Goal: Task Accomplishment & Management: Manage account settings

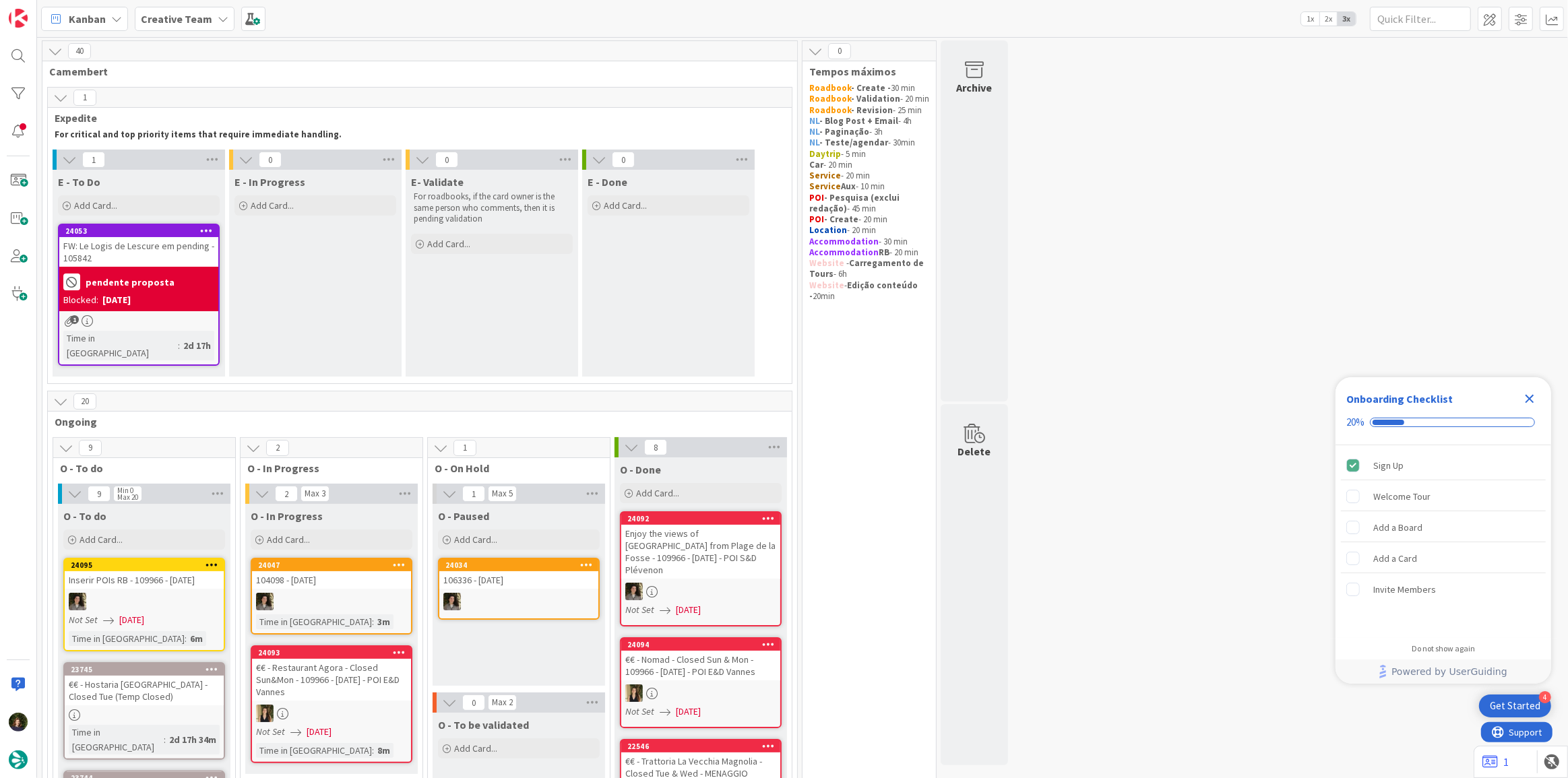
click at [1530, 401] on icon "Close Checklist" at bounding box center [1530, 399] width 16 height 16
click at [133, 256] on div "FW: Le Logis de Lescure em pending - 105842" at bounding box center [139, 252] width 159 height 30
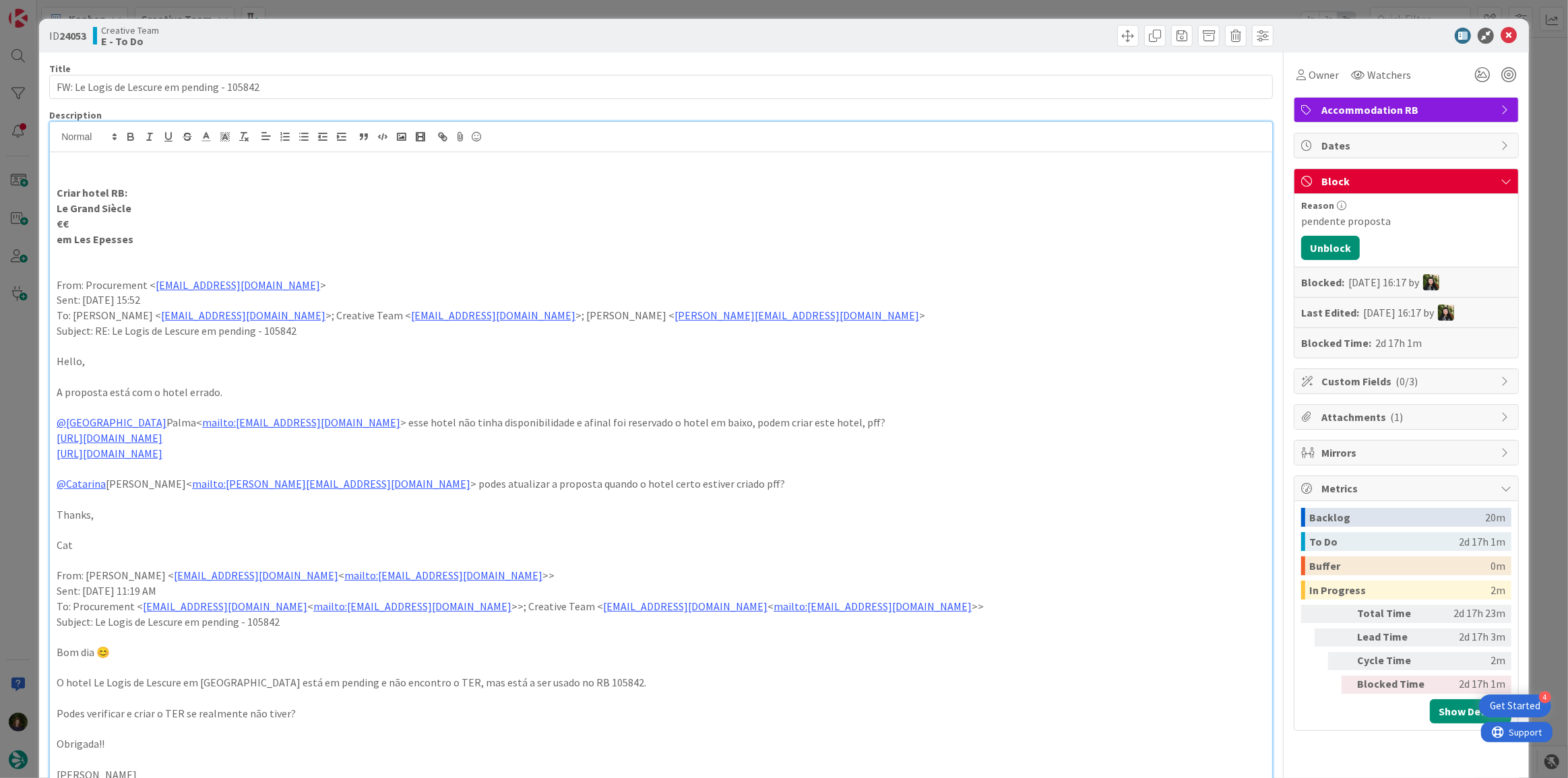
click at [547, 141] on div "[PERSON_NAME] just joined Criar hotel RB: Le Grand Siècle €€ em Les Epesses Fro…" at bounding box center [661, 574] width 1222 height 904
click at [1500, 30] on icon at bounding box center [1508, 36] width 16 height 16
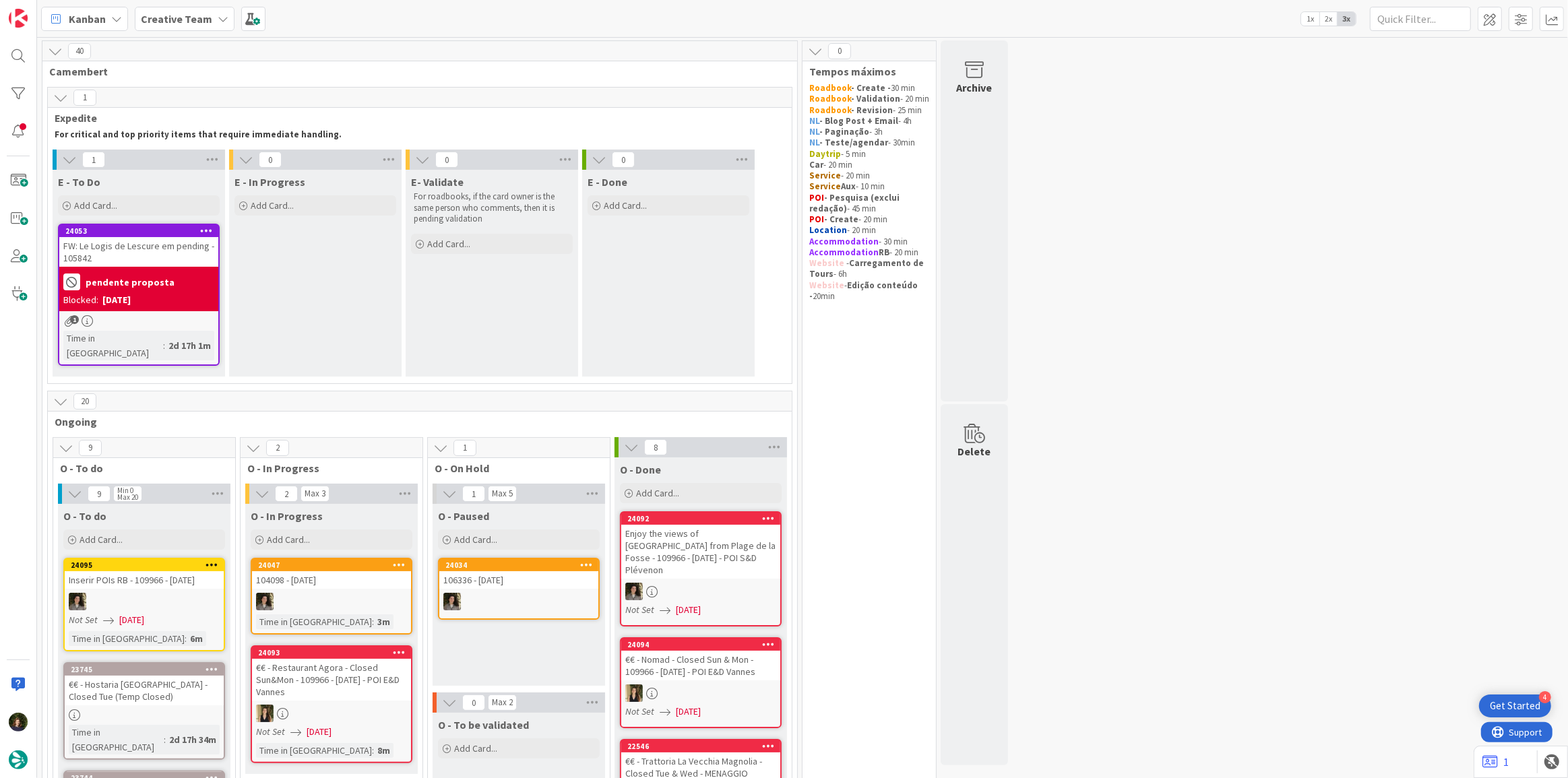
click at [150, 253] on div "FW: Le Logis de Lescure em pending - 105842" at bounding box center [139, 252] width 159 height 30
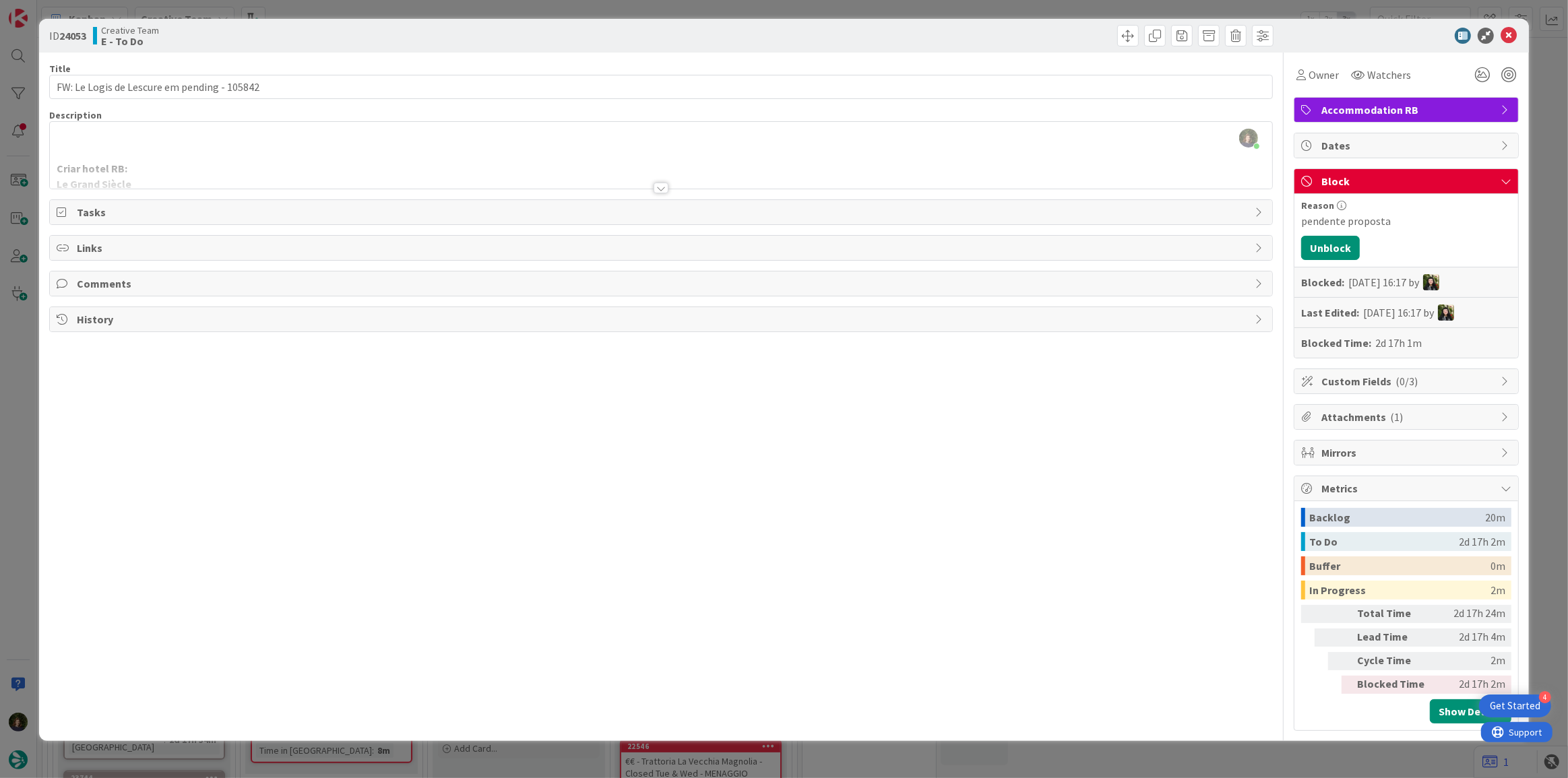
click at [519, 156] on div at bounding box center [661, 172] width 1222 height 34
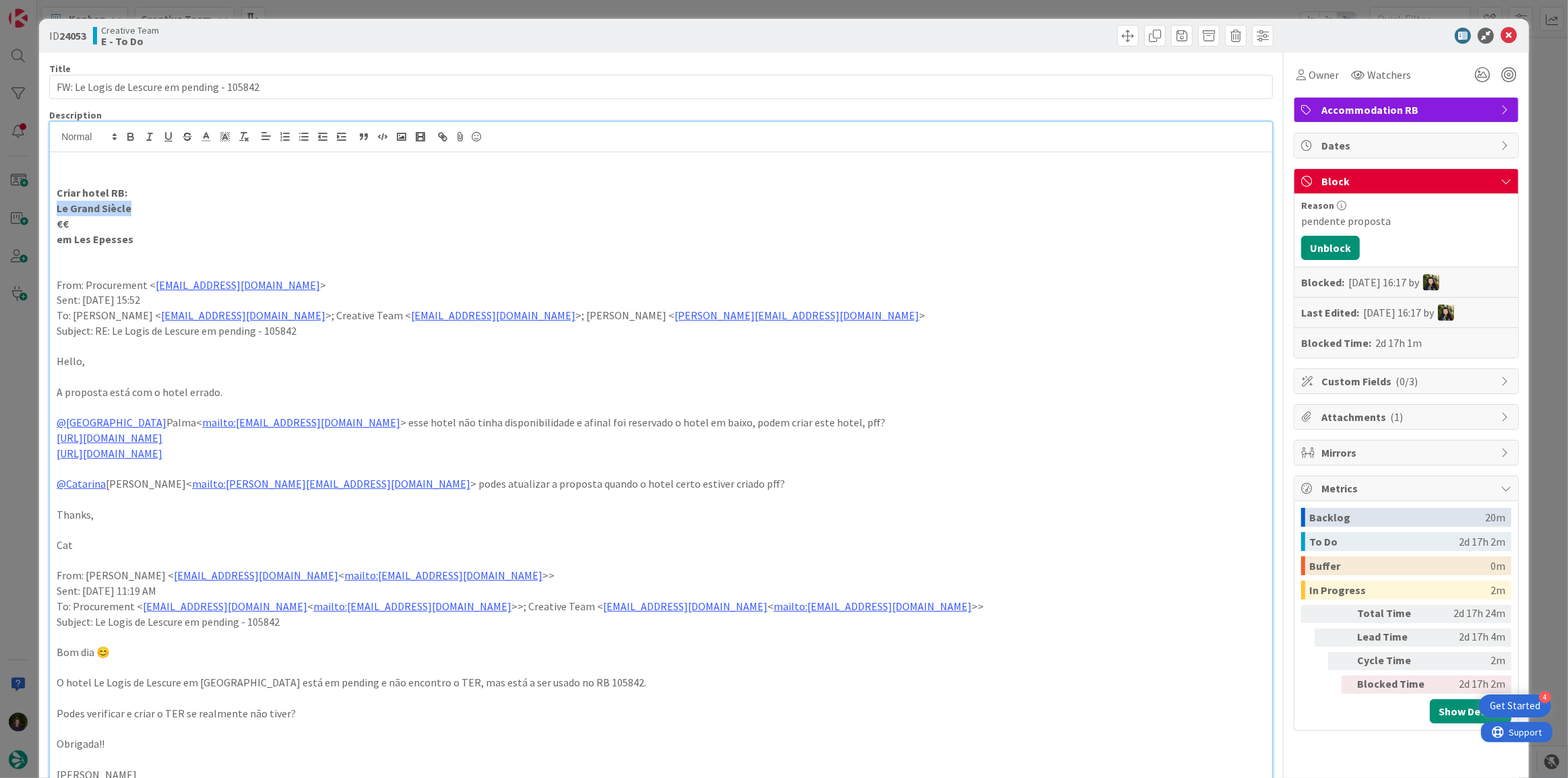
drag, startPoint x: 149, startPoint y: 208, endPoint x: 54, endPoint y: 205, distance: 95.0
click at [54, 205] on div "Criar hotel RB: Le Grand Siècle €€ em Les Epesses From: Procurement < [EMAIL_AD…" at bounding box center [661, 589] width 1222 height 873
copy strong "Le Grand Siècle"
click at [1330, 256] on button "Unblock" at bounding box center [1330, 248] width 58 height 24
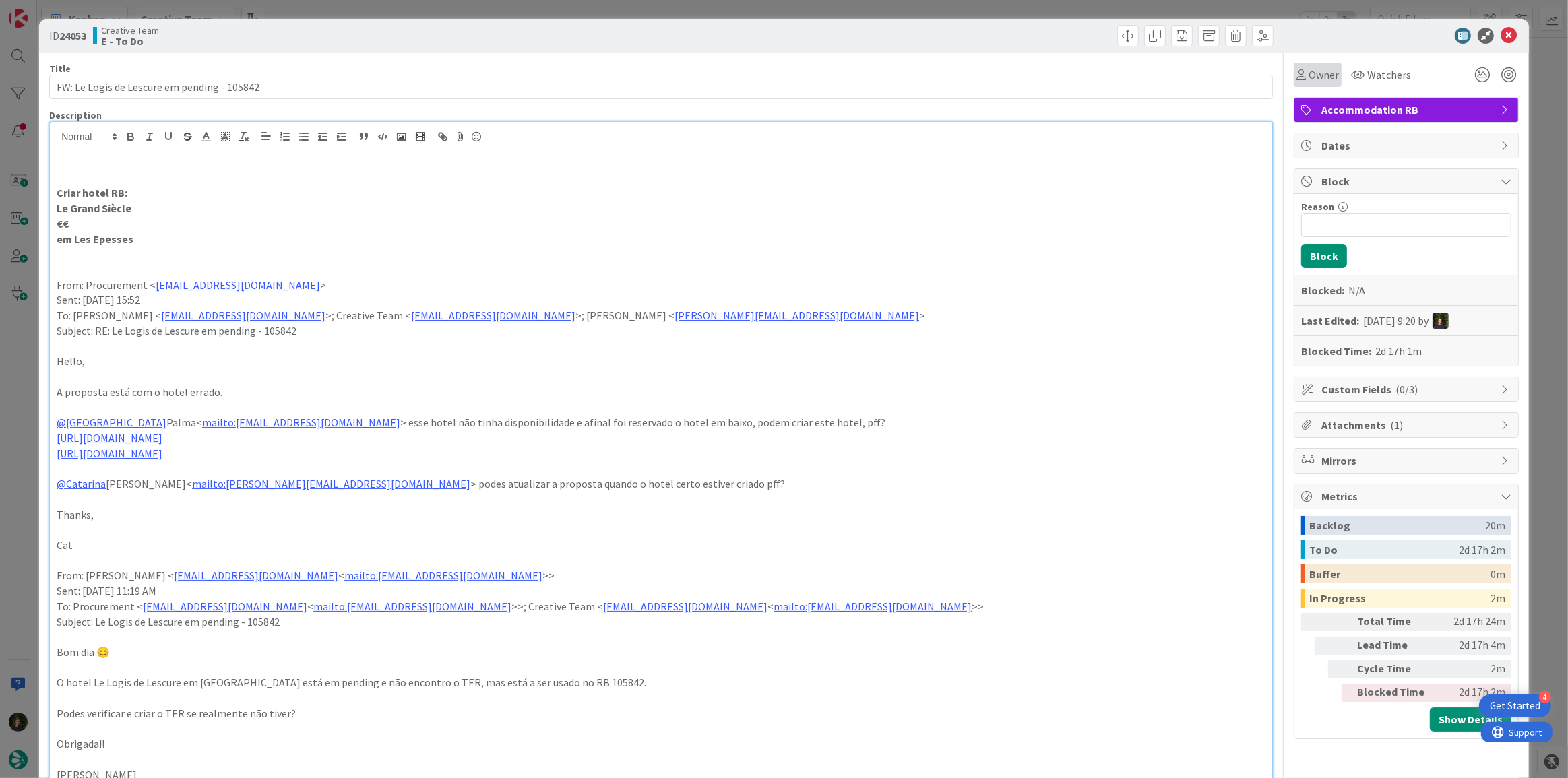
click at [1321, 79] on span "Owner" at bounding box center [1324, 75] width 30 height 16
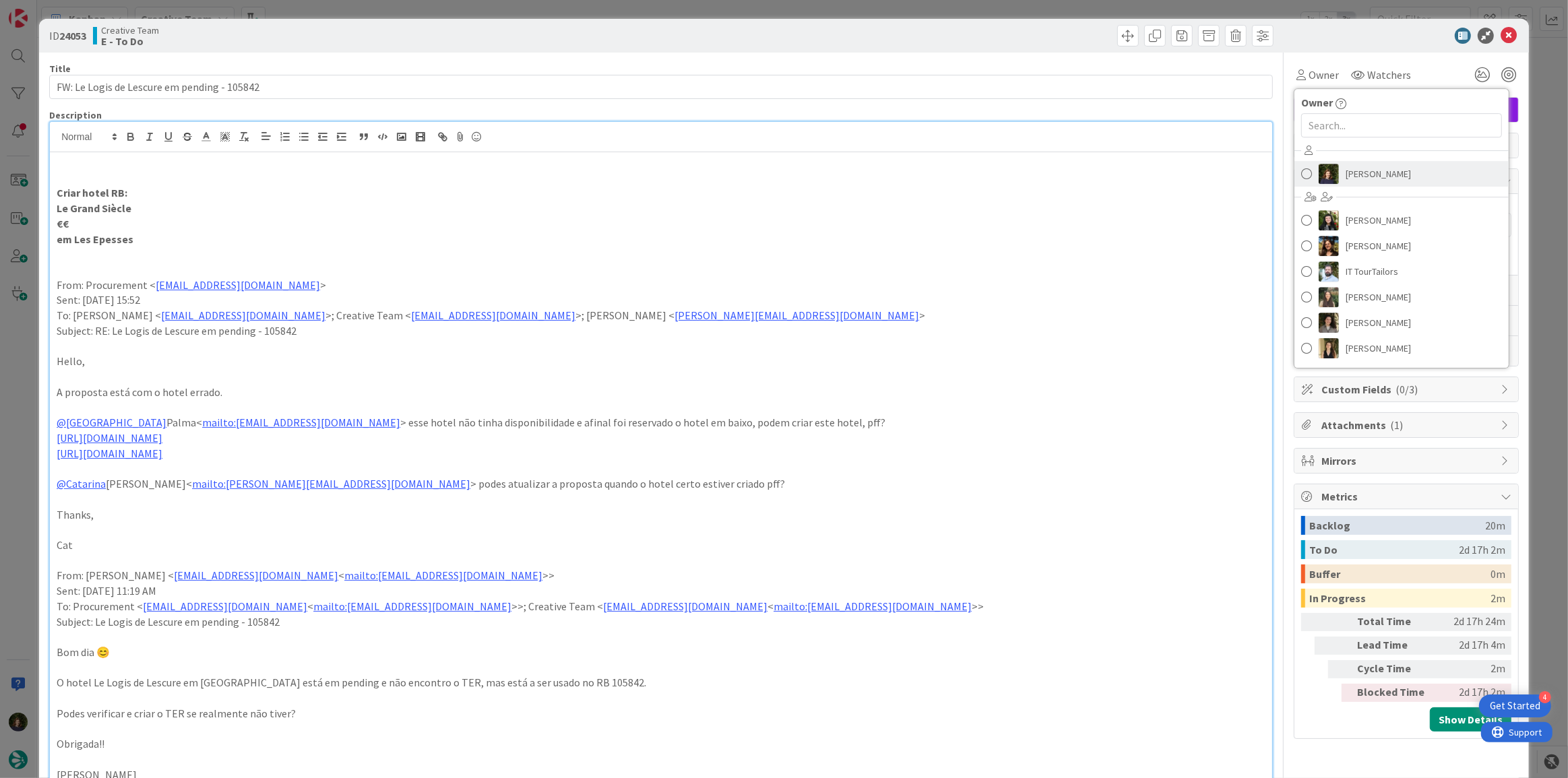
click at [1357, 170] on span "[PERSON_NAME]" at bounding box center [1378, 174] width 65 height 20
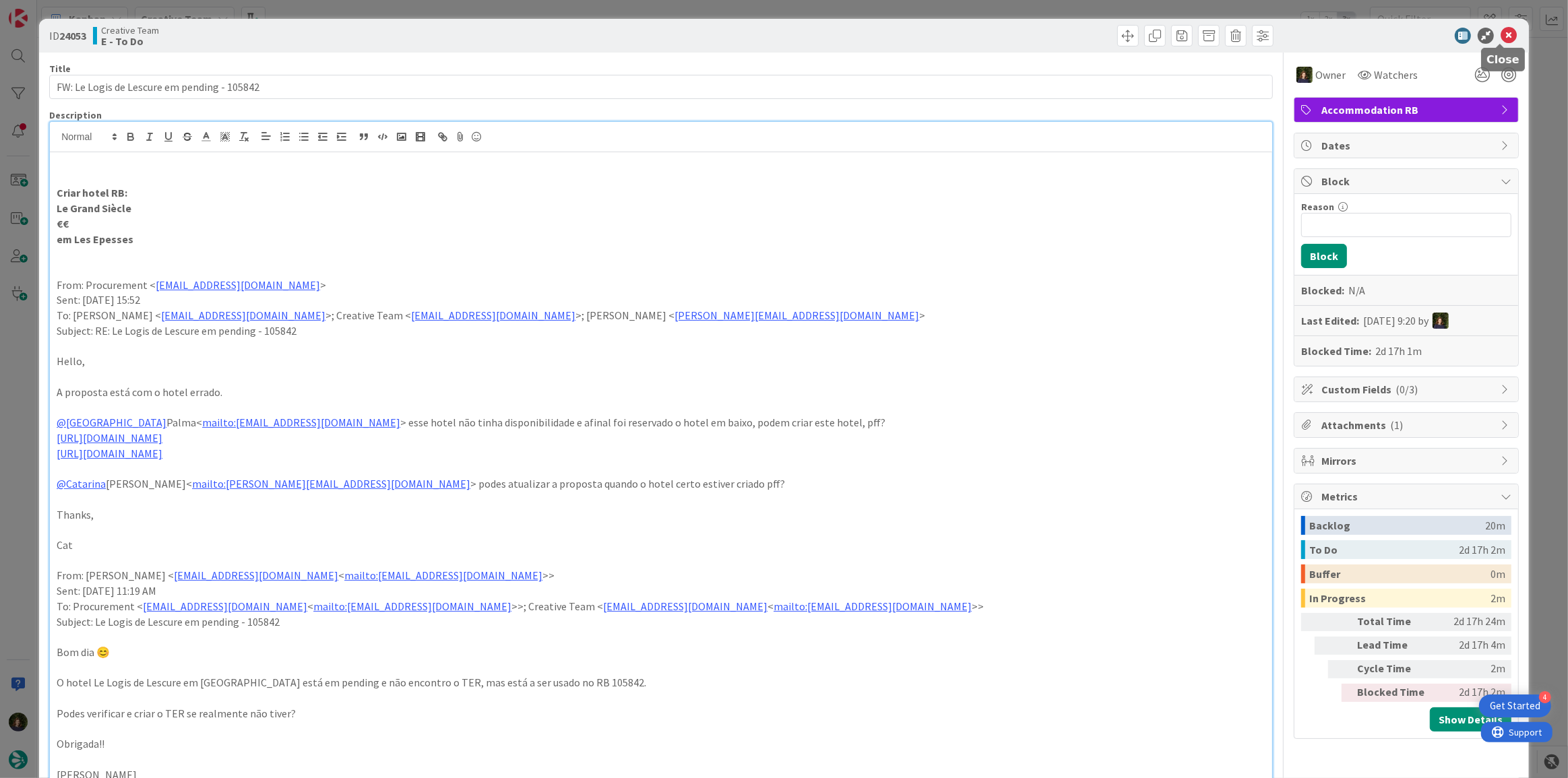
click at [1500, 31] on icon at bounding box center [1508, 36] width 16 height 16
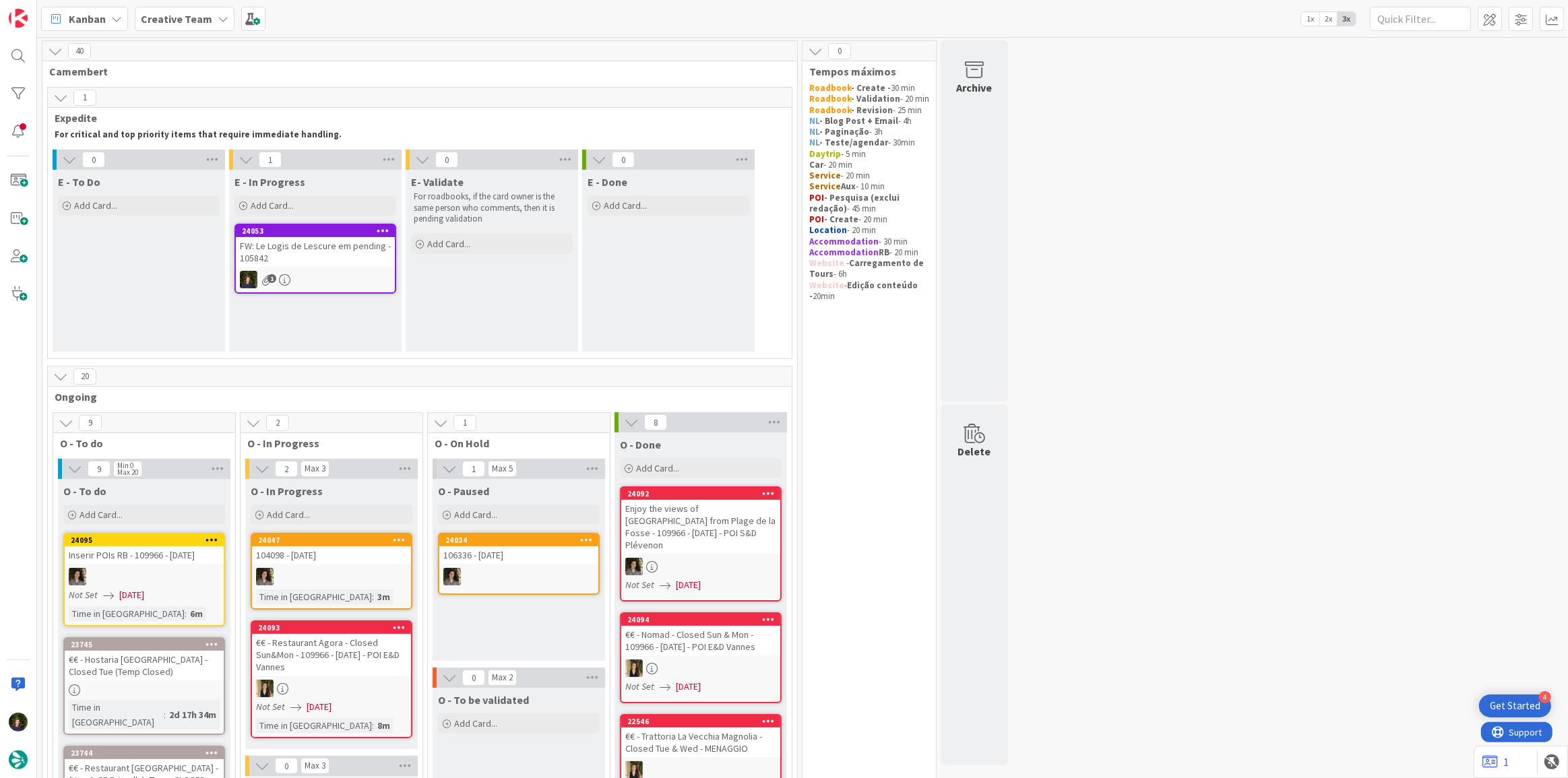
click at [294, 263] on div "FW: Le Logis de Lescure em pending - 105842" at bounding box center [316, 252] width 159 height 30
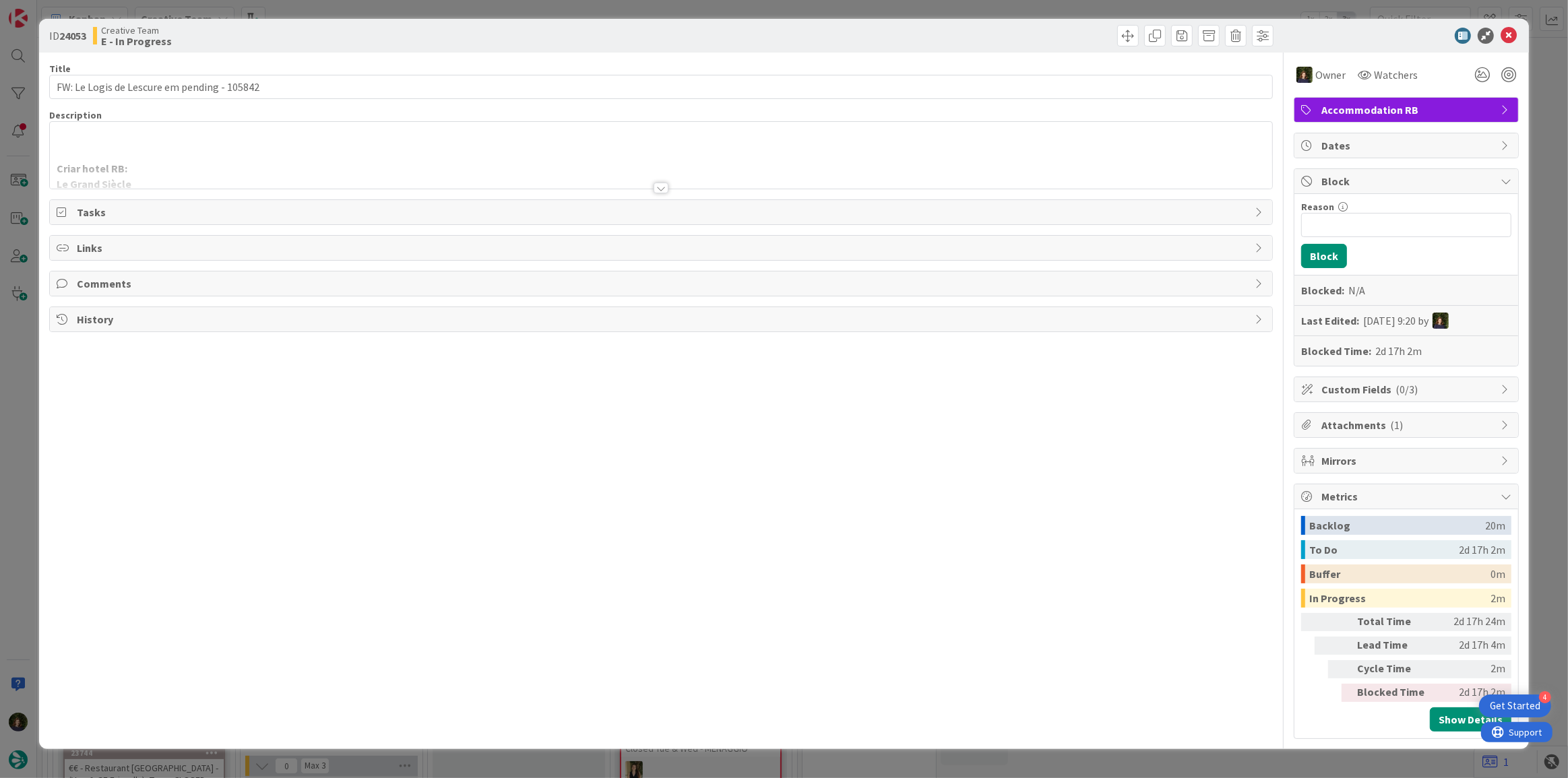
click at [658, 185] on div at bounding box center [661, 188] width 15 height 11
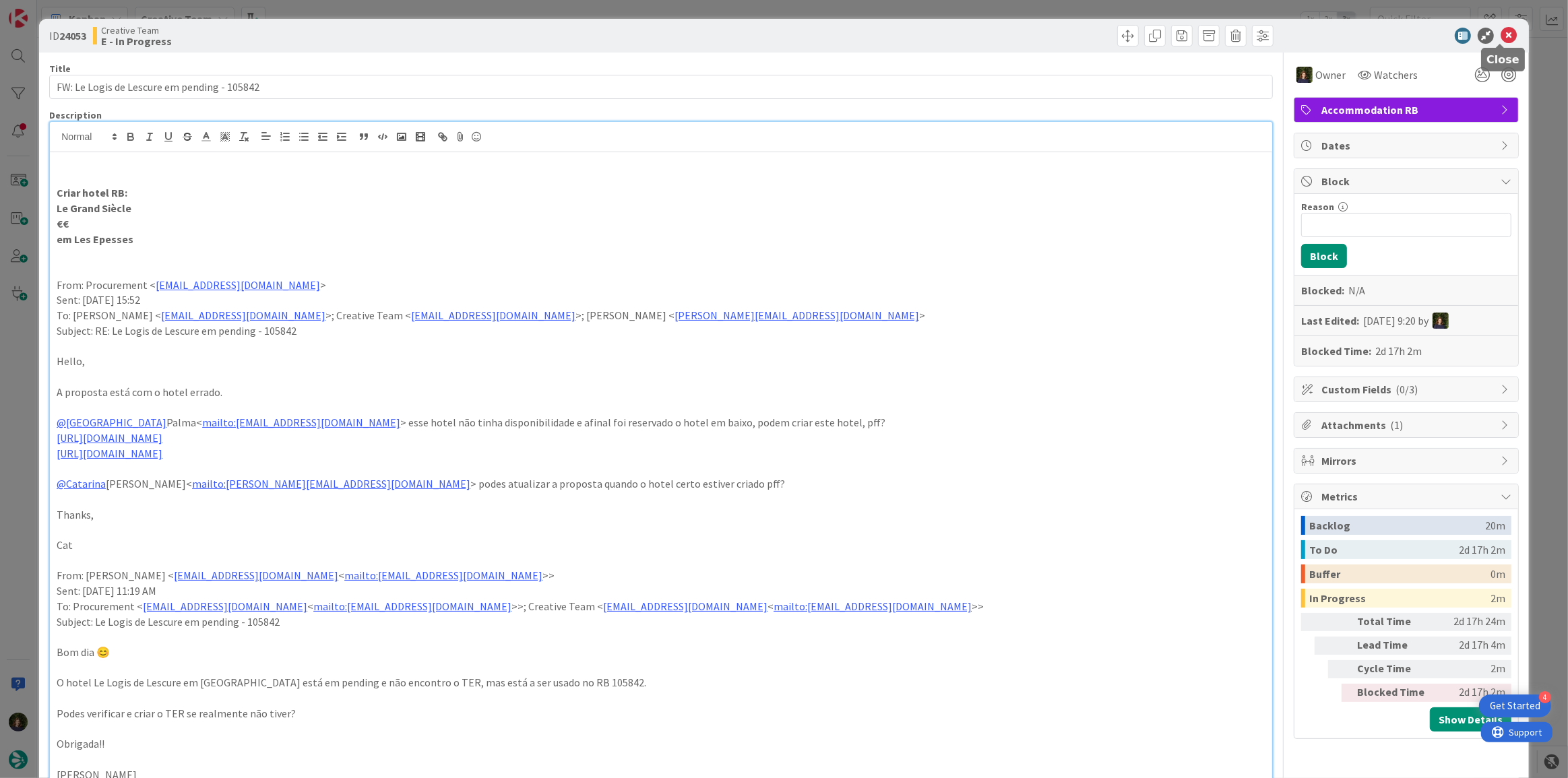
drag, startPoint x: 1504, startPoint y: 36, endPoint x: 1467, endPoint y: 60, distance: 44.1
click at [1504, 36] on icon at bounding box center [1508, 36] width 16 height 16
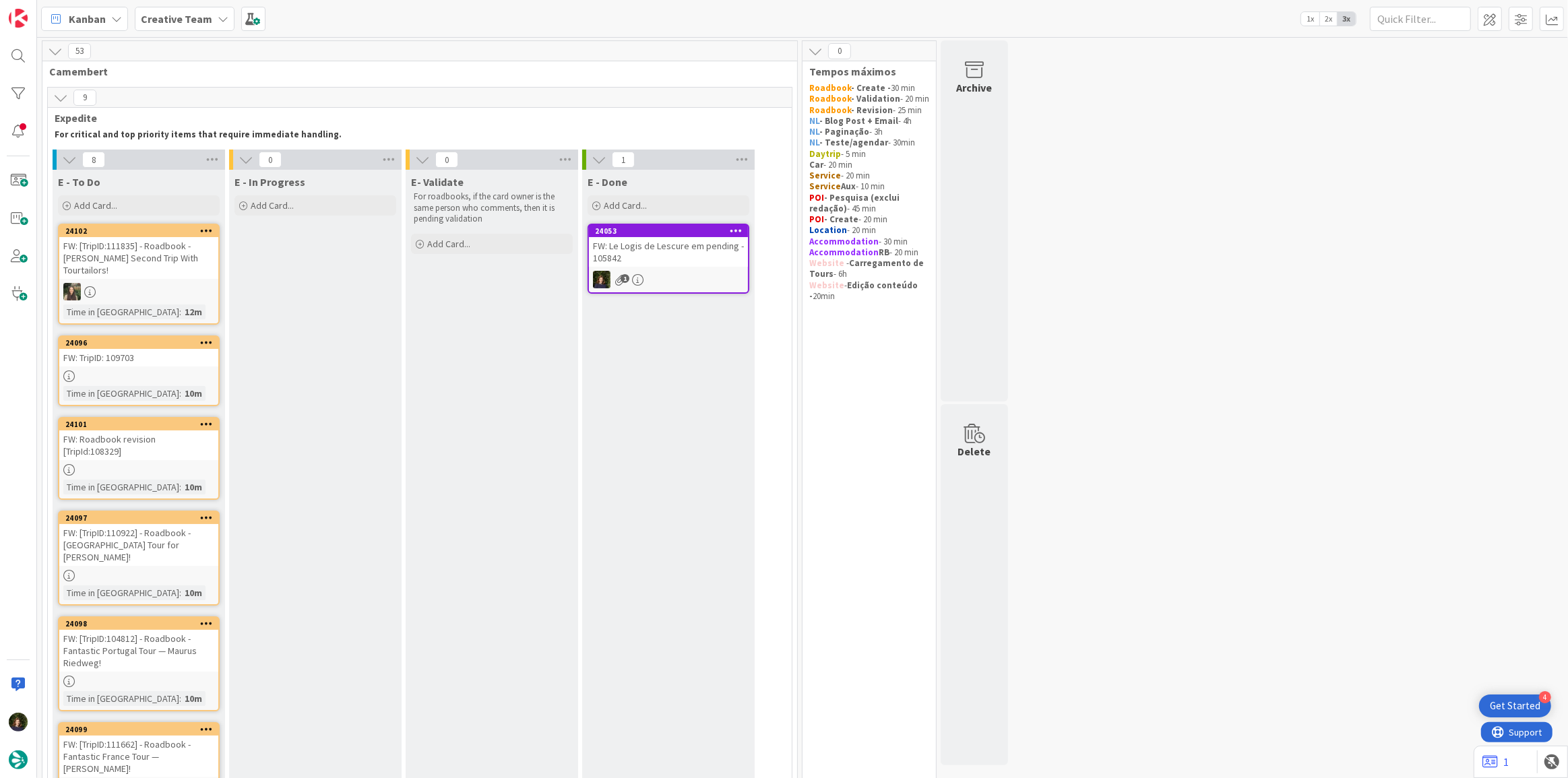
click at [133, 370] on div at bounding box center [139, 376] width 159 height 12
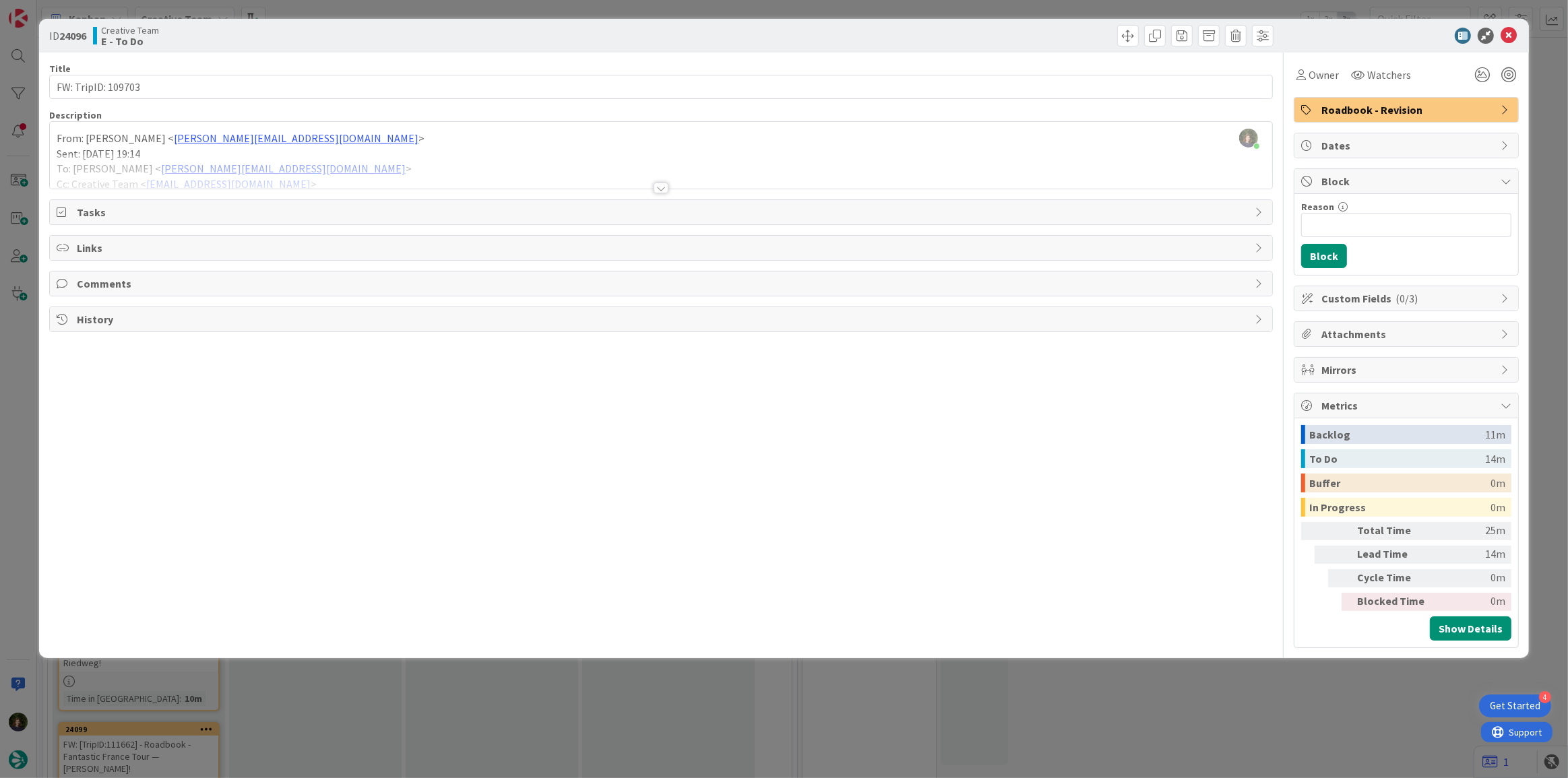
click at [656, 186] on div at bounding box center [661, 188] width 15 height 11
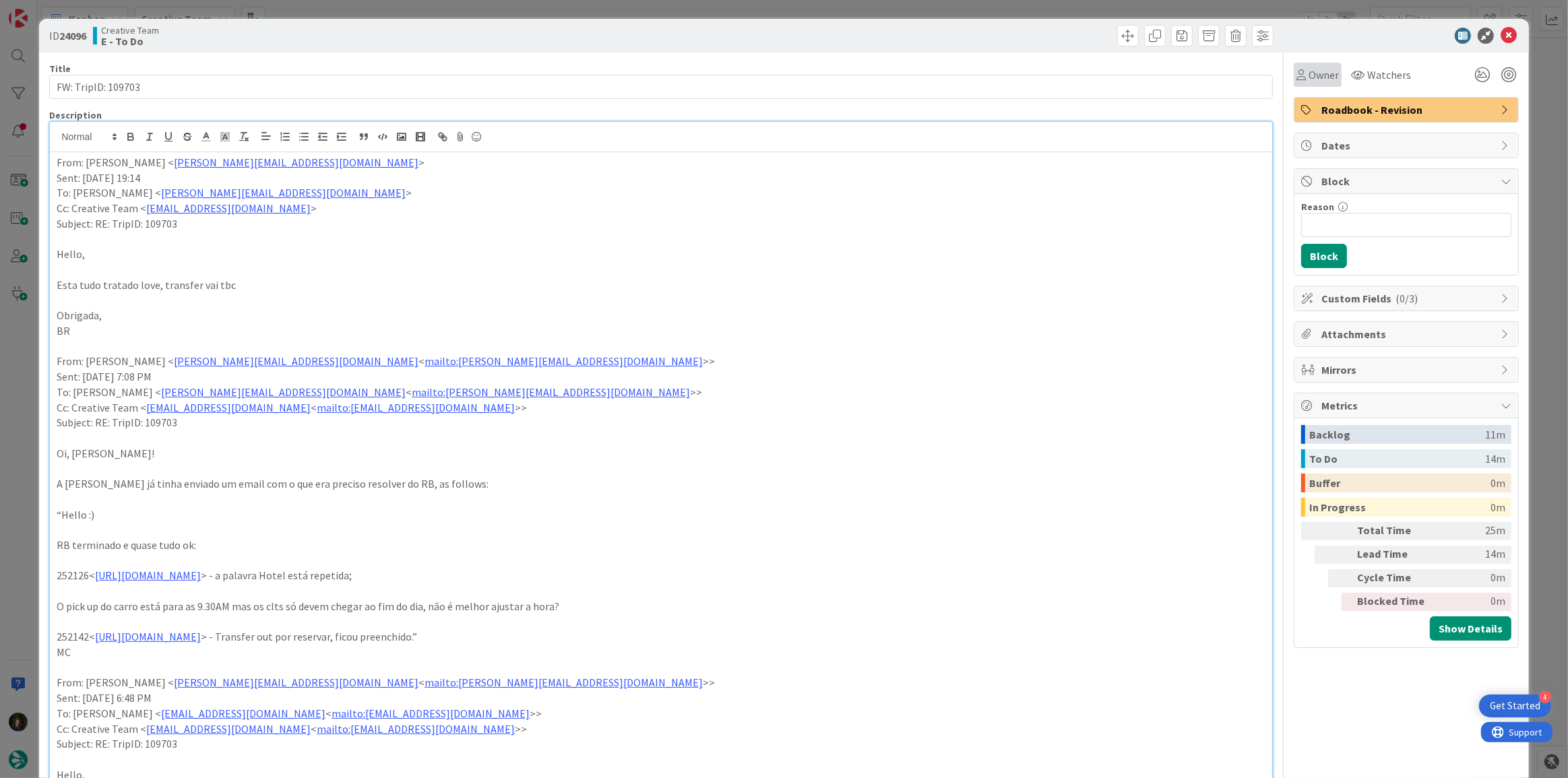
click at [1311, 70] on span "Owner" at bounding box center [1324, 75] width 30 height 16
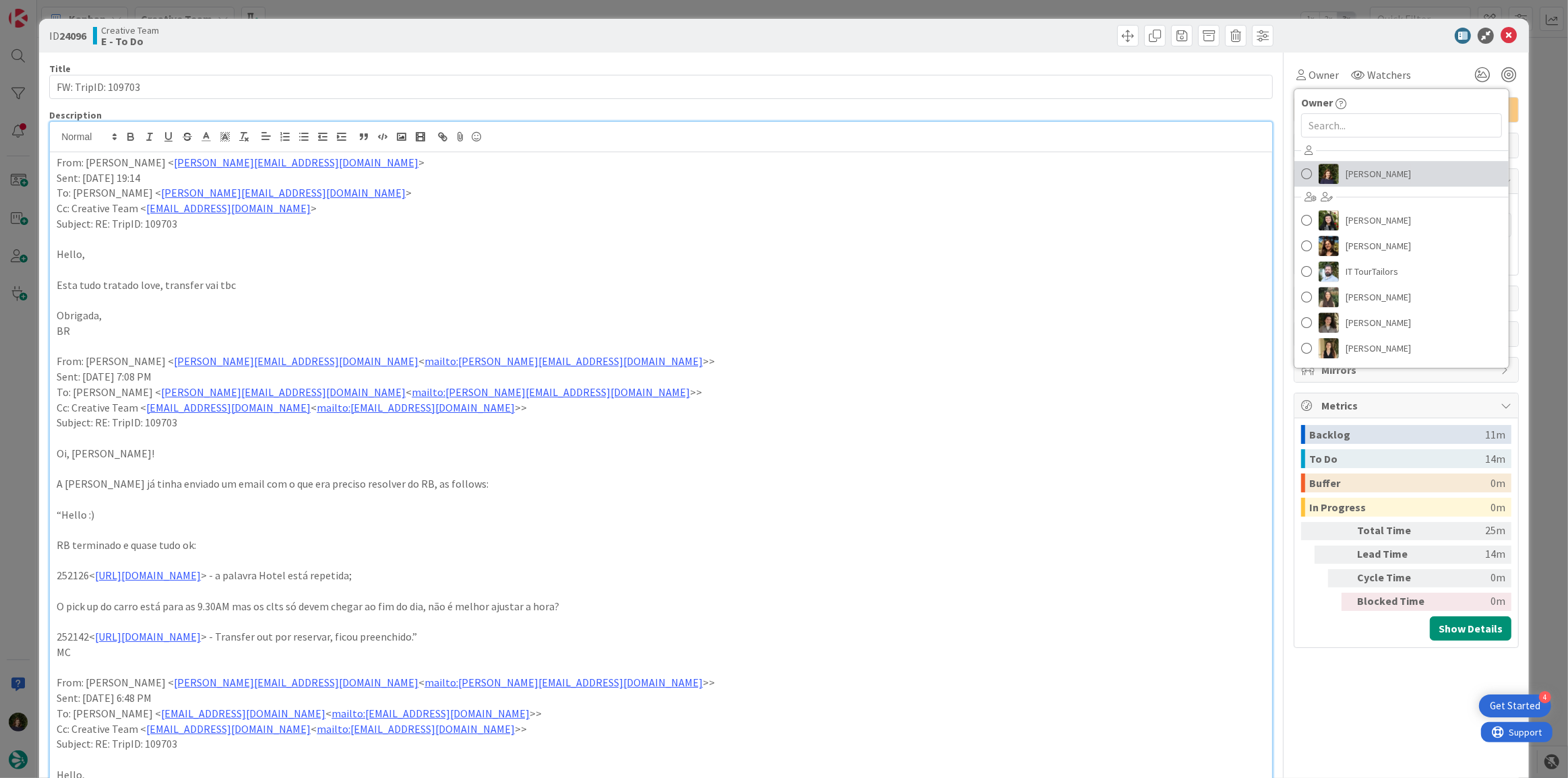
drag, startPoint x: 1360, startPoint y: 174, endPoint x: 1246, endPoint y: 180, distance: 114.2
click at [1360, 174] on span "[PERSON_NAME]" at bounding box center [1378, 174] width 65 height 20
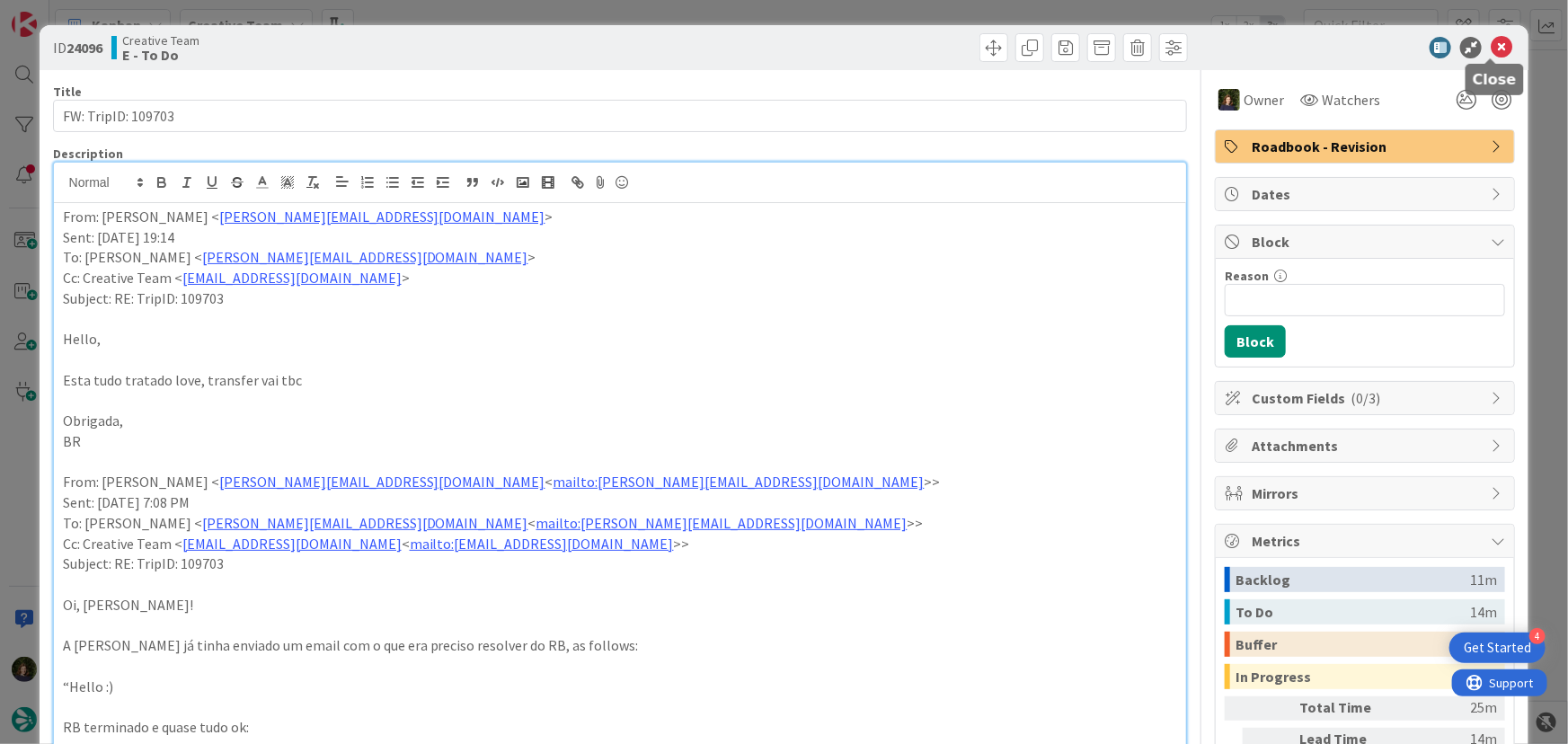
click at [1491, 52] on icon at bounding box center [1502, 48] width 22 height 22
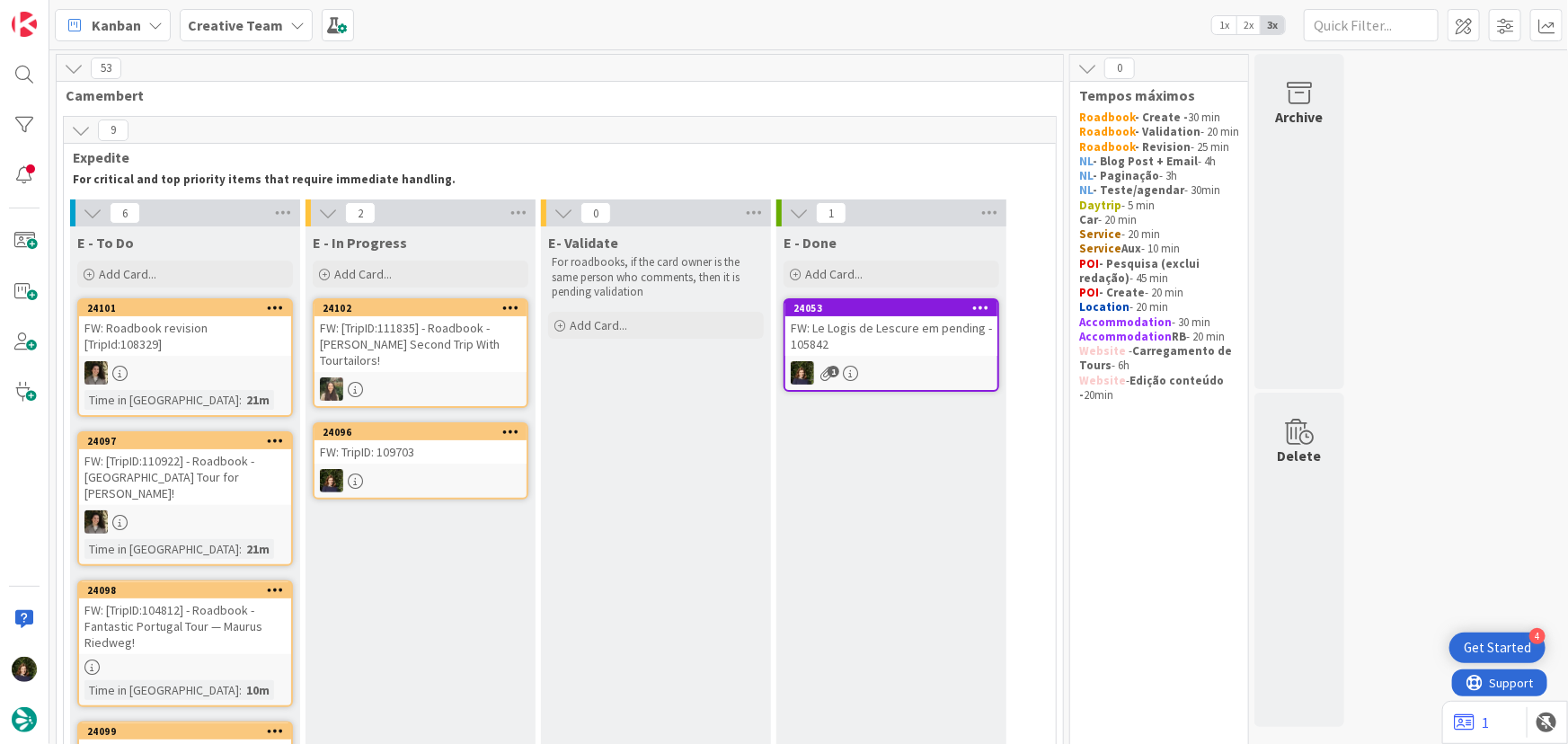
click at [415, 440] on div "FW: TripID: 109703" at bounding box center [421, 452] width 212 height 24
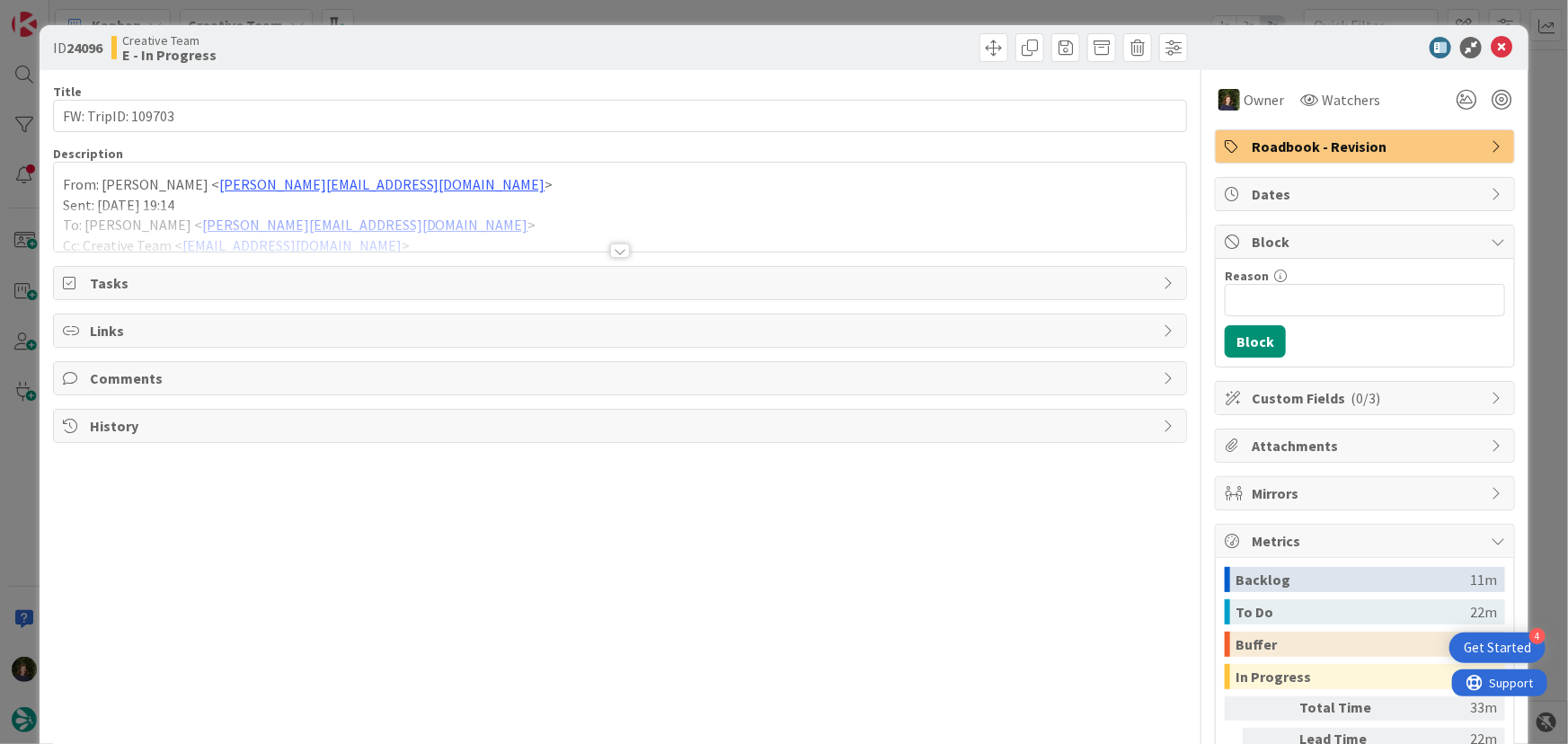
click at [1312, 147] on span "Roadbook - Revision" at bounding box center [1366, 146] width 230 height 22
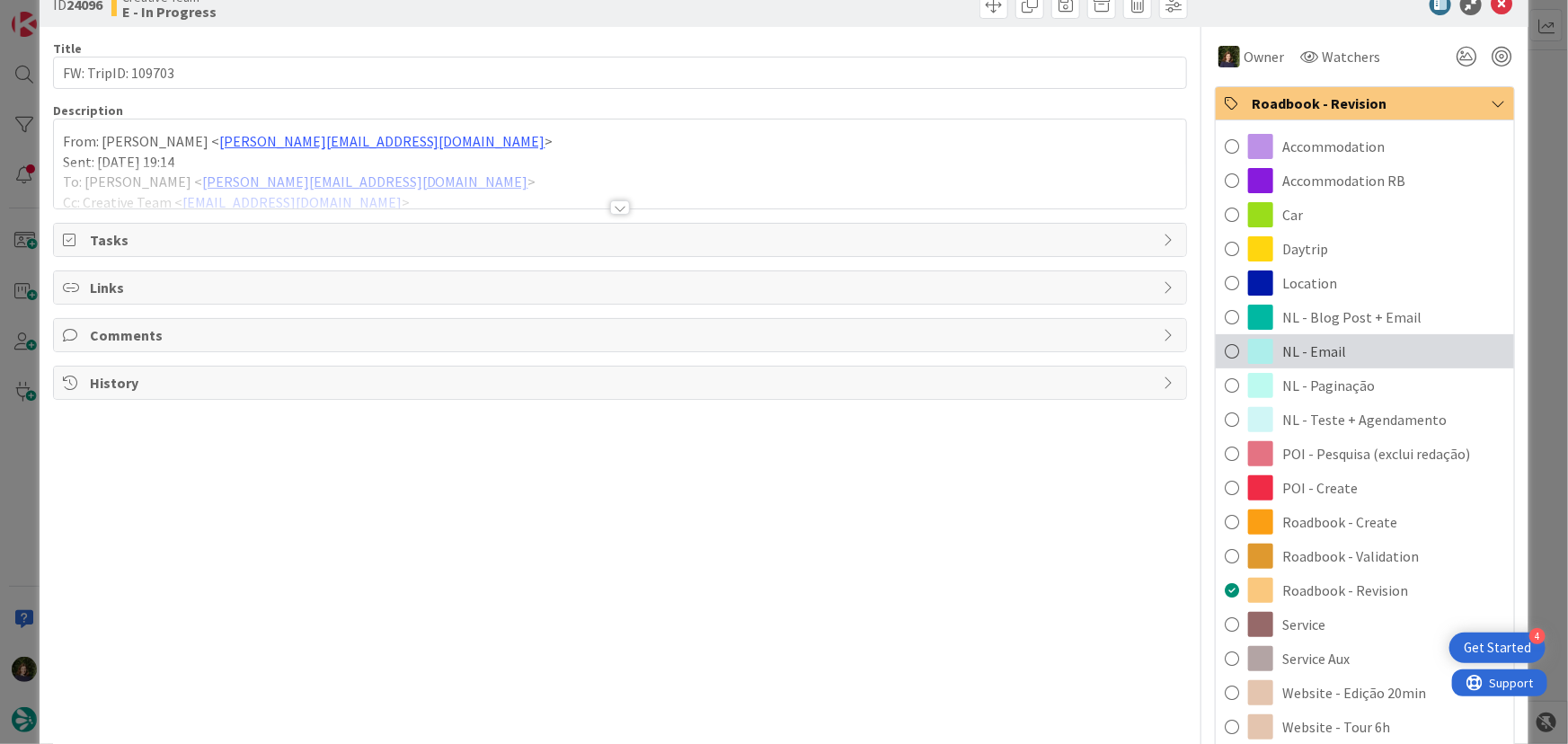
scroll to position [81, 0]
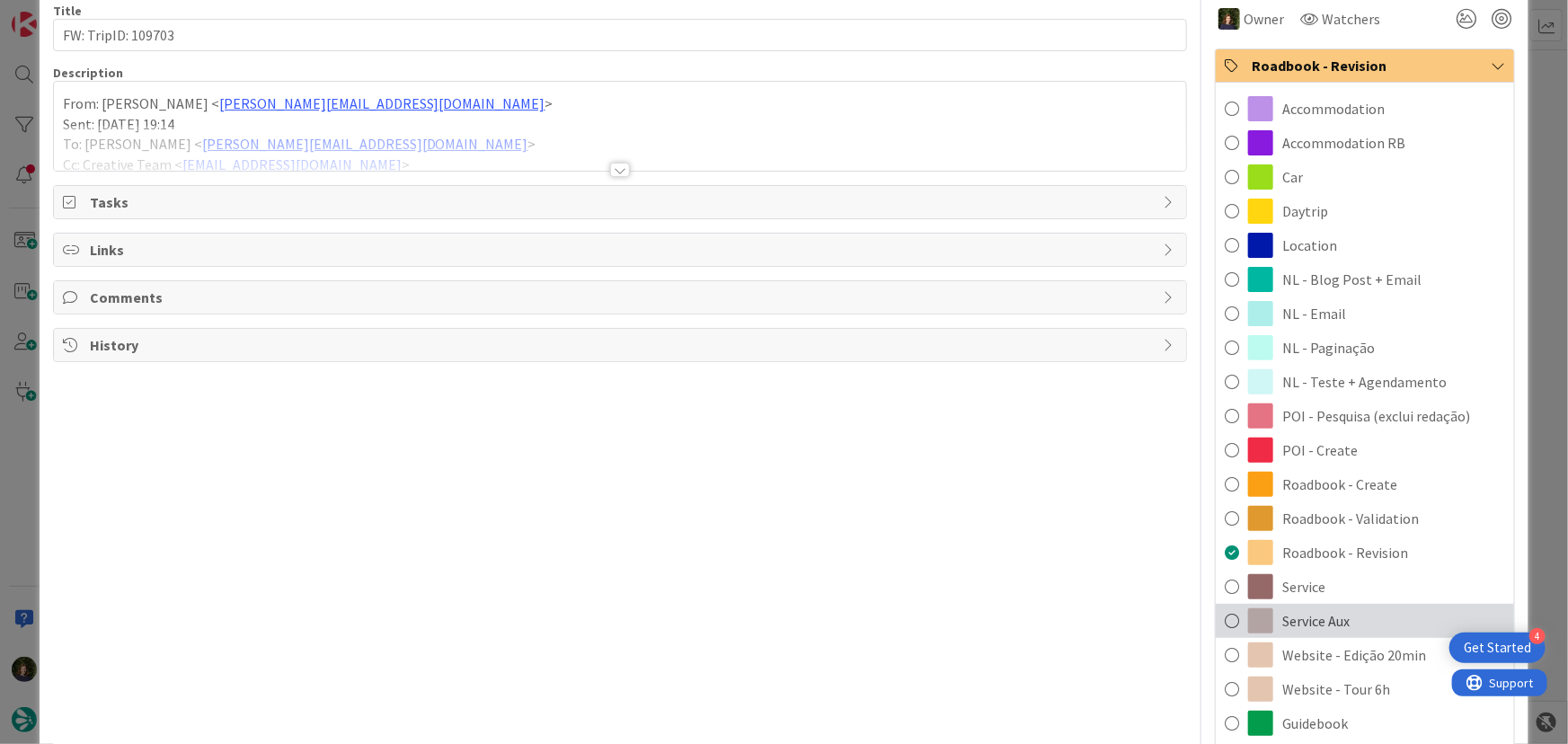
click at [1336, 620] on span "Service Aux" at bounding box center [1316, 621] width 68 height 22
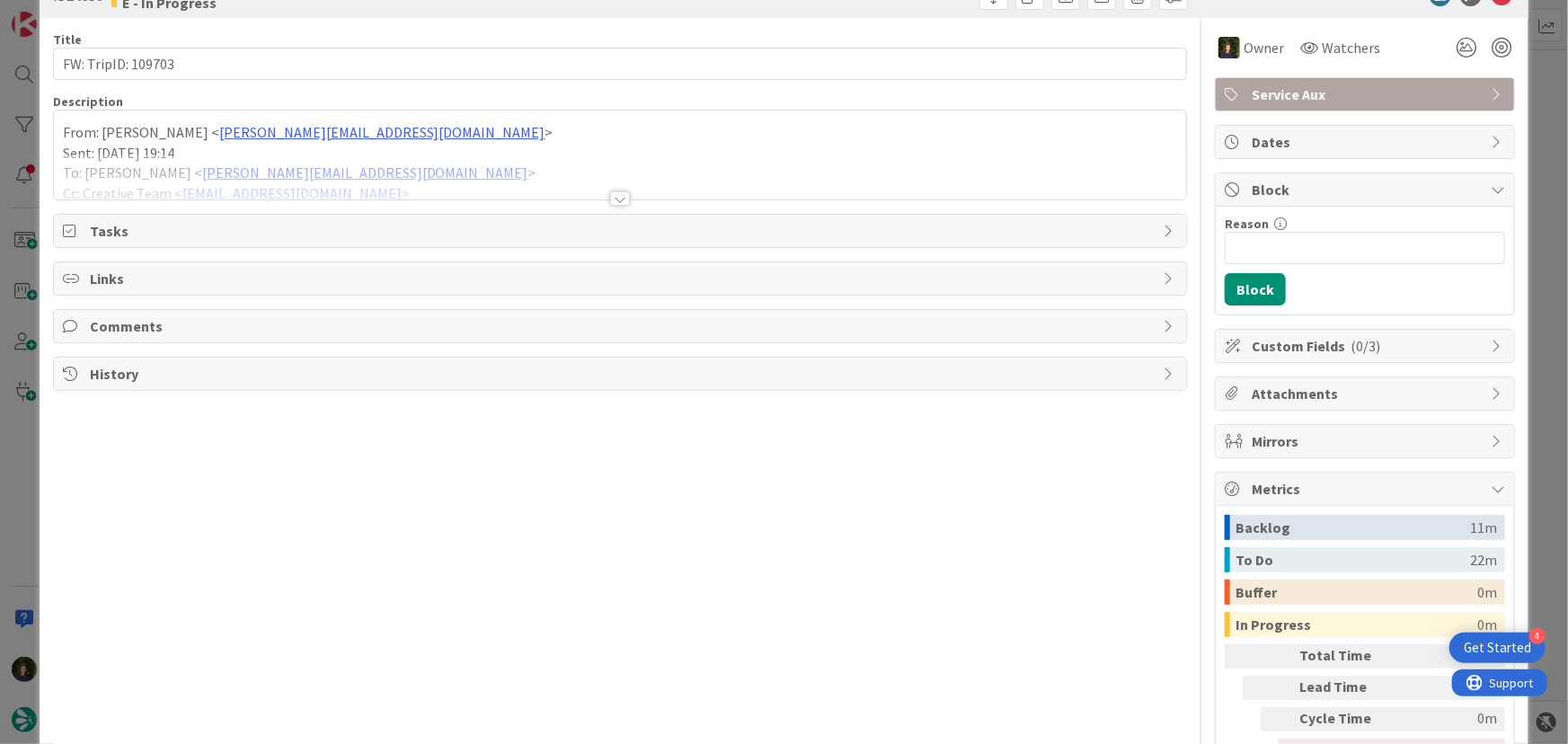
scroll to position [0, 0]
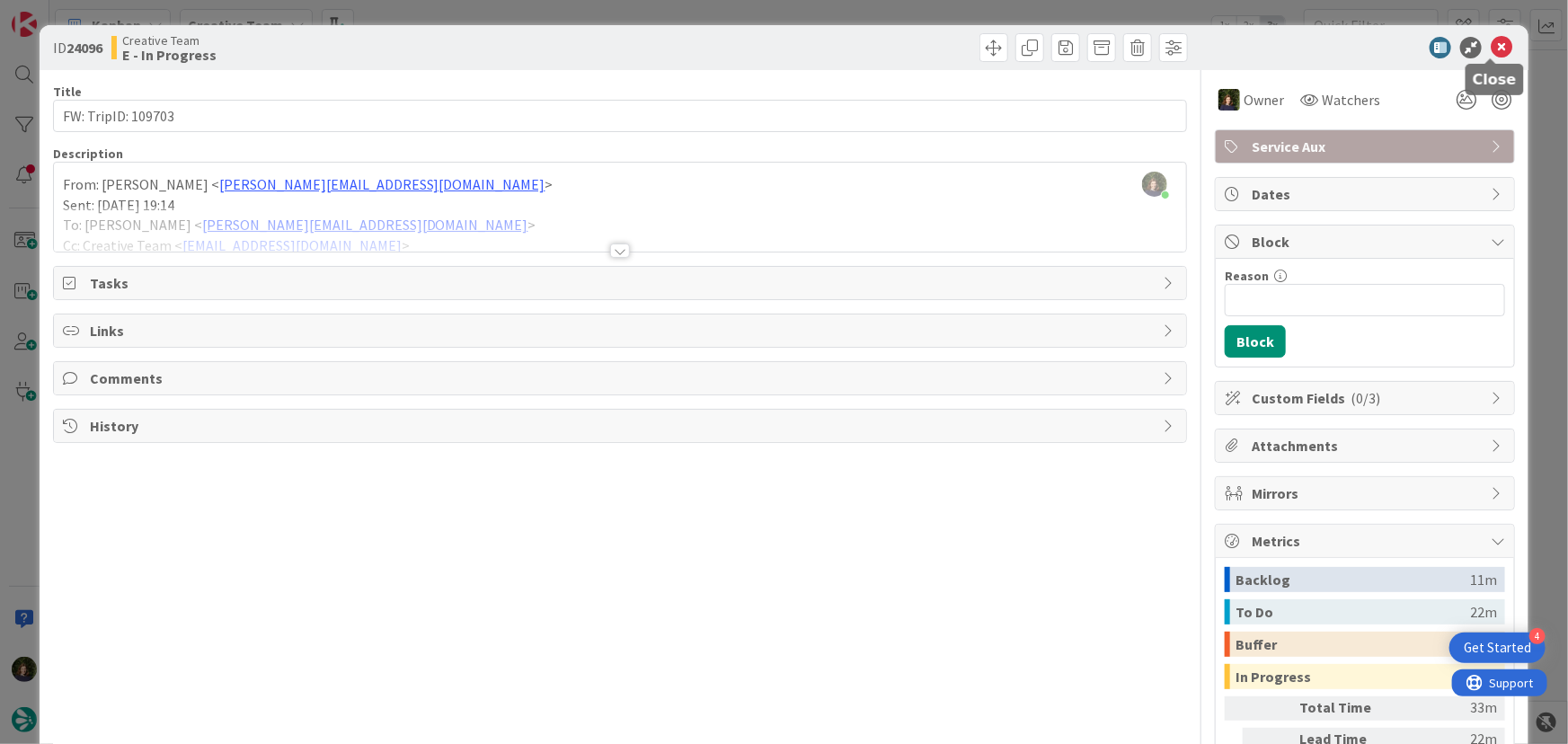
click at [1491, 51] on icon at bounding box center [1502, 48] width 22 height 22
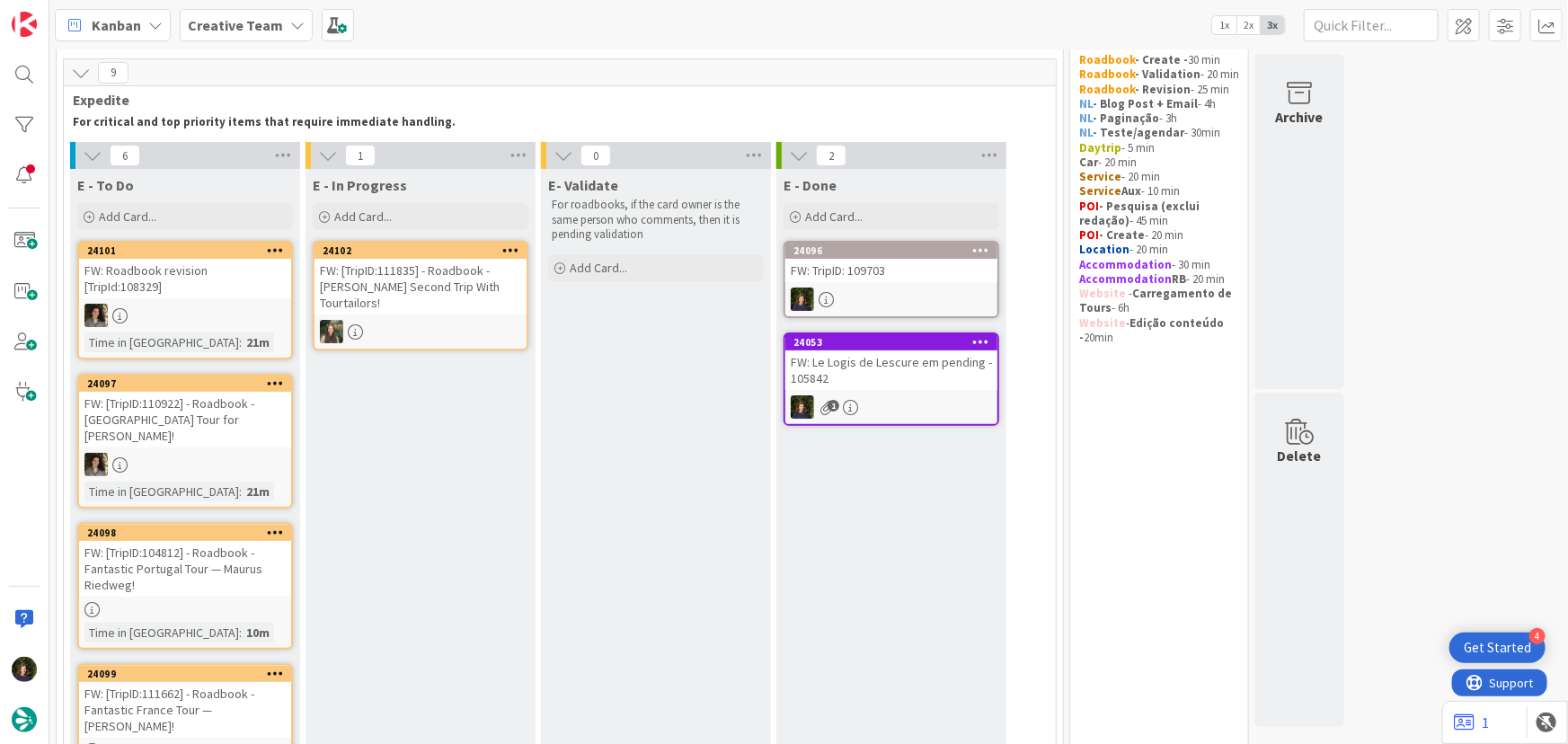
scroll to position [81, 0]
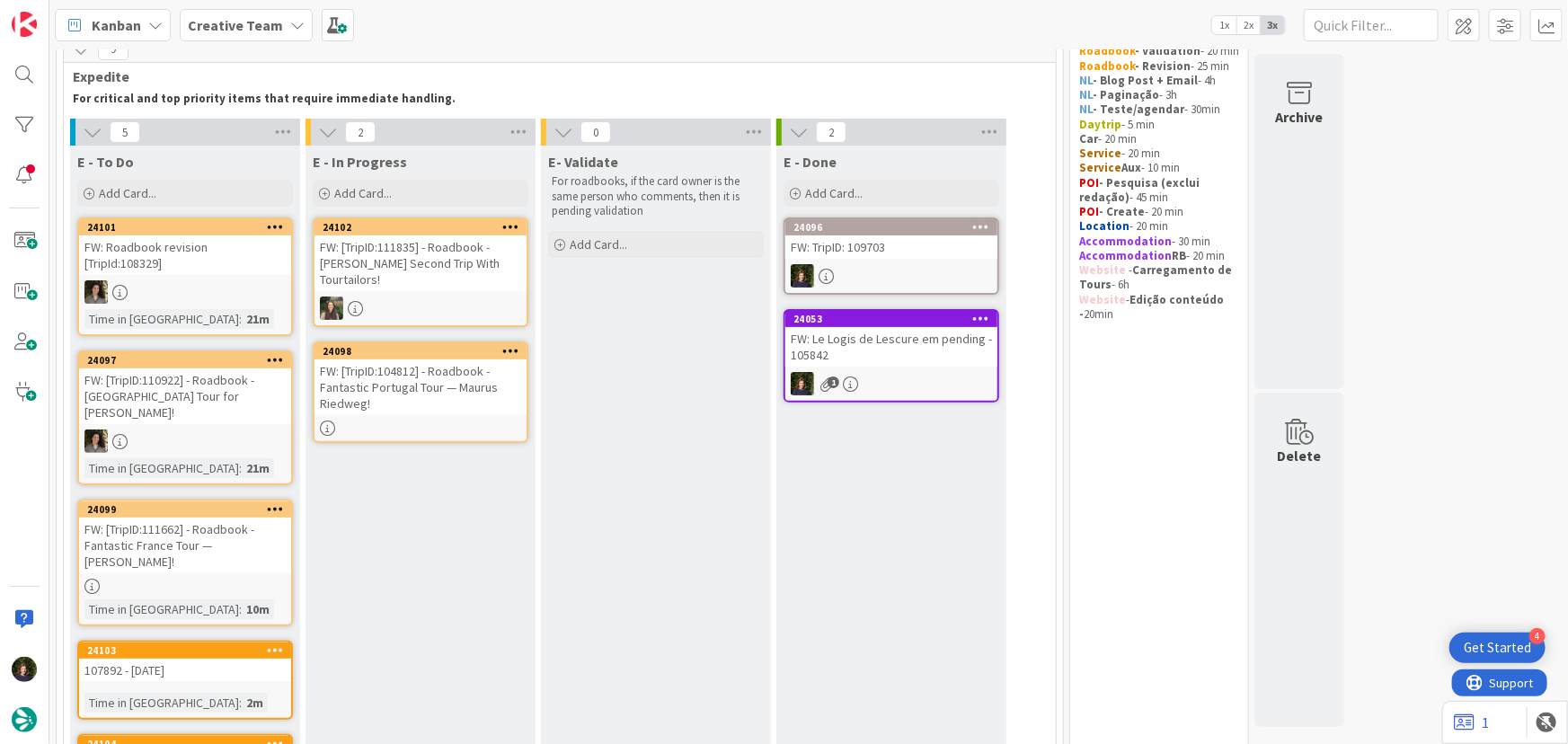
click at [425, 386] on div "FW: [TripID:104812] - Roadbook - Fantastic Portugal Tour — Maurus Riedweg!" at bounding box center [421, 387] width 212 height 56
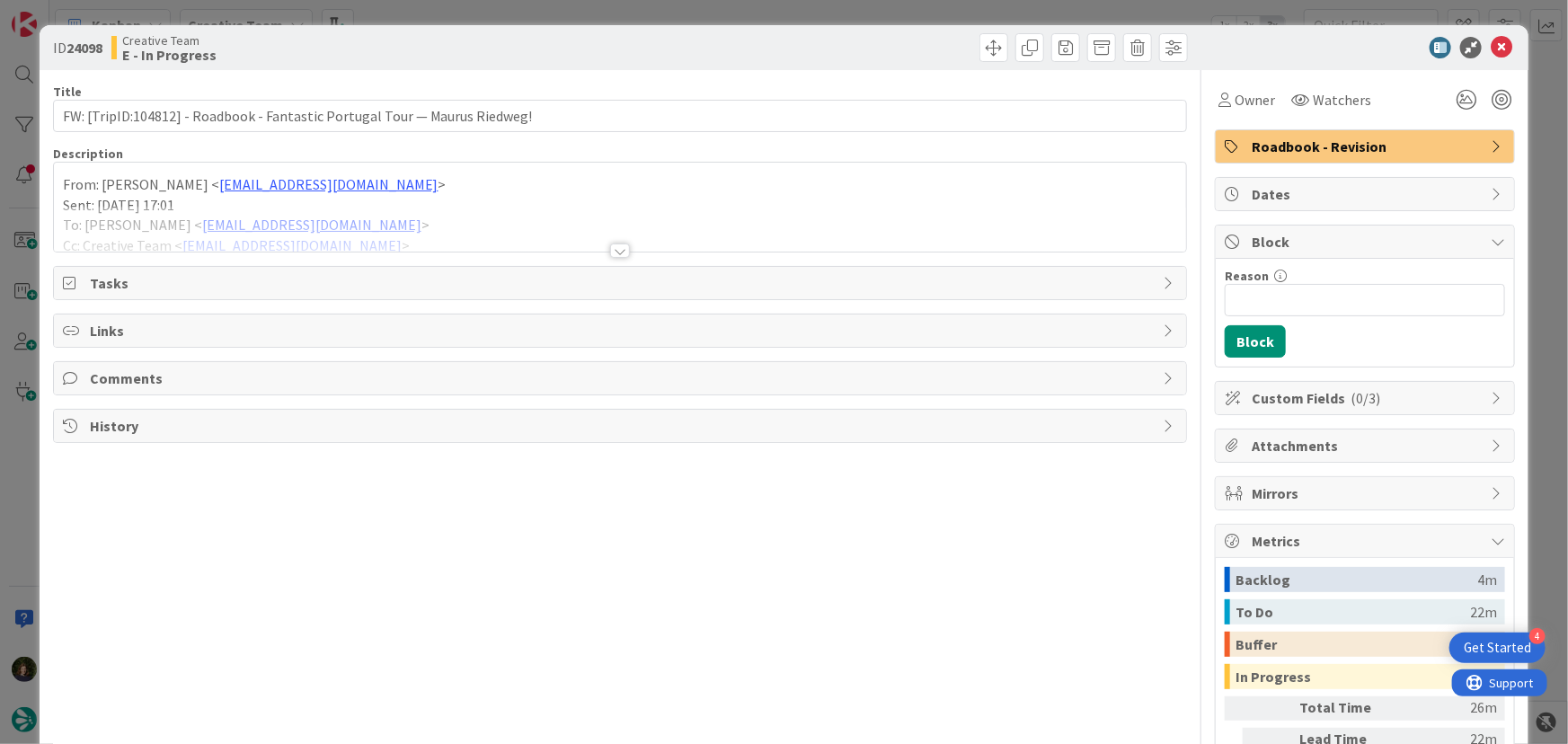
click at [610, 253] on div at bounding box center [620, 251] width 20 height 15
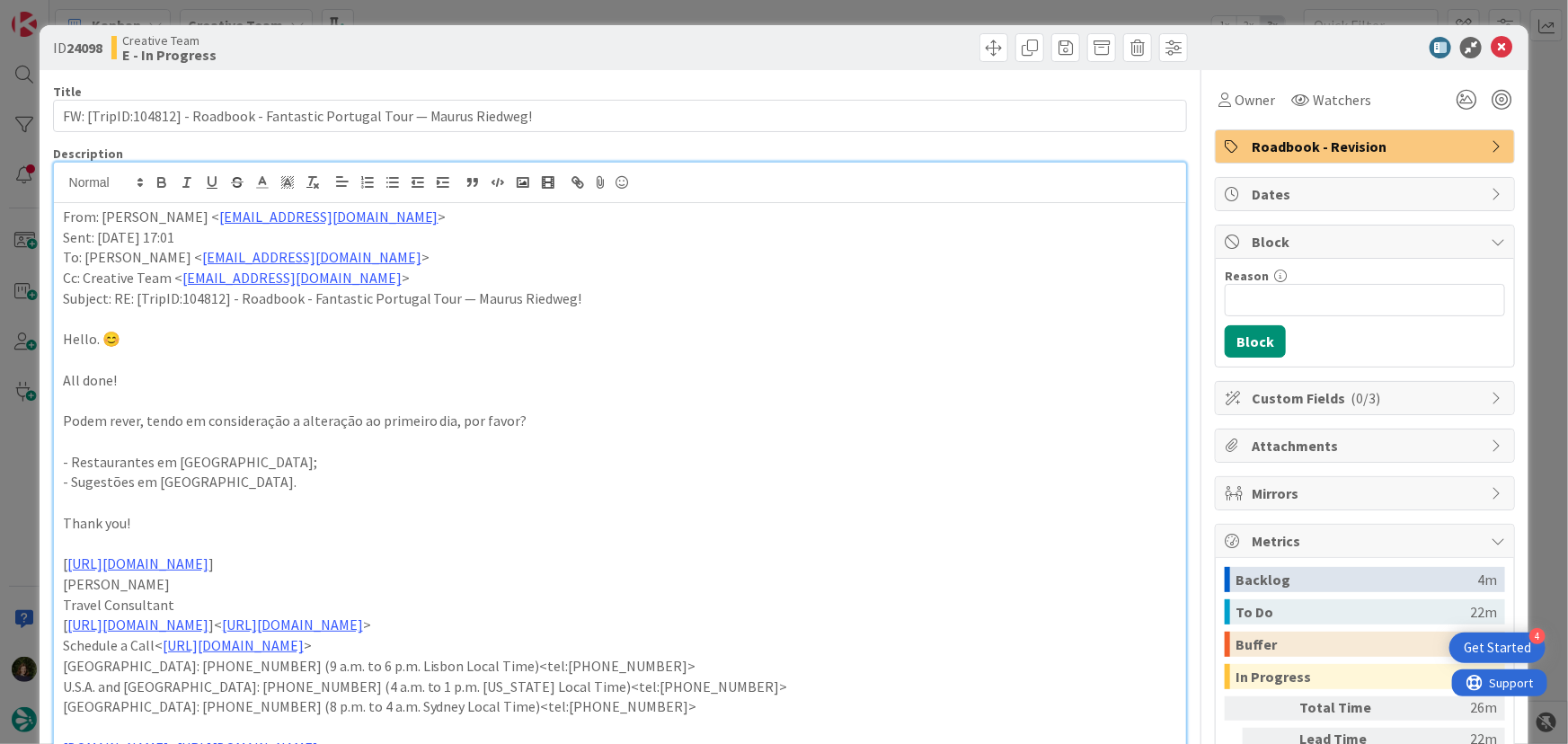
click at [853, 378] on p "All done!" at bounding box center [620, 381] width 1115 height 21
click at [63, 211] on p "From: [PERSON_NAME] < [EMAIL_ADDRESS][DOMAIN_NAME] >" at bounding box center [620, 217] width 1115 height 21
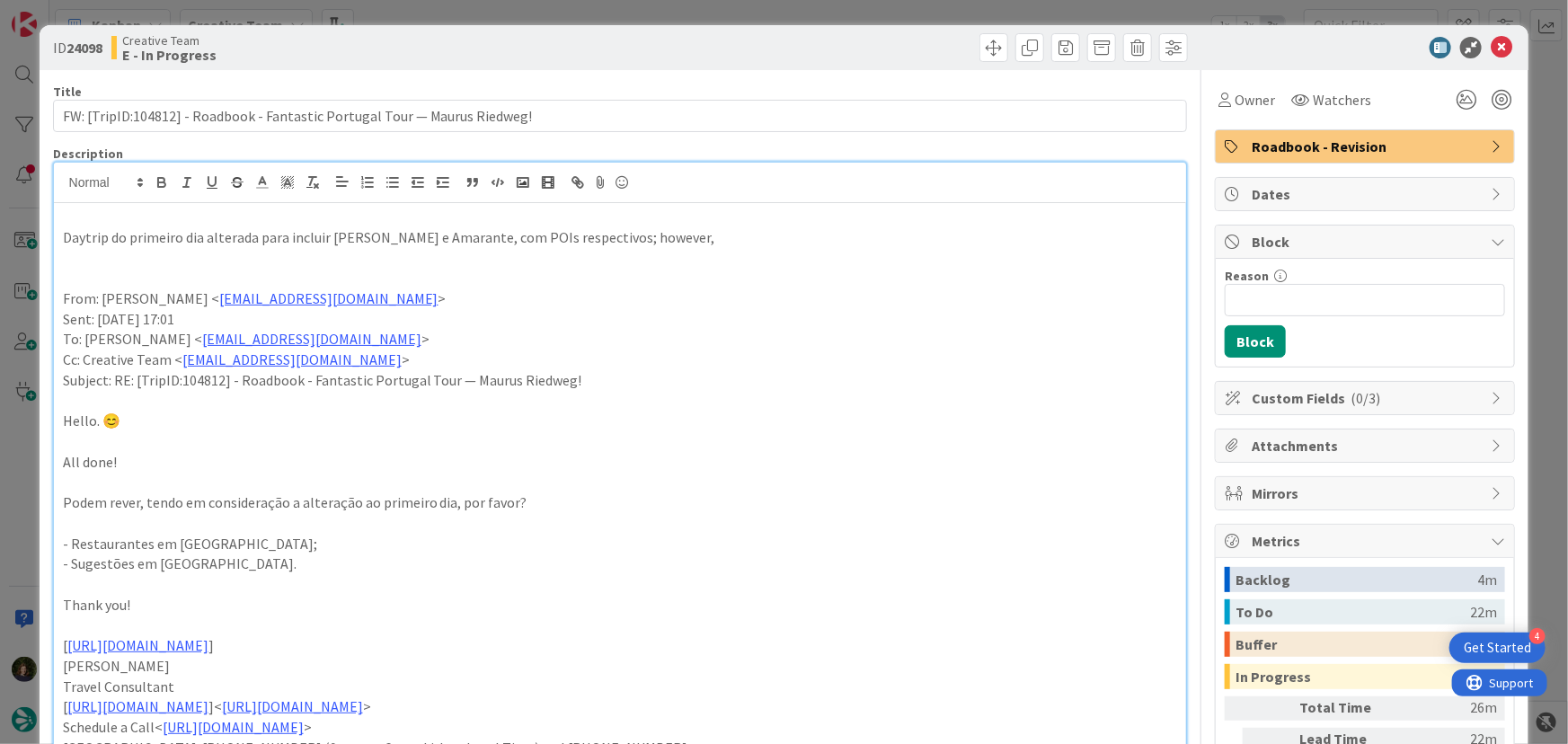
click at [519, 265] on p at bounding box center [620, 257] width 1115 height 21
click at [724, 236] on p "Daytrip do primeiro dia alterada para incluir [PERSON_NAME] e Amarante, com POI…" at bounding box center [620, 238] width 1115 height 21
click at [596, 236] on p "Daytrip do primeiro dia alterada para incluir [PERSON_NAME] e Amarante, com POI…" at bounding box center [620, 238] width 1115 height 21
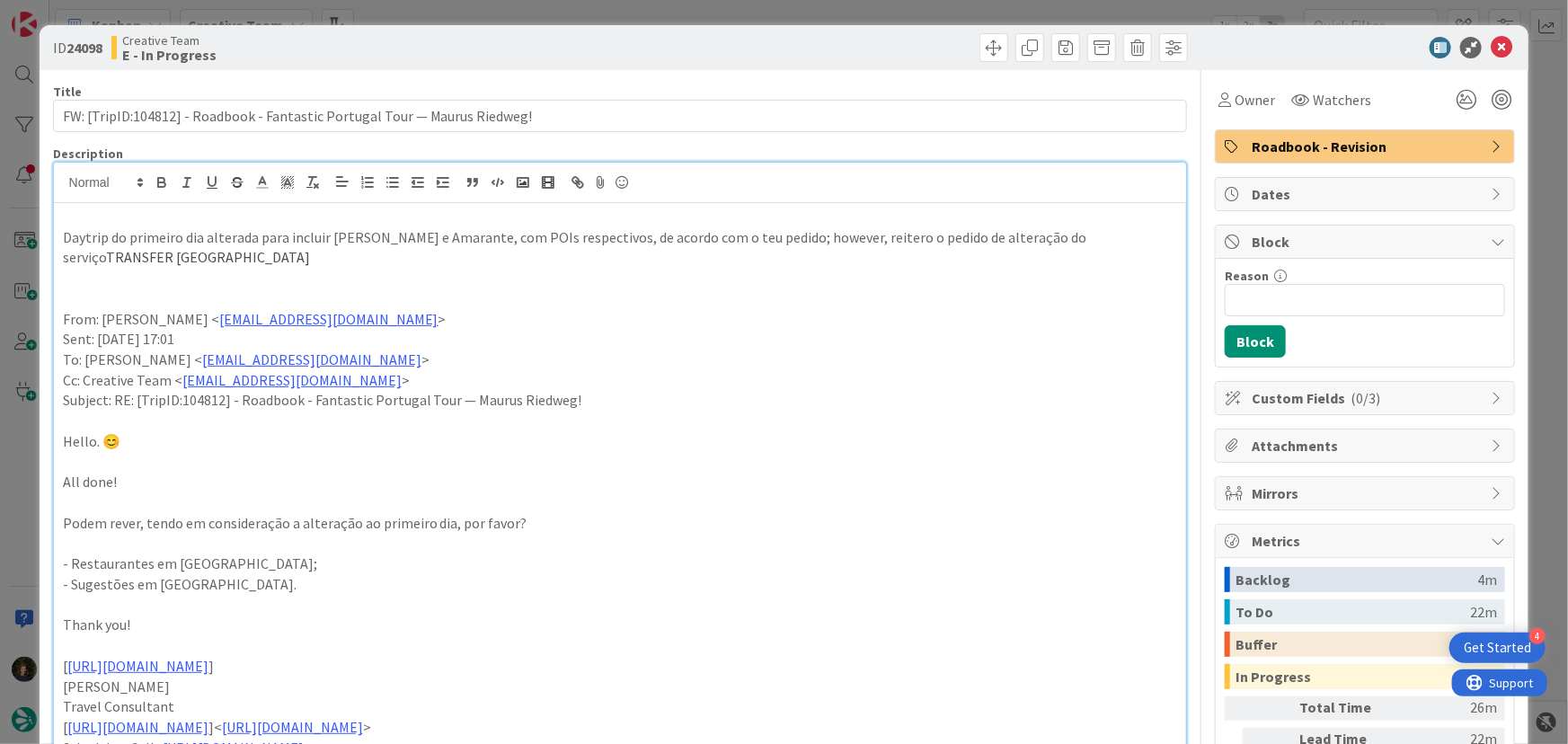
click at [278, 273] on p at bounding box center [620, 278] width 1115 height 21
click at [242, 256] on p "Daytrip do primeiro dia alterada para incluir [PERSON_NAME] e Amarante, com POI…" at bounding box center [620, 248] width 1115 height 40
drag, startPoint x: 136, startPoint y: 253, endPoint x: 261, endPoint y: 261, distance: 125.3
click at [136, 253] on span "TRANSFER [GEOGRAPHIC_DATA], umas vez que pick up dos clientes é no aeroporto." at bounding box center [361, 257] width 511 height 18
click at [219, 259] on span "TRANSFER Hotel - Hotel no Price, umas vez que pick up dos clientes é no aeropor…" at bounding box center [362, 257] width 513 height 18
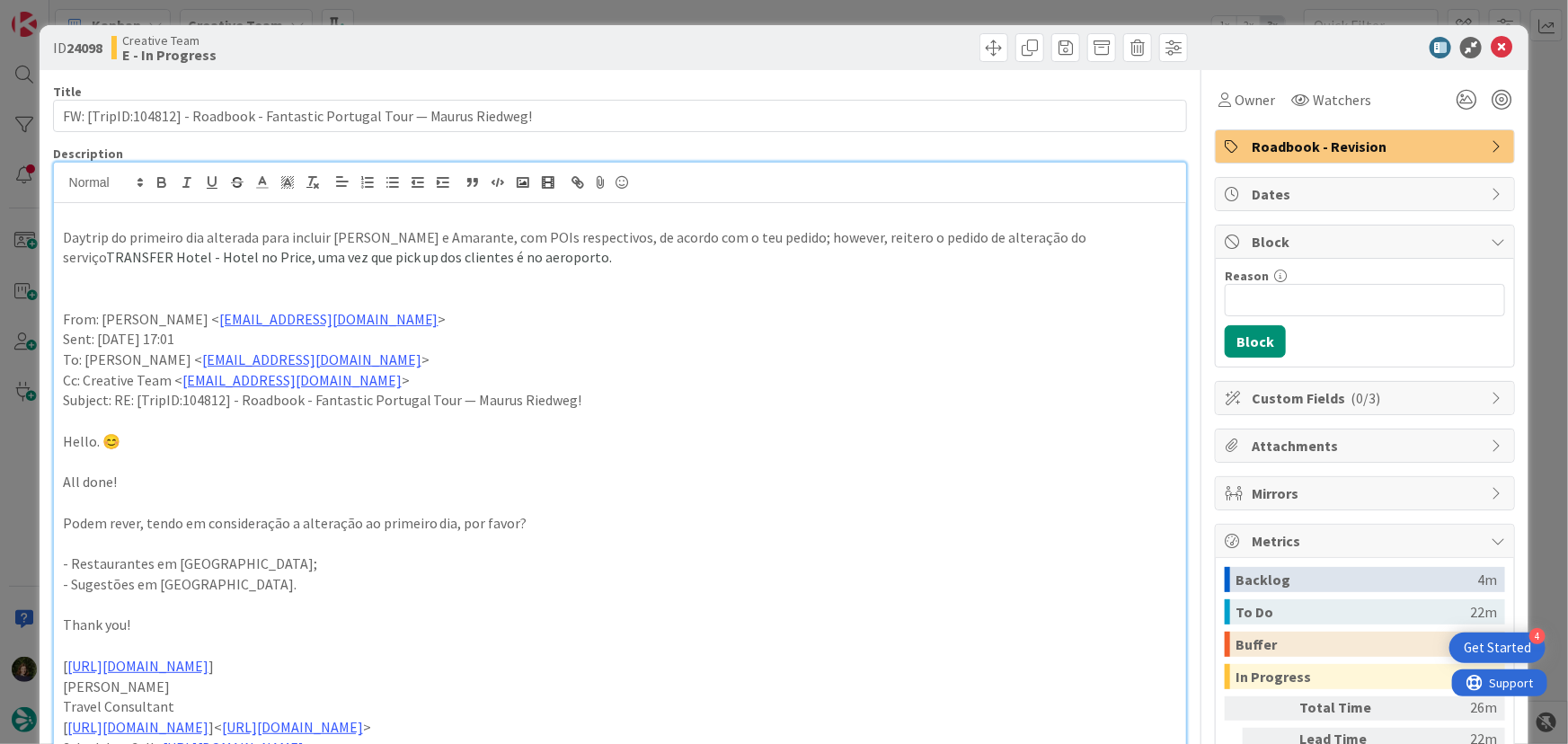
click at [542, 253] on p "Daytrip do primeiro dia alterada para incluir [PERSON_NAME] e Amarante, com POI…" at bounding box center [620, 248] width 1115 height 40
click at [1262, 109] on span "Owner" at bounding box center [1255, 100] width 40 height 22
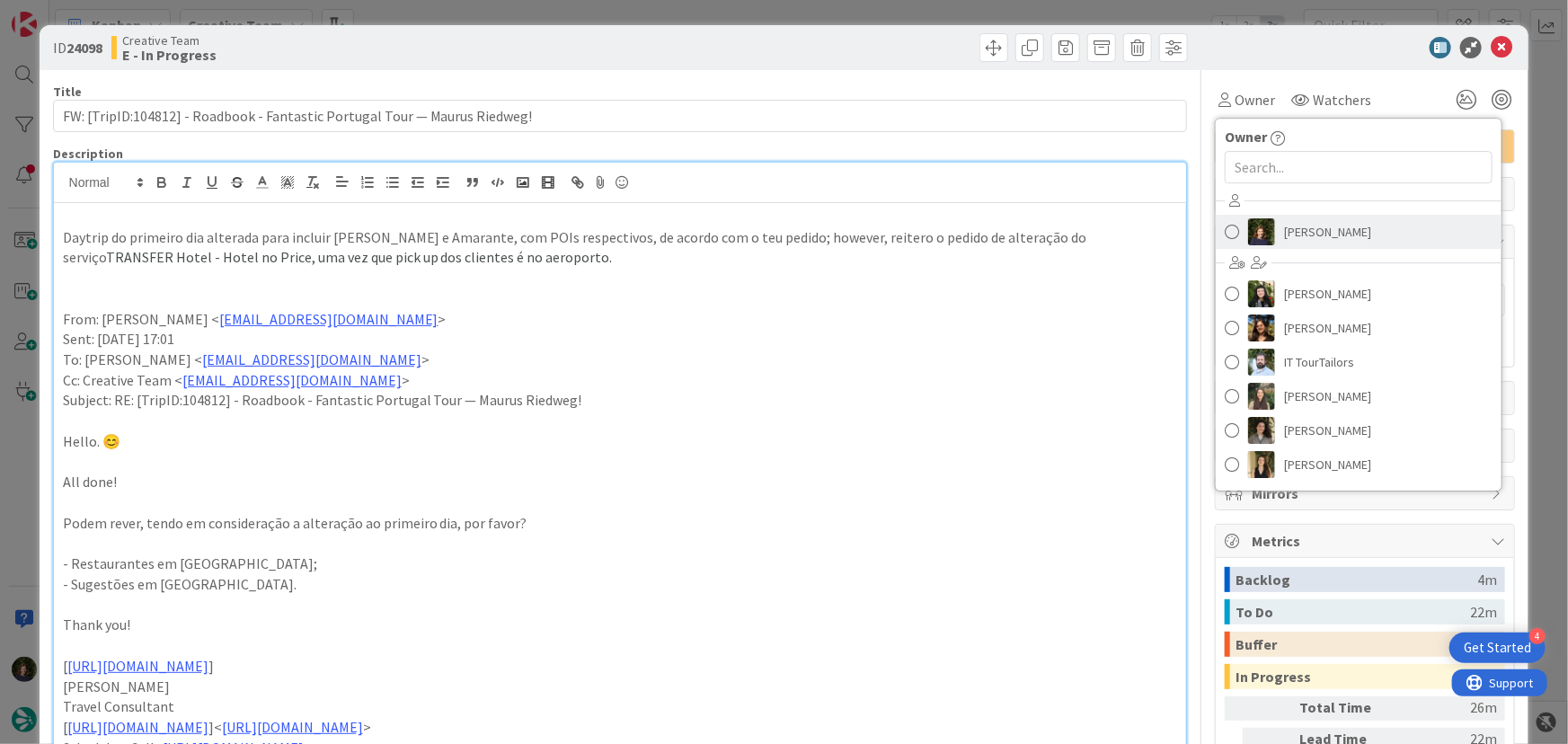
click at [1317, 232] on span "[PERSON_NAME]" at bounding box center [1327, 232] width 87 height 27
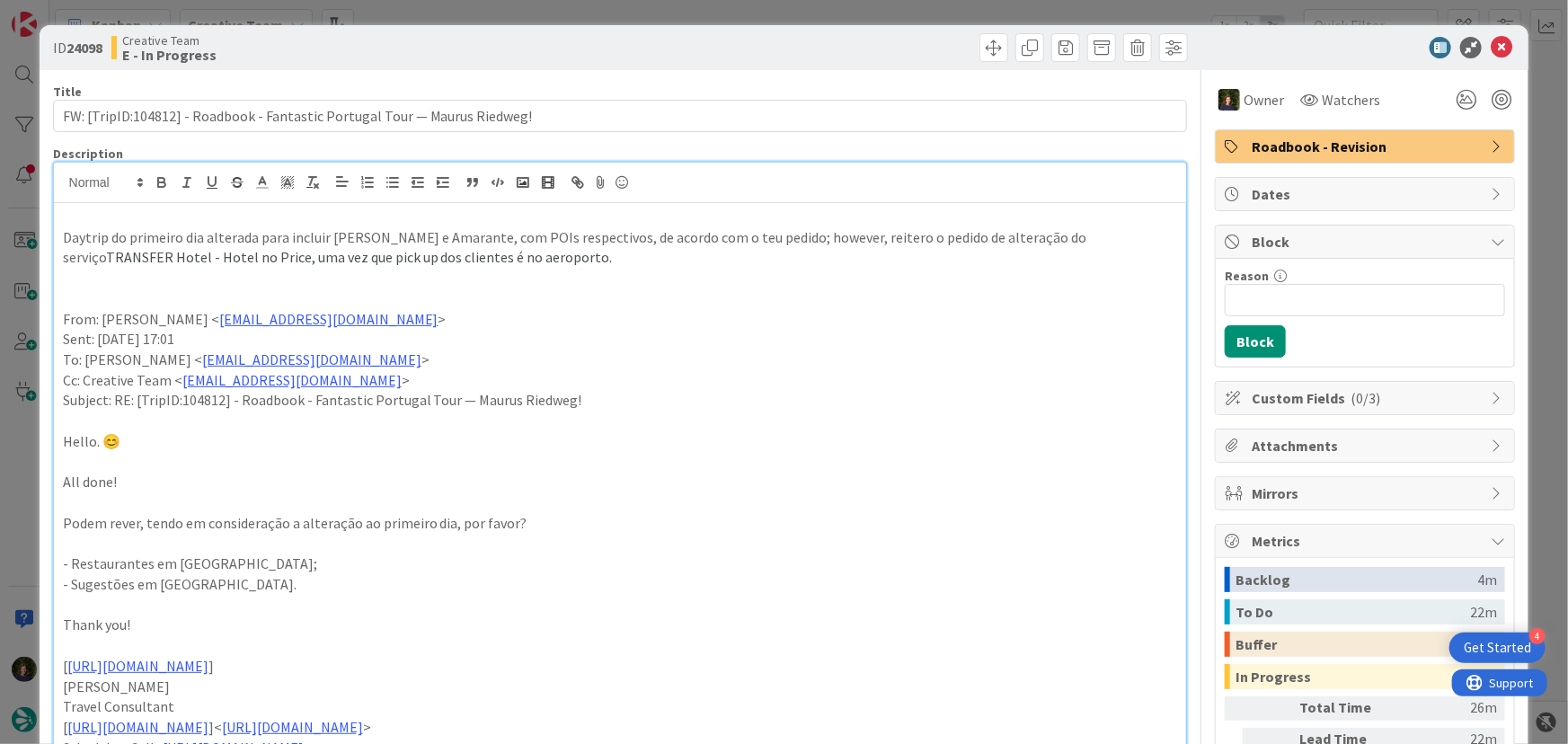
click at [128, 278] on p at bounding box center [620, 278] width 1115 height 21
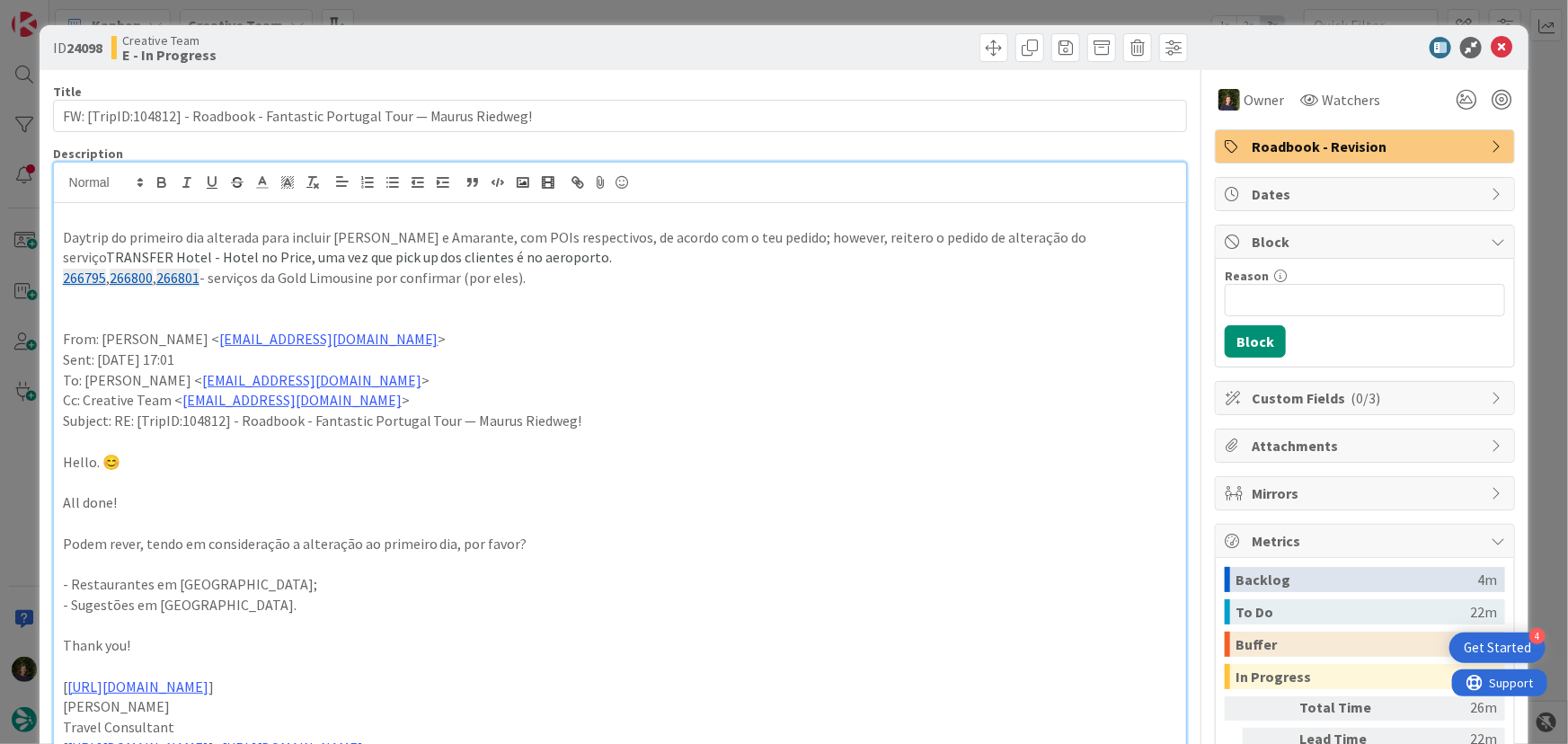
drag, startPoint x: 539, startPoint y: 275, endPoint x: 60, endPoint y: 242, distance: 480.1
copy div "Daytrip do primeiro dia alterada para incluir [PERSON_NAME] e Amarante, com POI…"
click at [1491, 52] on icon at bounding box center [1502, 48] width 22 height 22
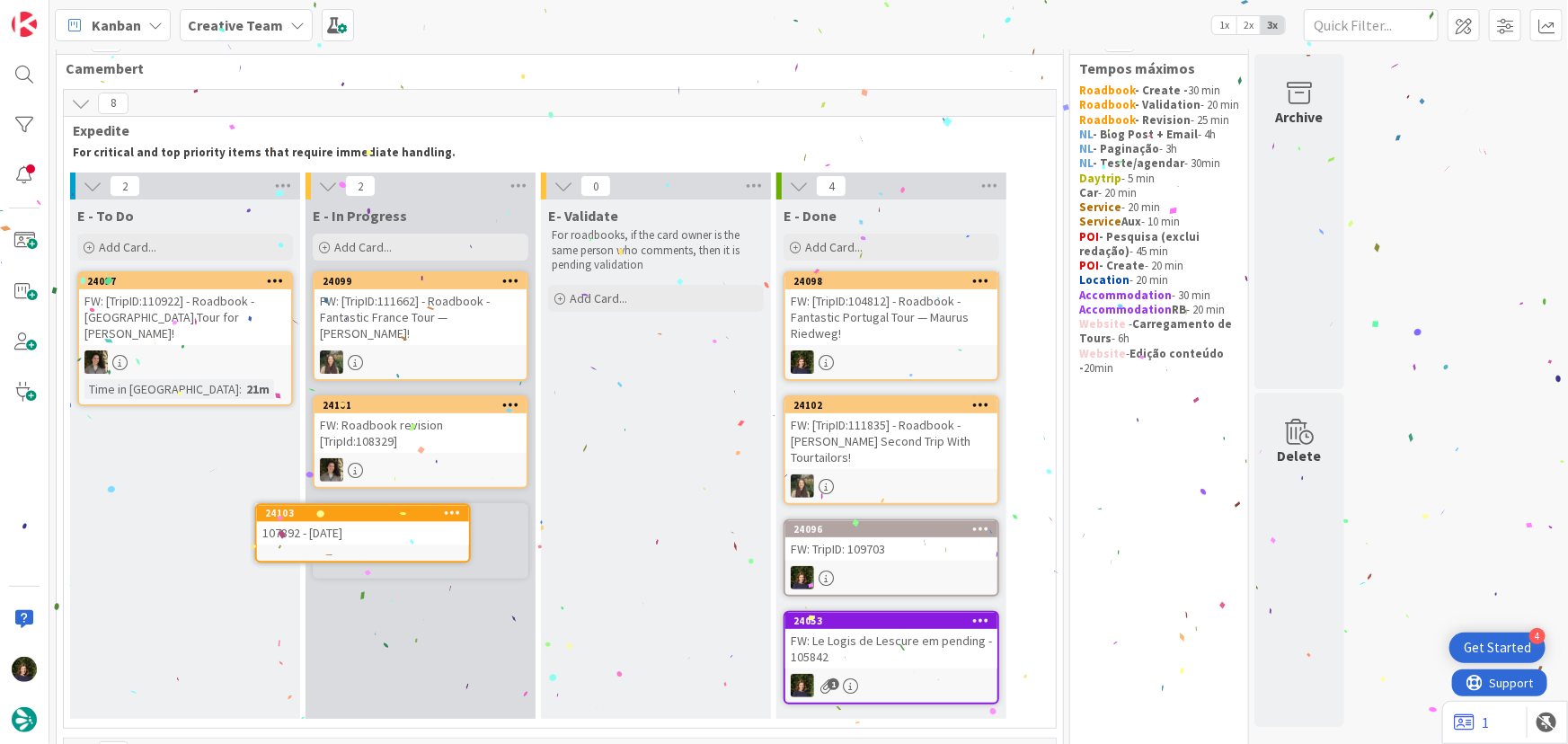
scroll to position [27, 0]
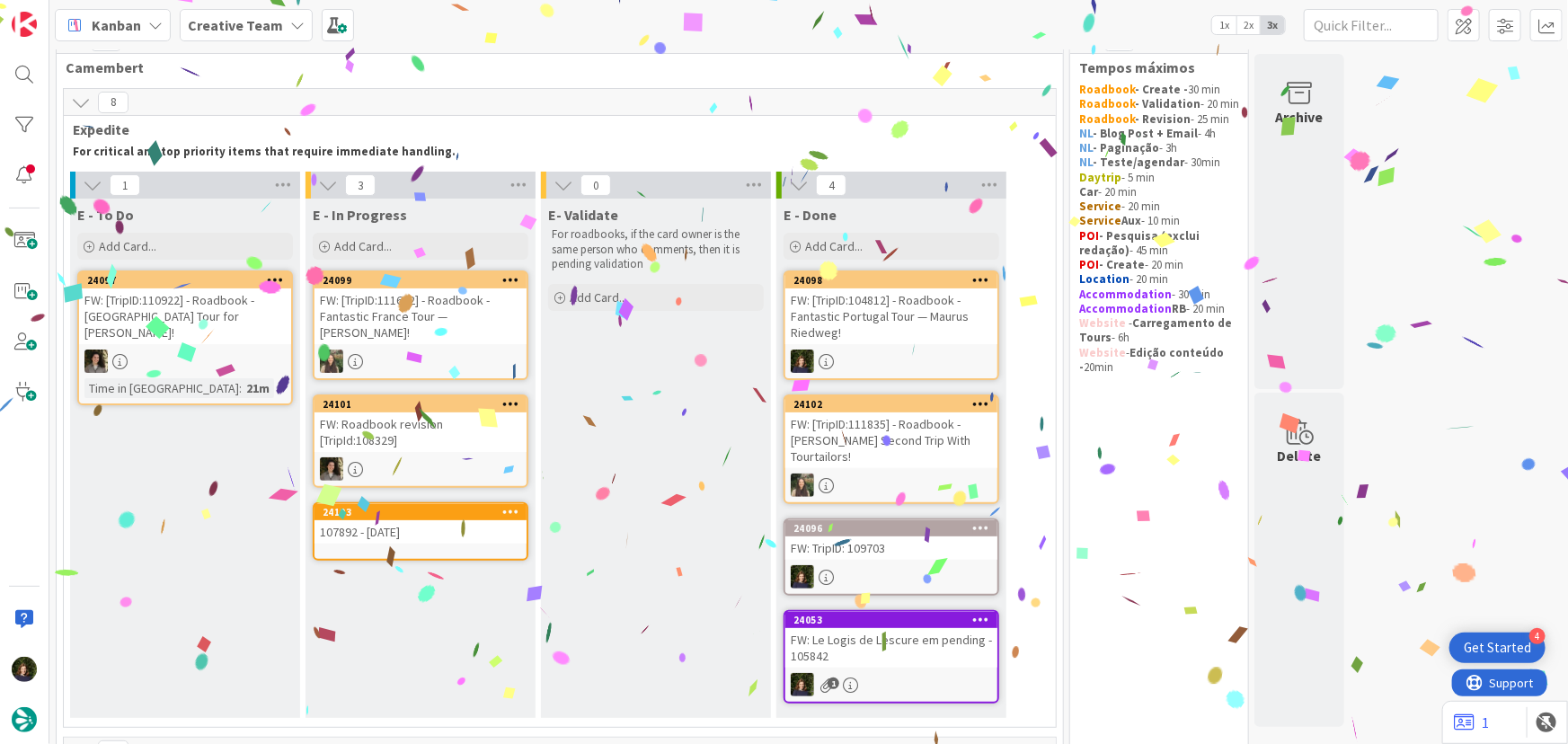
drag, startPoint x: 168, startPoint y: 437, endPoint x: 179, endPoint y: 450, distance: 17.0
click at [391, 521] on div "107892 - [DATE]" at bounding box center [421, 533] width 212 height 24
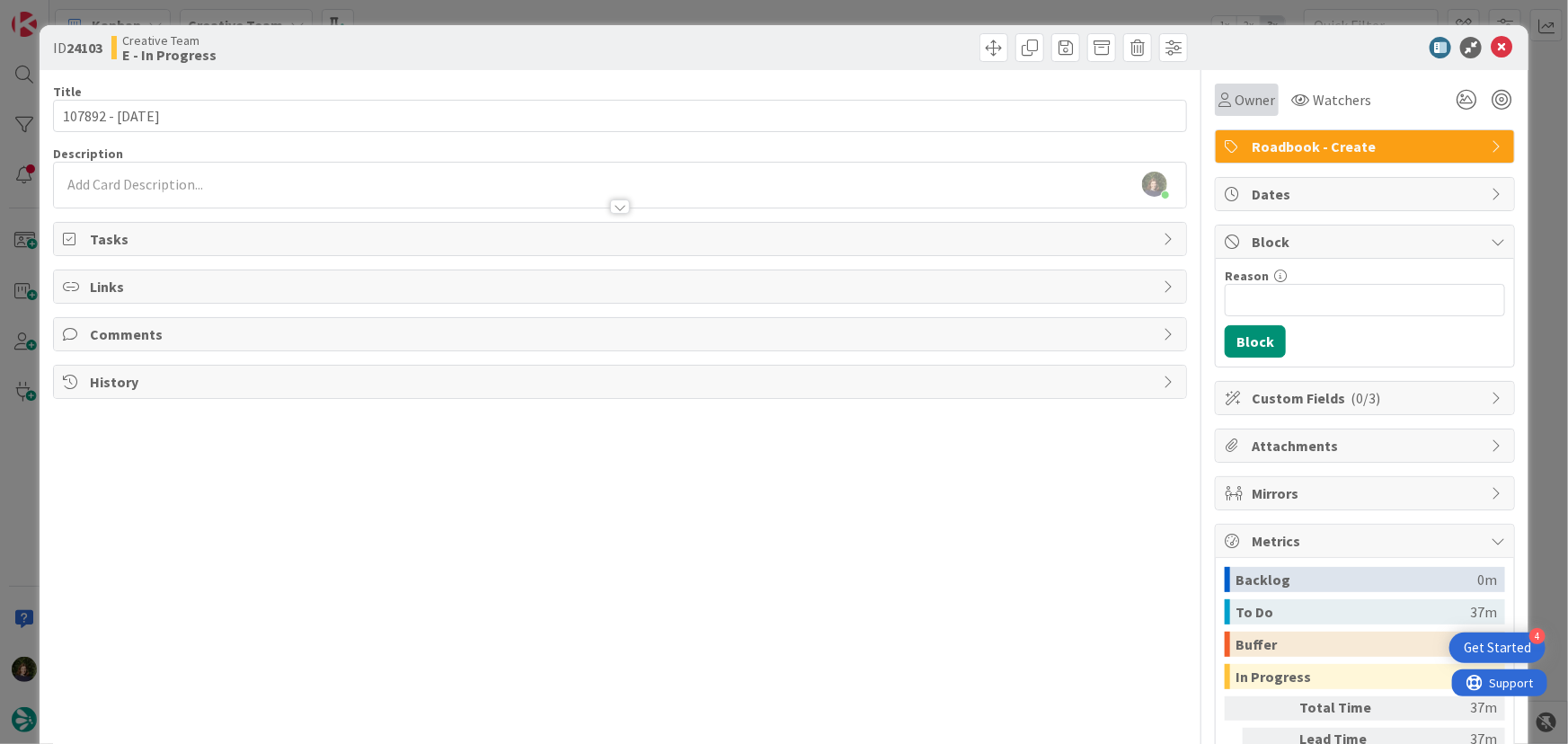
drag, startPoint x: 1222, startPoint y: 89, endPoint x: 1236, endPoint y: 106, distance: 22.0
click at [1235, 90] on span "Owner" at bounding box center [1255, 100] width 40 height 22
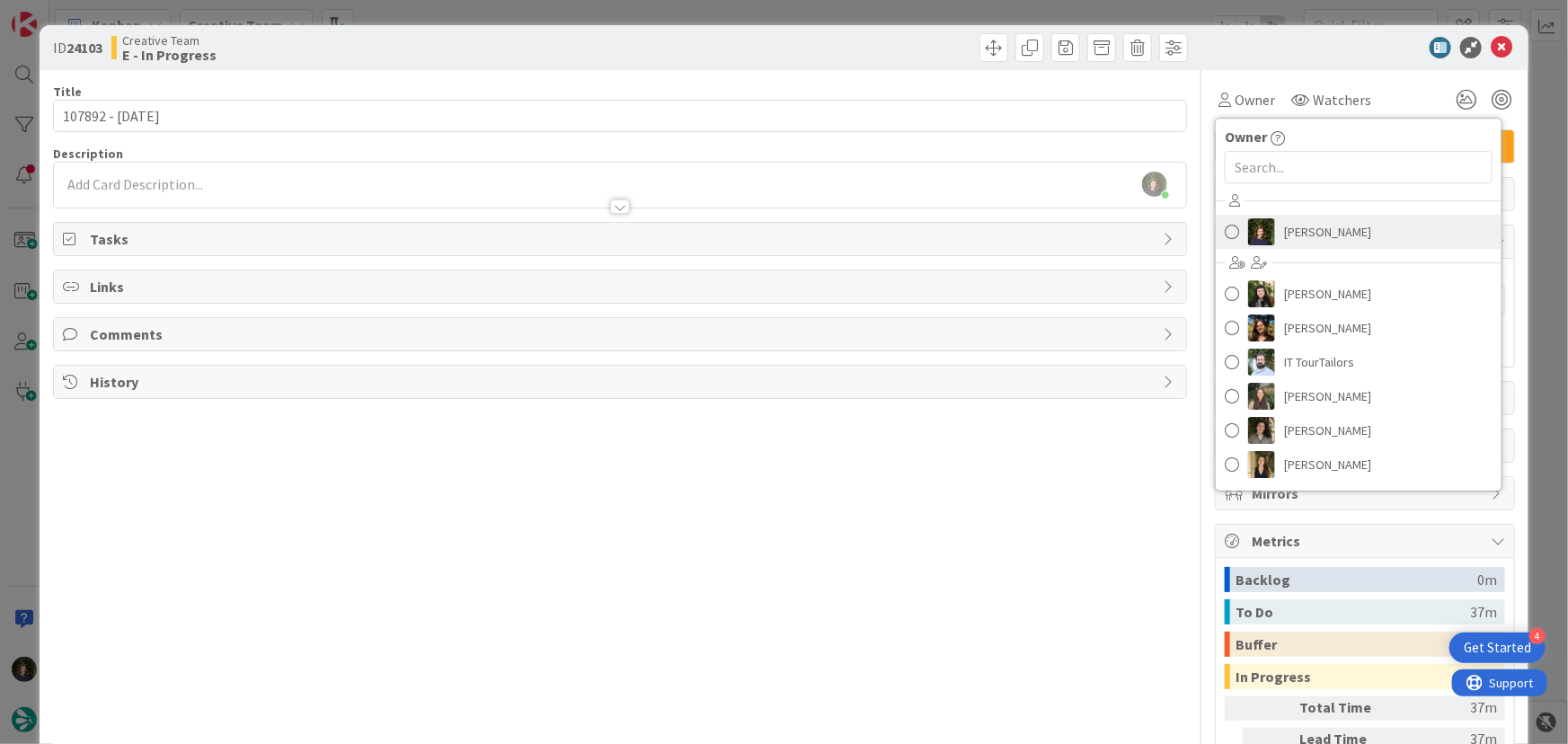
click at [1310, 231] on span "[PERSON_NAME]" at bounding box center [1327, 232] width 87 height 27
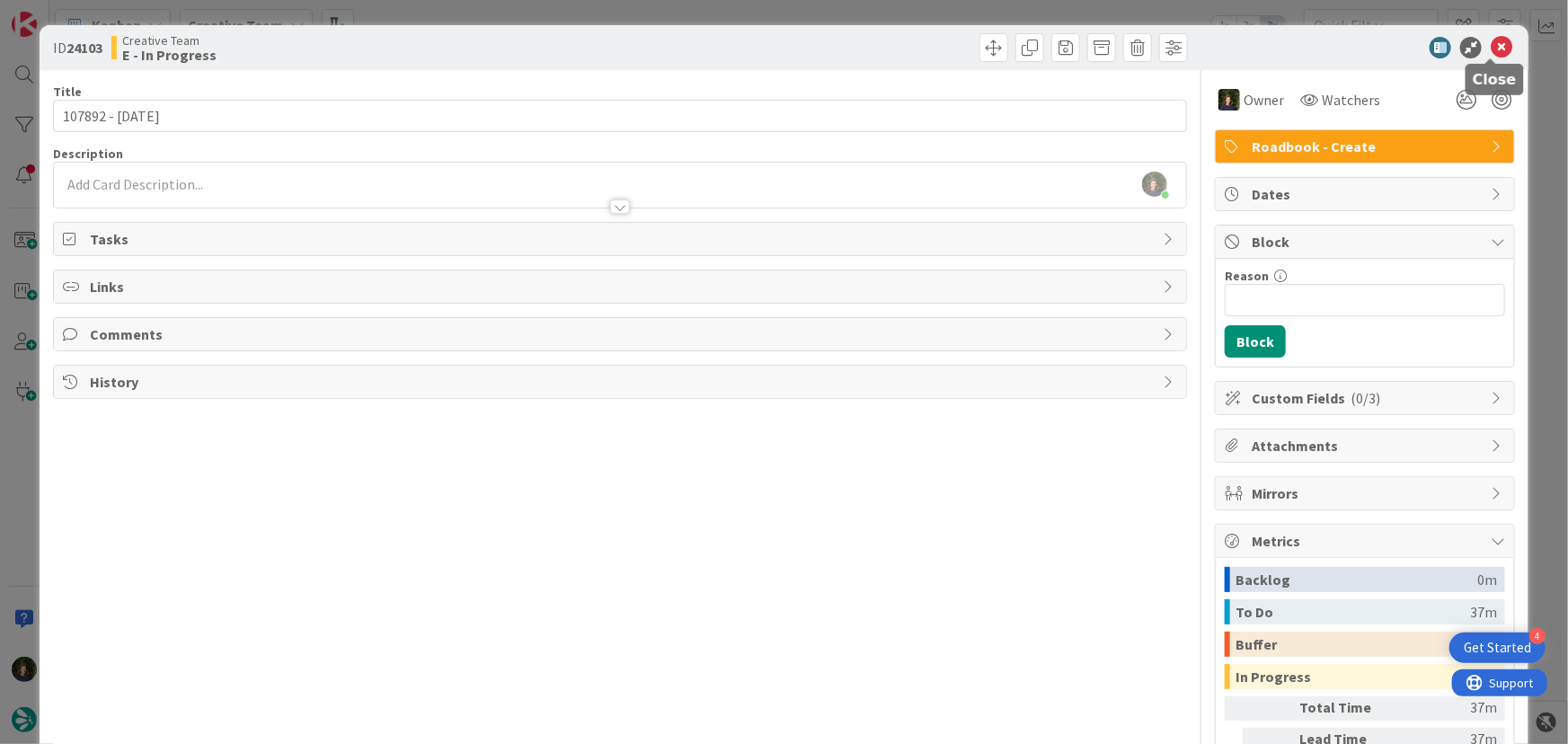
click at [1492, 50] on icon at bounding box center [1502, 48] width 22 height 22
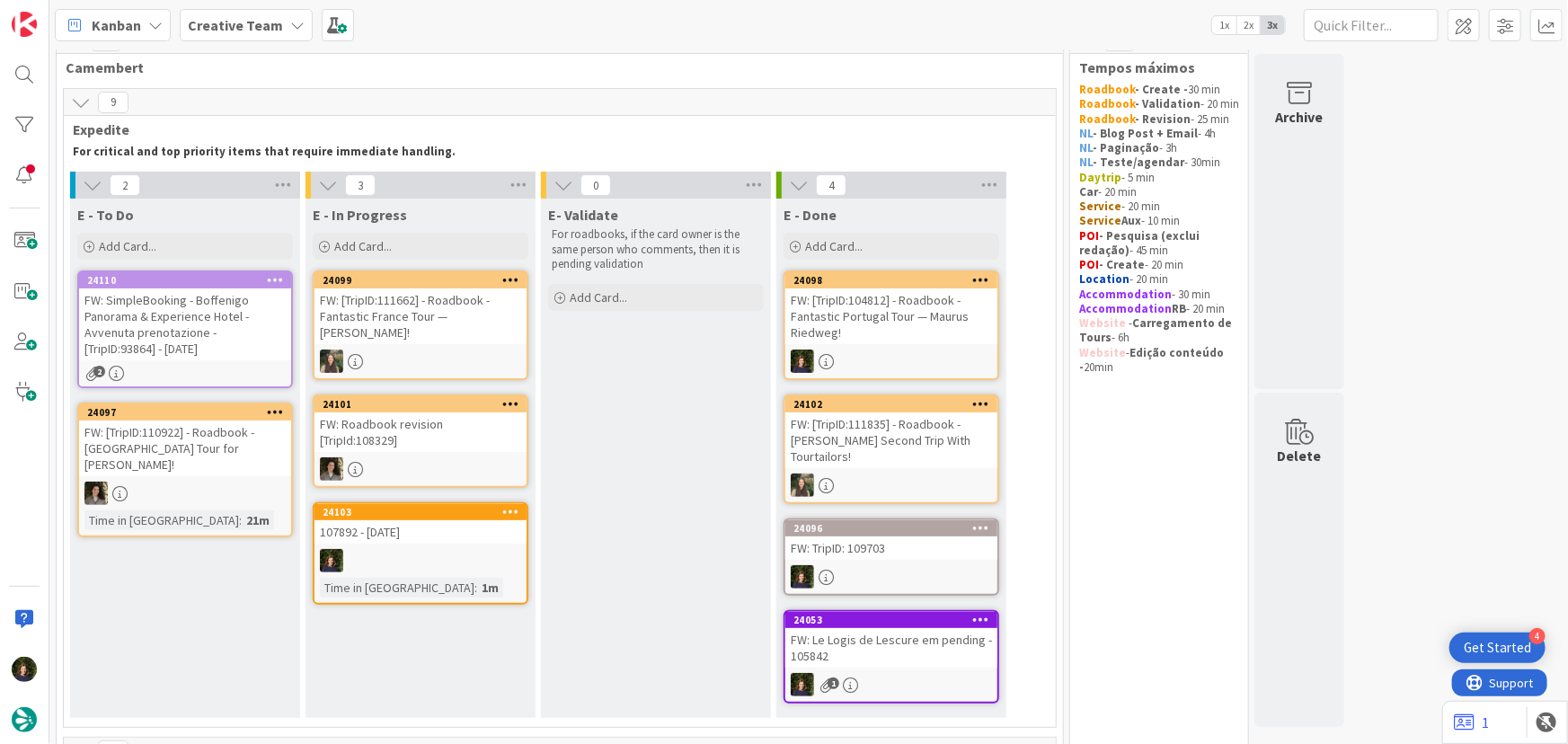
click at [409, 549] on div at bounding box center [421, 561] width 212 height 24
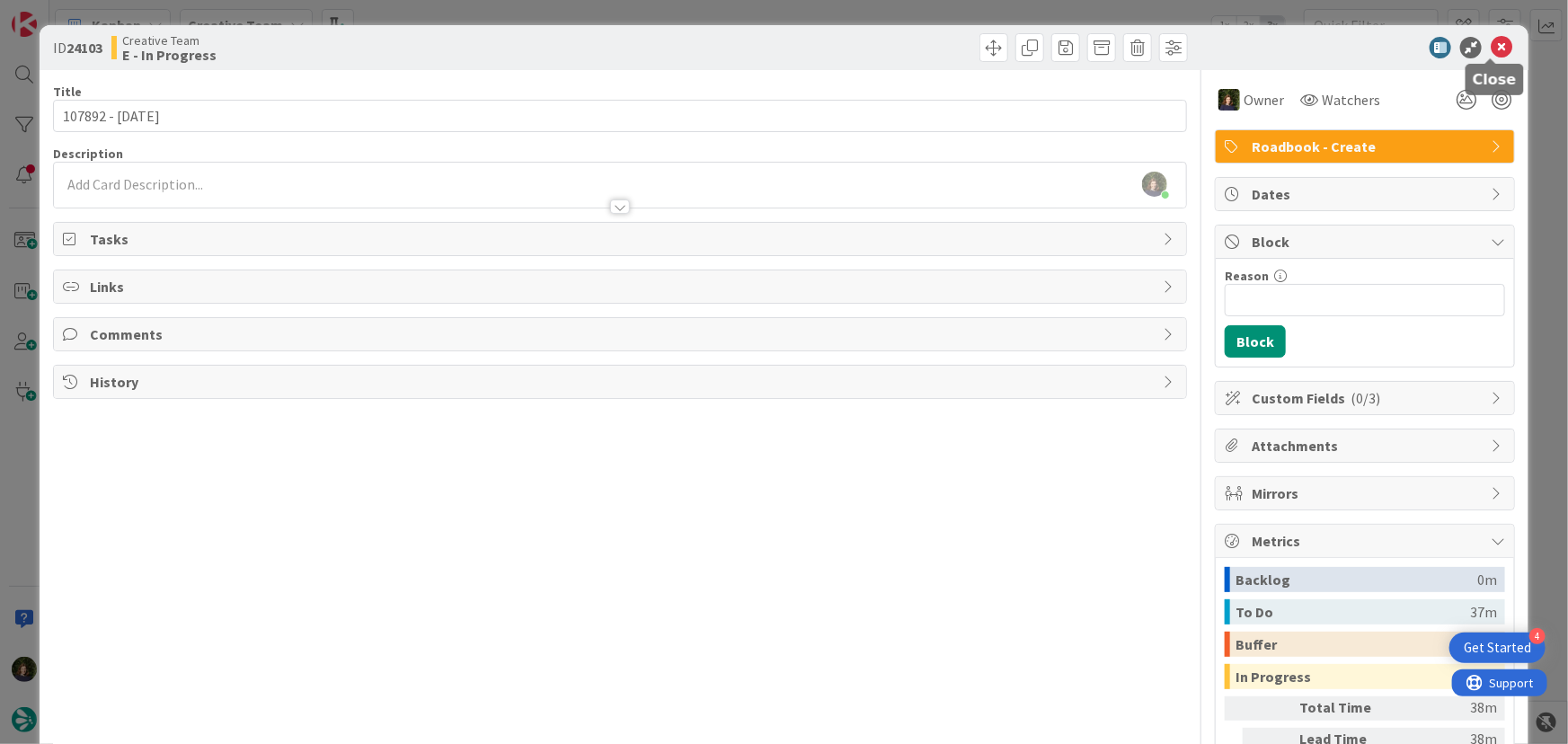
click at [1497, 49] on icon at bounding box center [1502, 48] width 22 height 22
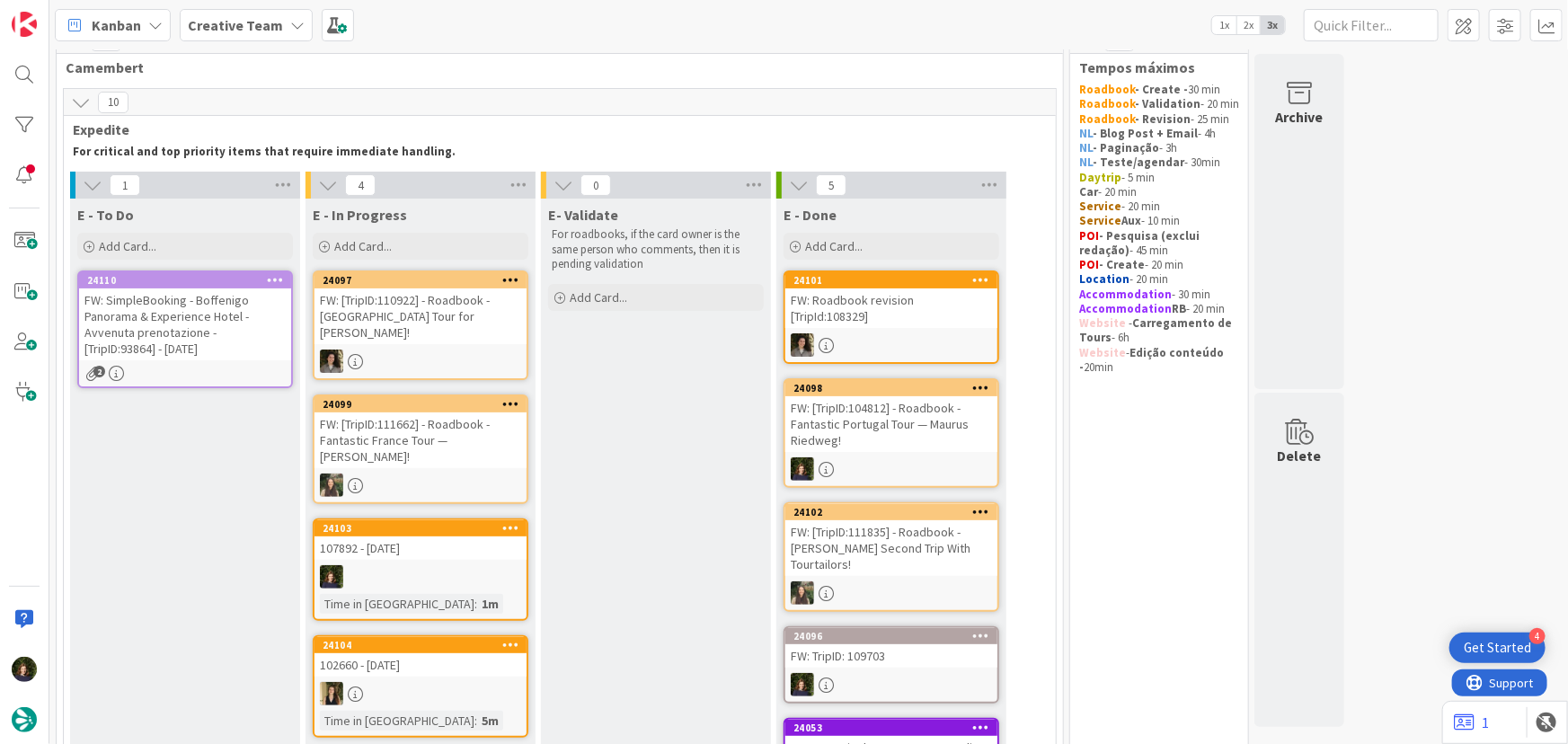
click at [171, 297] on div "FW: SimpleBooking - Boffenigo Panorama & Experience Hotel - Avvenuta prenotazio…" at bounding box center [185, 324] width 212 height 72
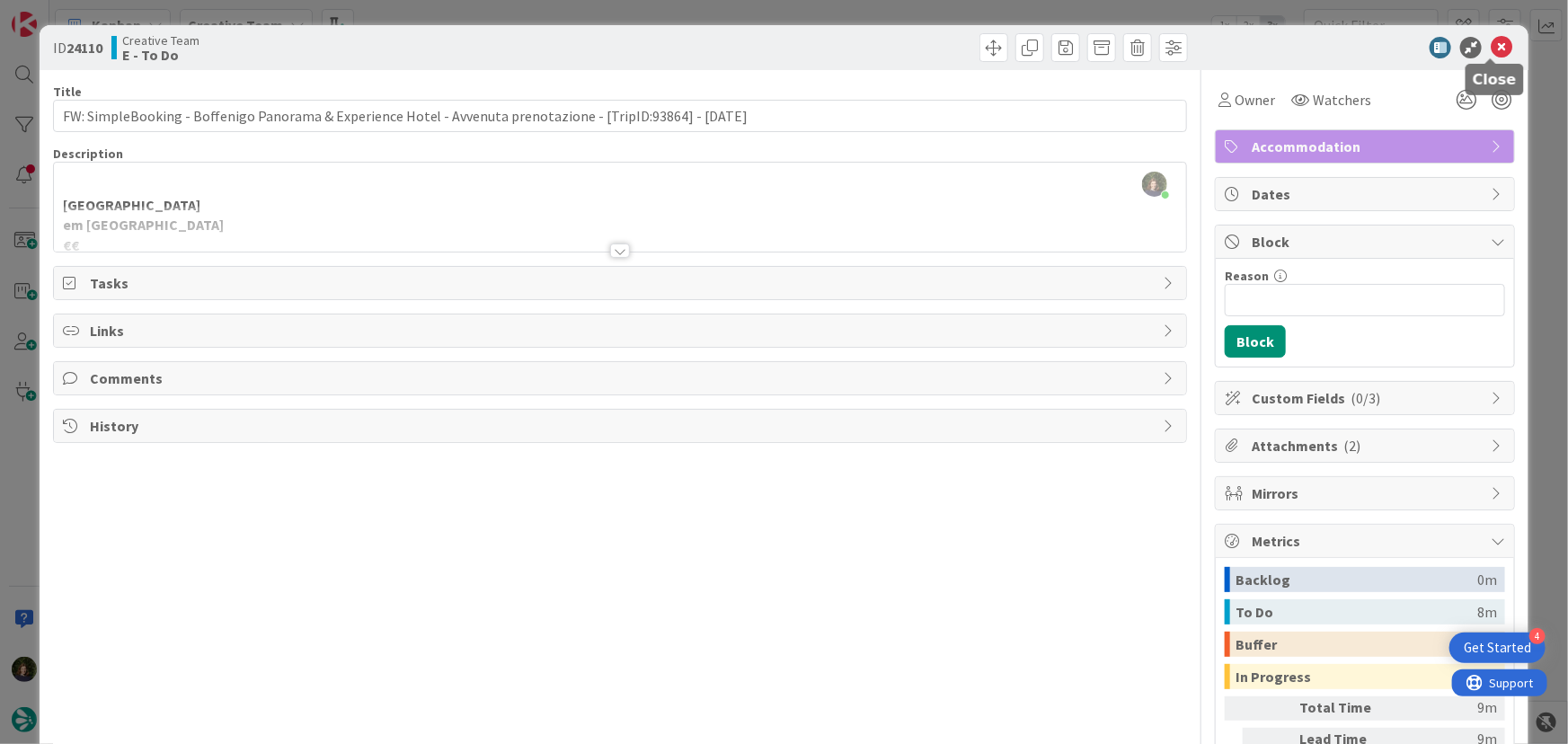
drag, startPoint x: 1492, startPoint y: 51, endPoint x: 1384, endPoint y: 67, distance: 109.2
click at [1493, 50] on icon at bounding box center [1502, 48] width 22 height 22
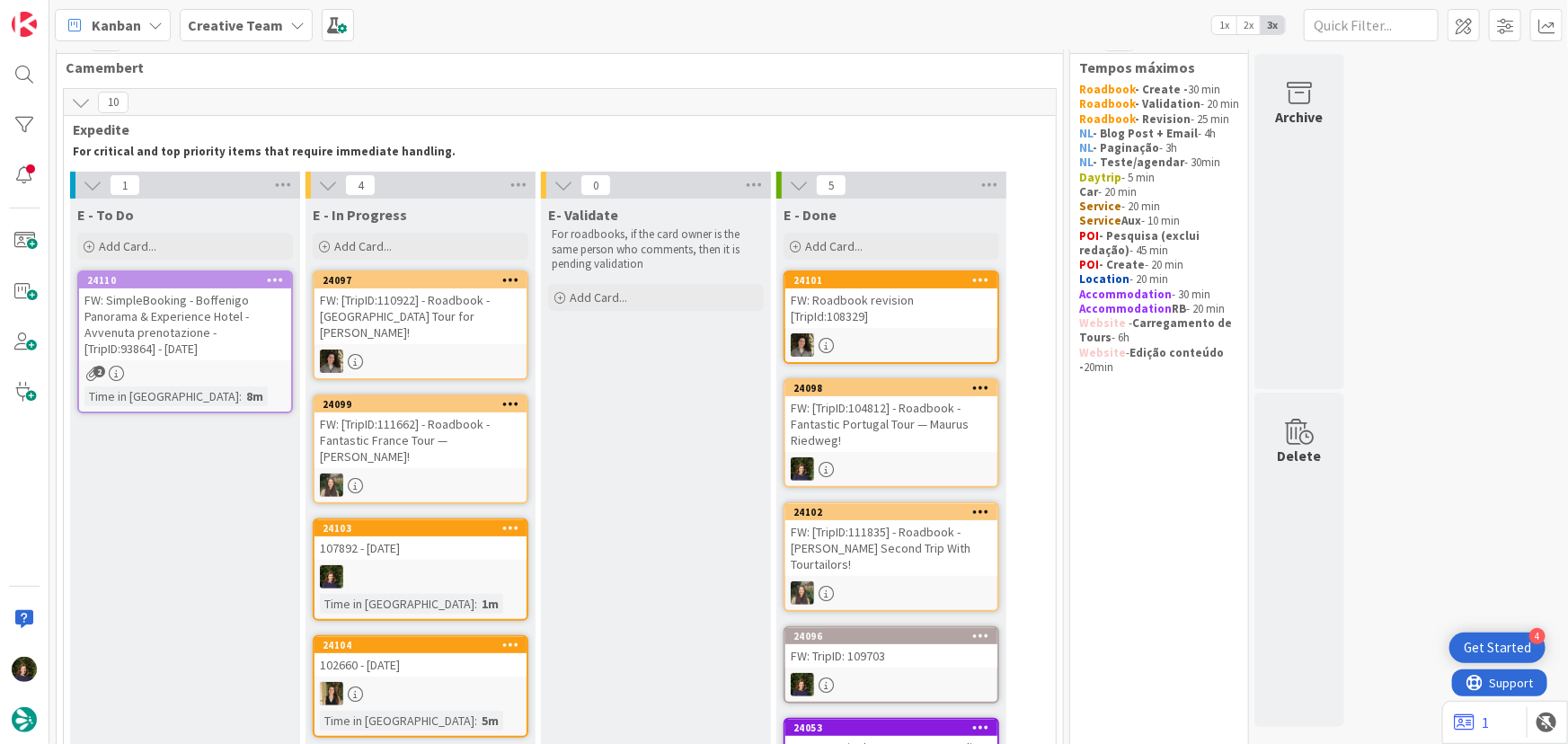
click at [396, 566] on div at bounding box center [421, 577] width 212 height 24
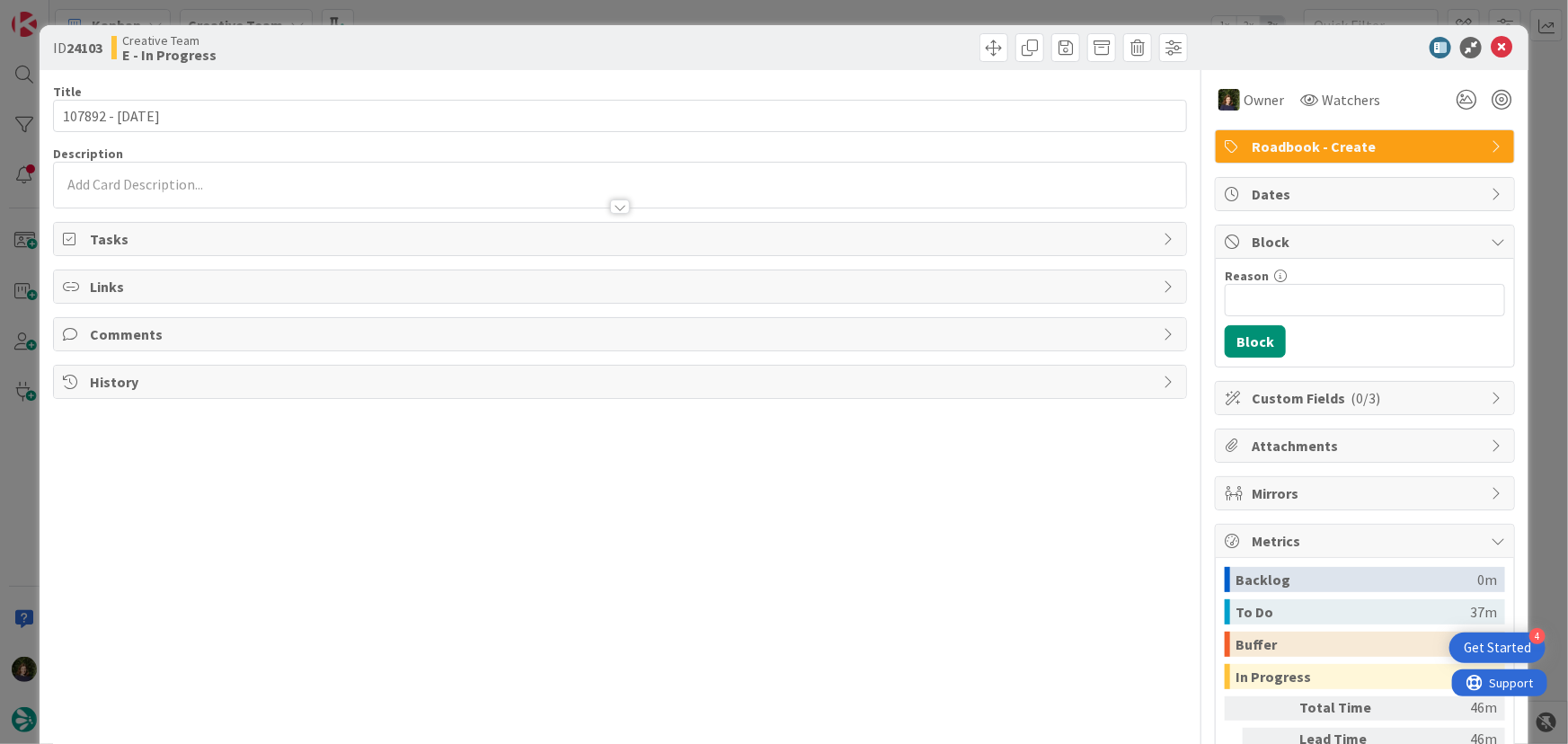
click at [124, 190] on div at bounding box center [620, 198] width 1133 height 19
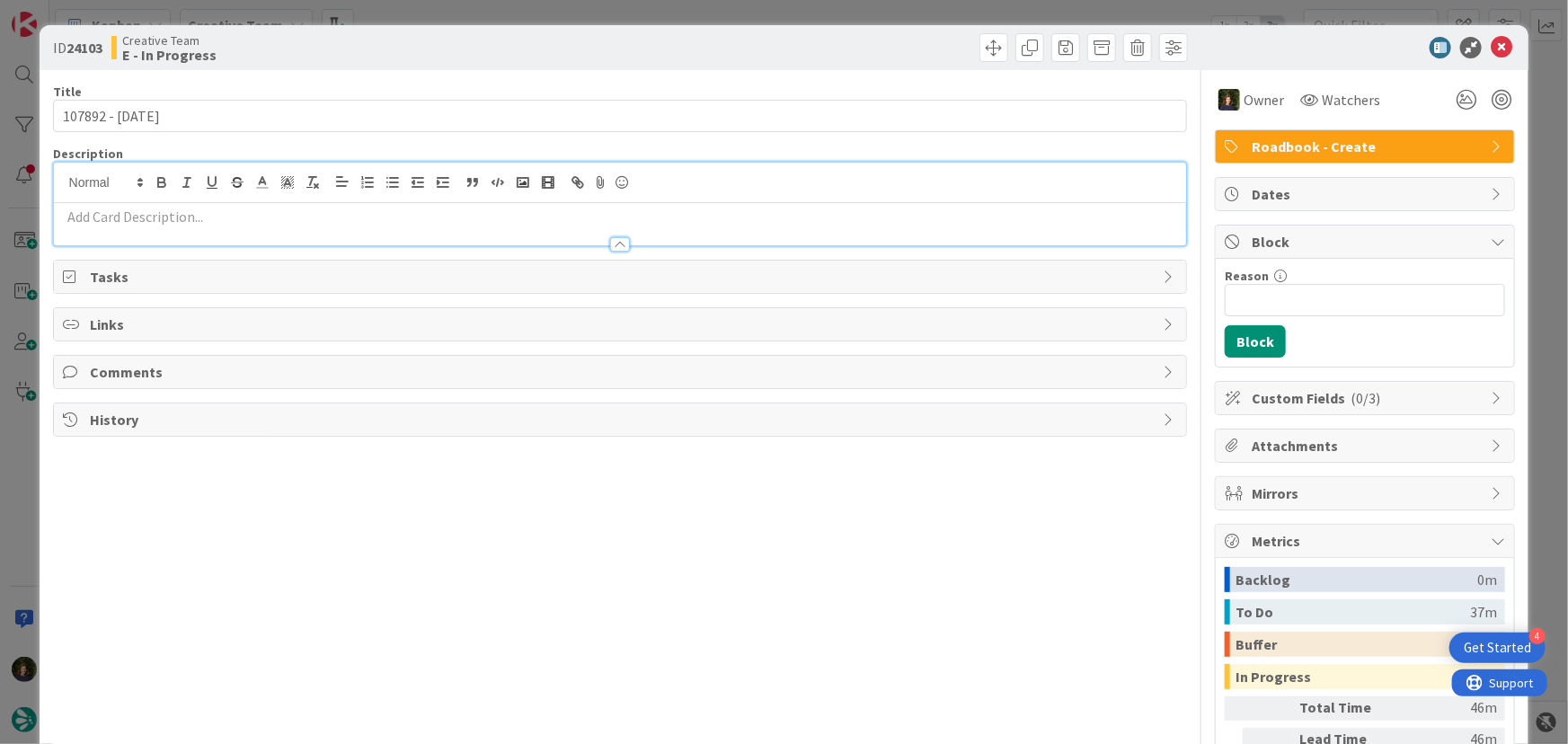
click at [124, 215] on p at bounding box center [620, 217] width 1115 height 21
paste div
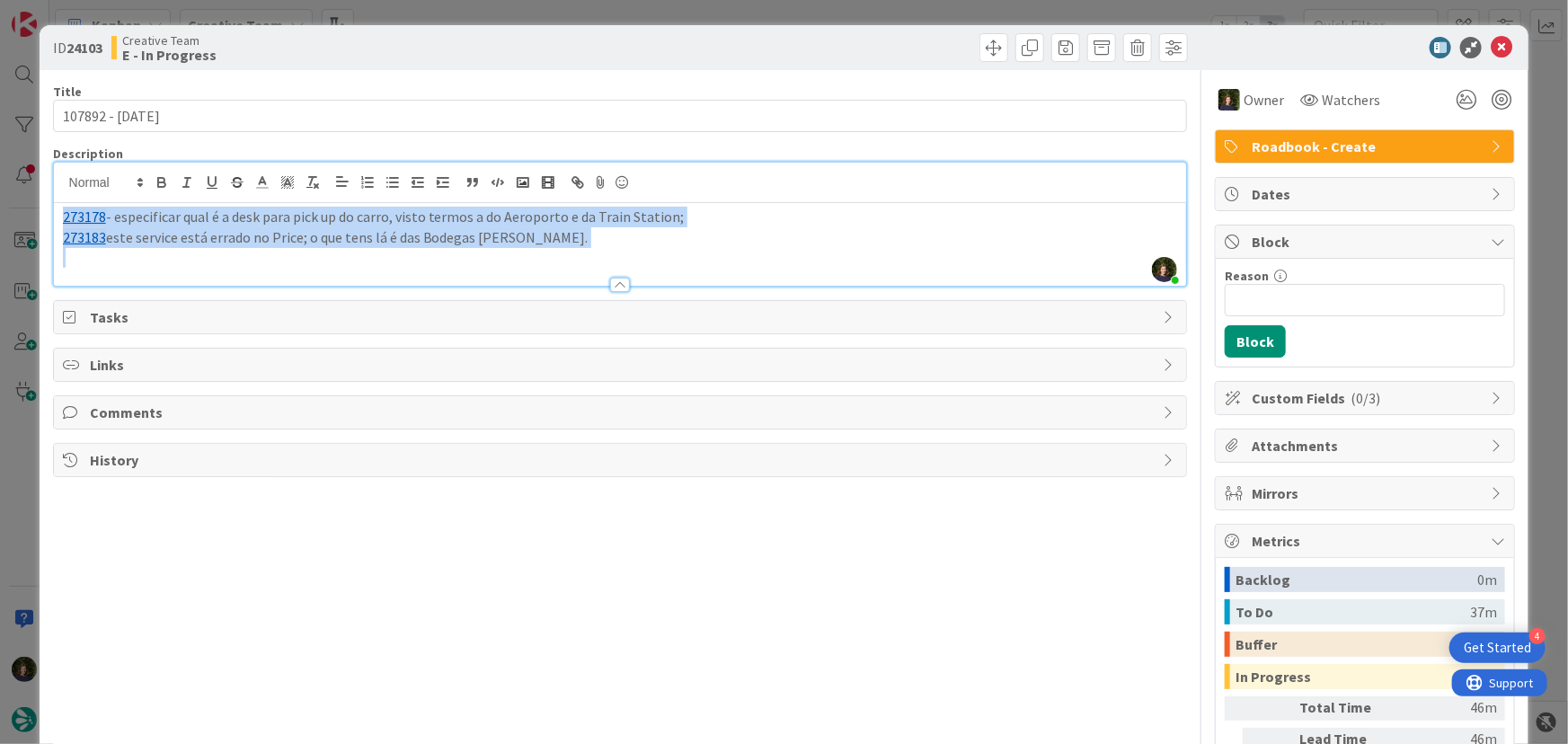
drag, startPoint x: 627, startPoint y: 249, endPoint x: 42, endPoint y: 217, distance: 585.9
click at [42, 217] on div "ID 24103 Creative Team E - In Progress Title 14 / 128 107892 - [DATE] Descripti…" at bounding box center [784, 452] width 1490 height 853
copy div "273178 - especificar qual é a desk para pick up do carro, visto termos a do Aer…"
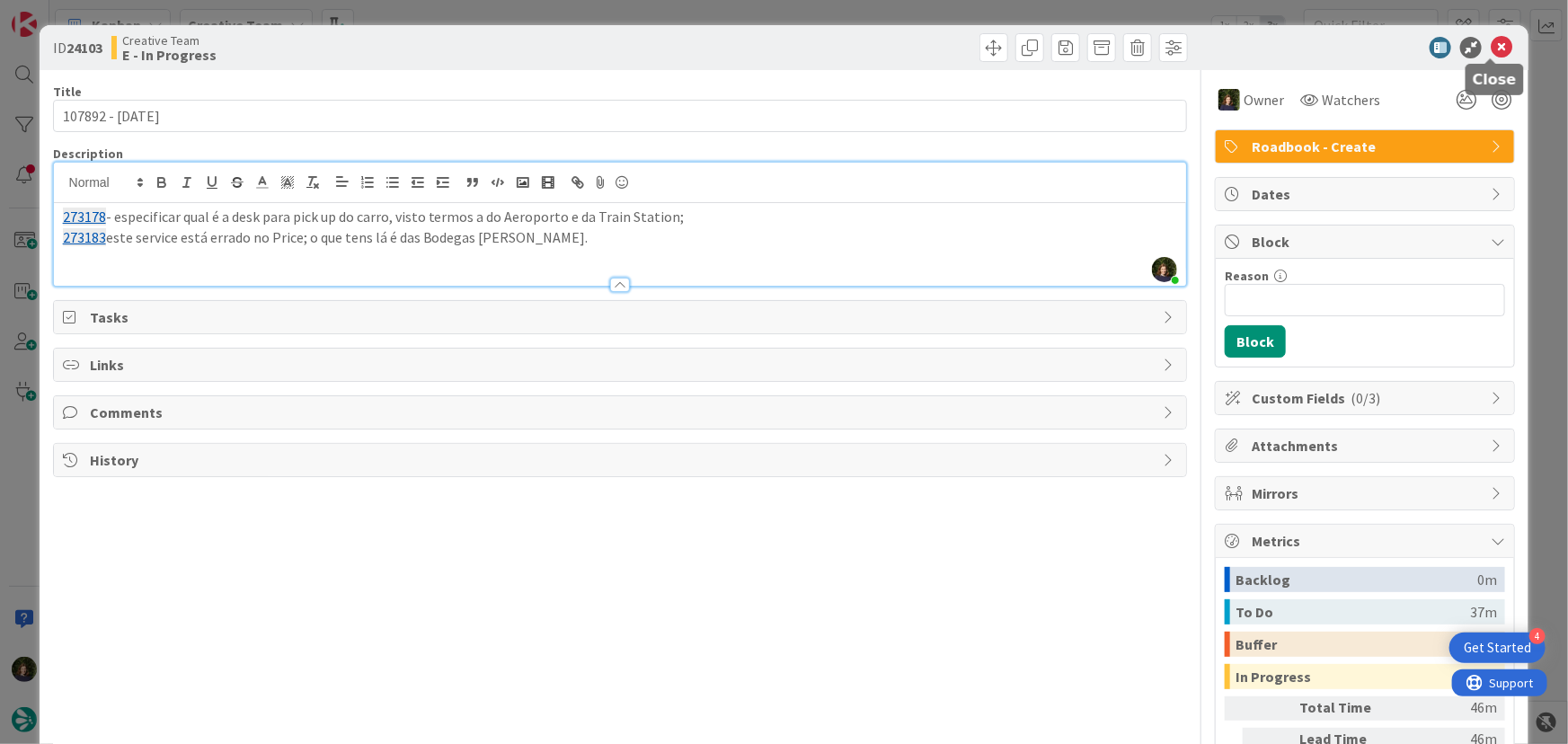
click at [1494, 50] on icon at bounding box center [1502, 48] width 22 height 22
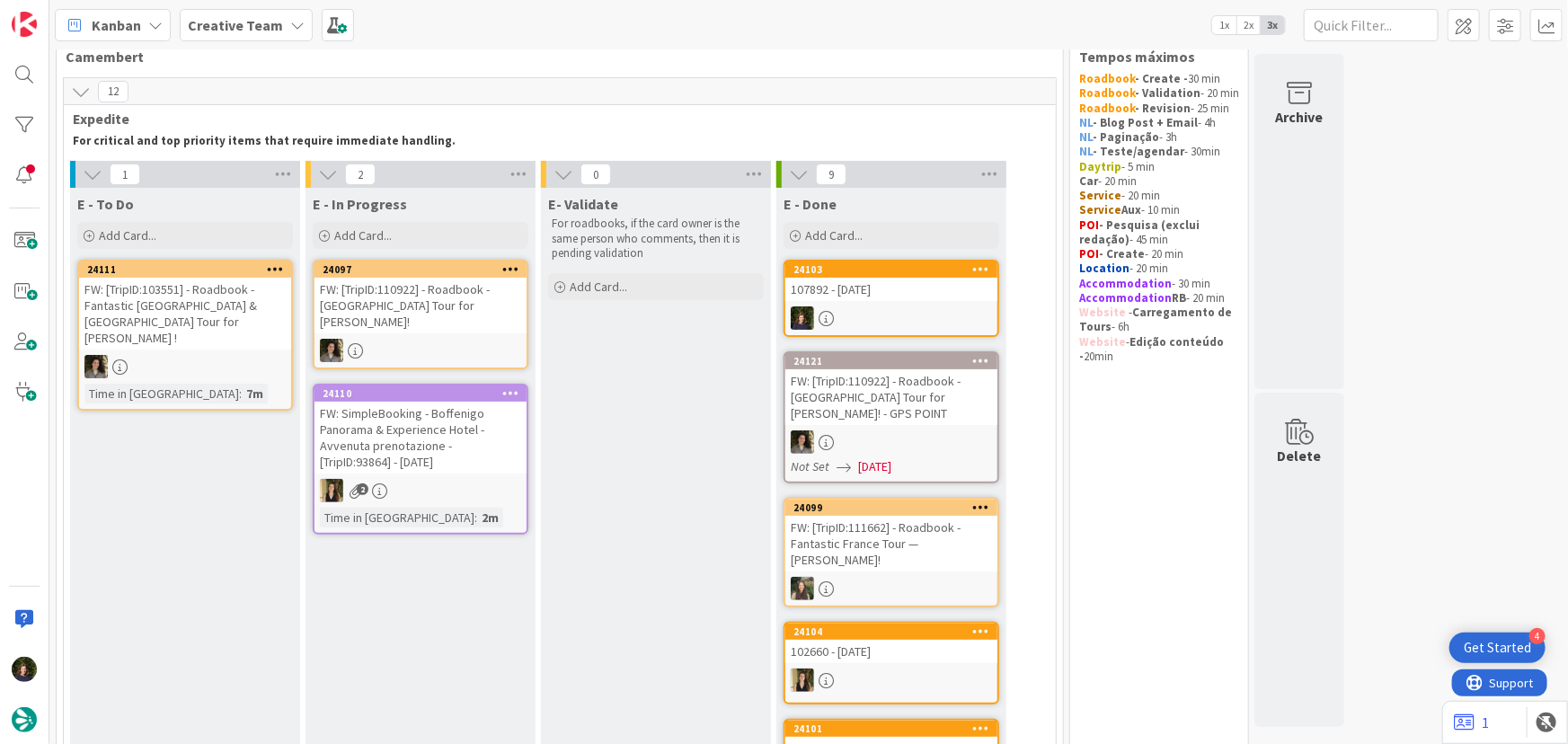
click at [875, 318] on div at bounding box center [891, 318] width 212 height 24
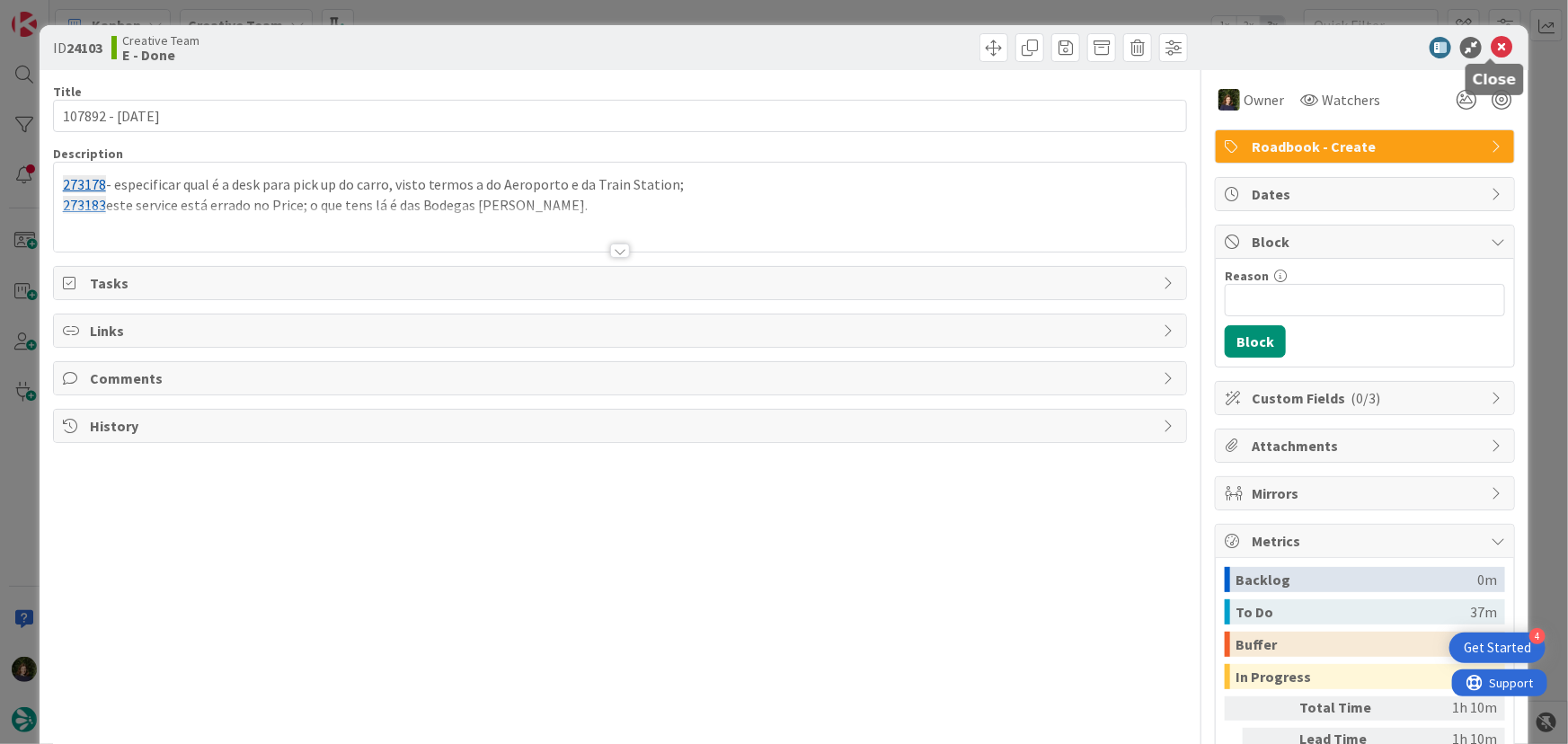
click at [1491, 54] on icon at bounding box center [1502, 48] width 22 height 22
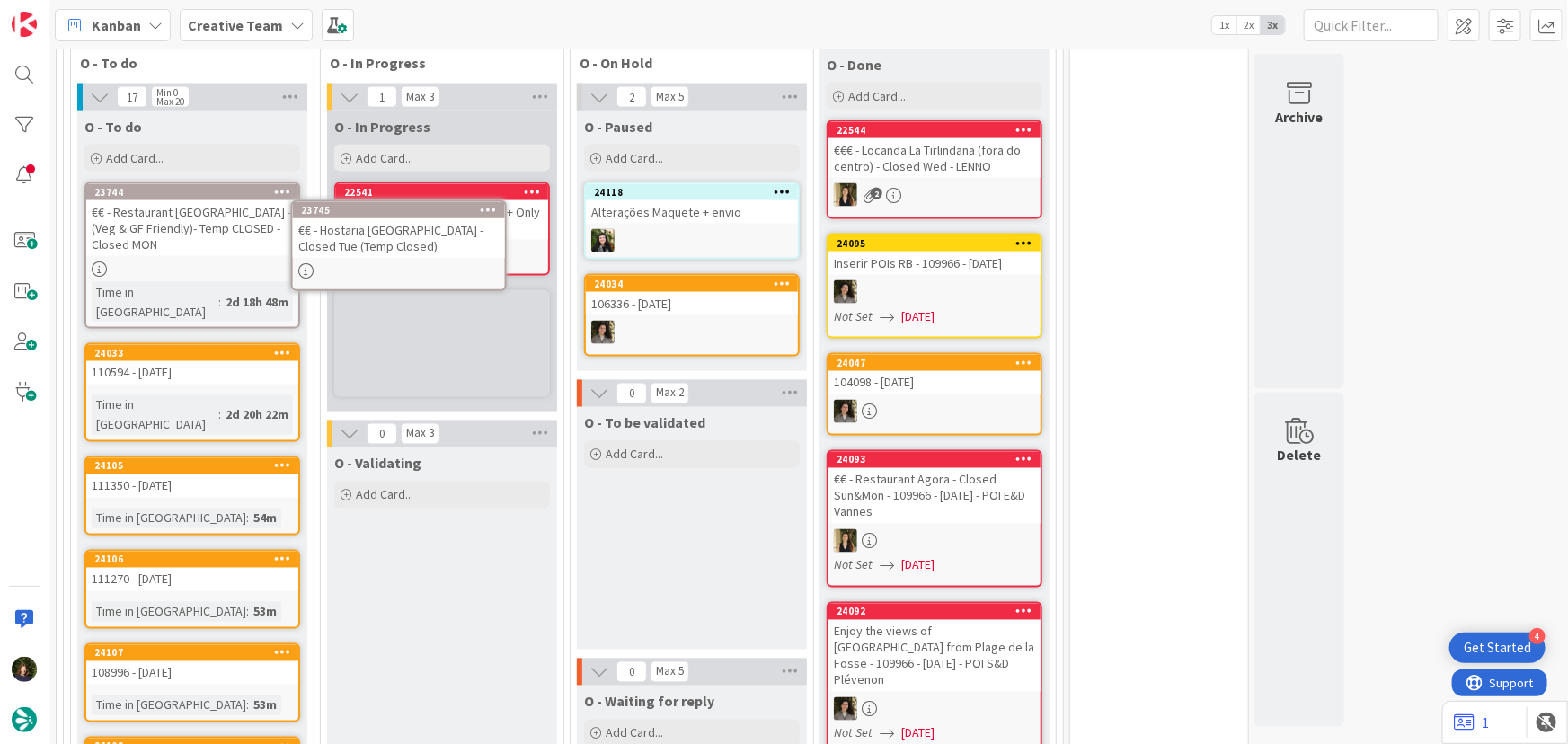
scroll to position [1390, 0]
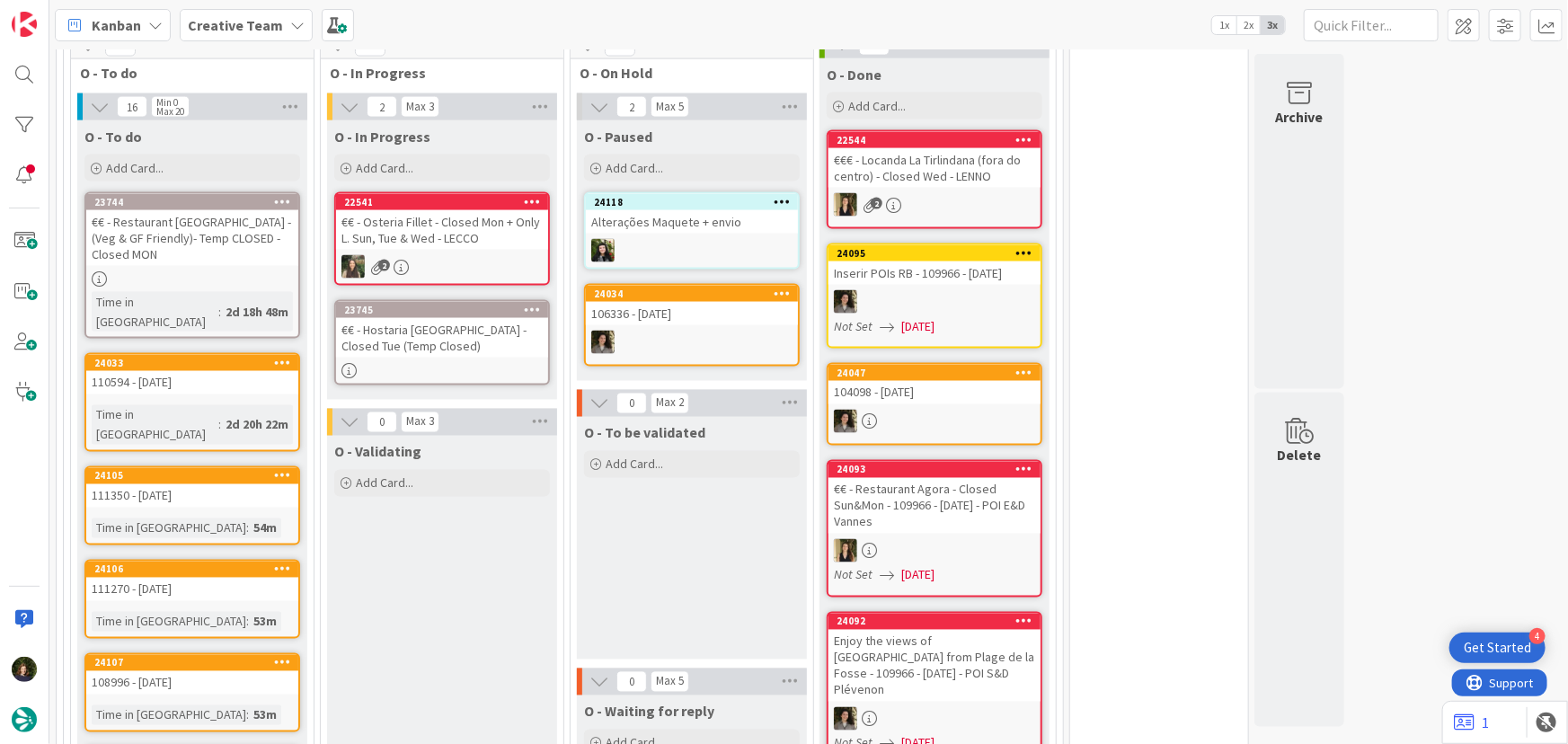
click at [424, 318] on div "€€ - Hostaria [GEOGRAPHIC_DATA] - Closed Tue (Temp Closed)" at bounding box center [442, 338] width 212 height 39
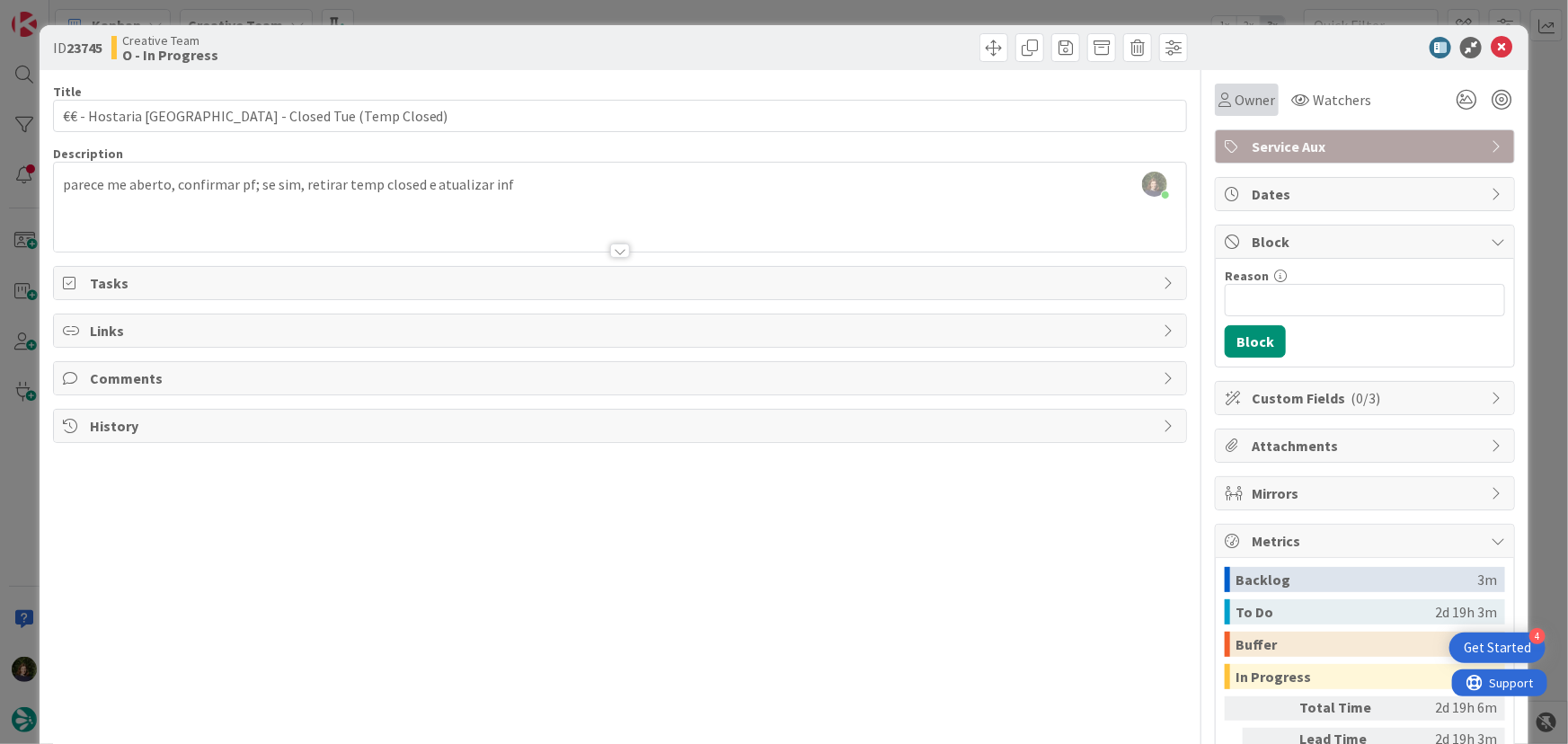
click at [1247, 103] on span "Owner" at bounding box center [1255, 100] width 40 height 22
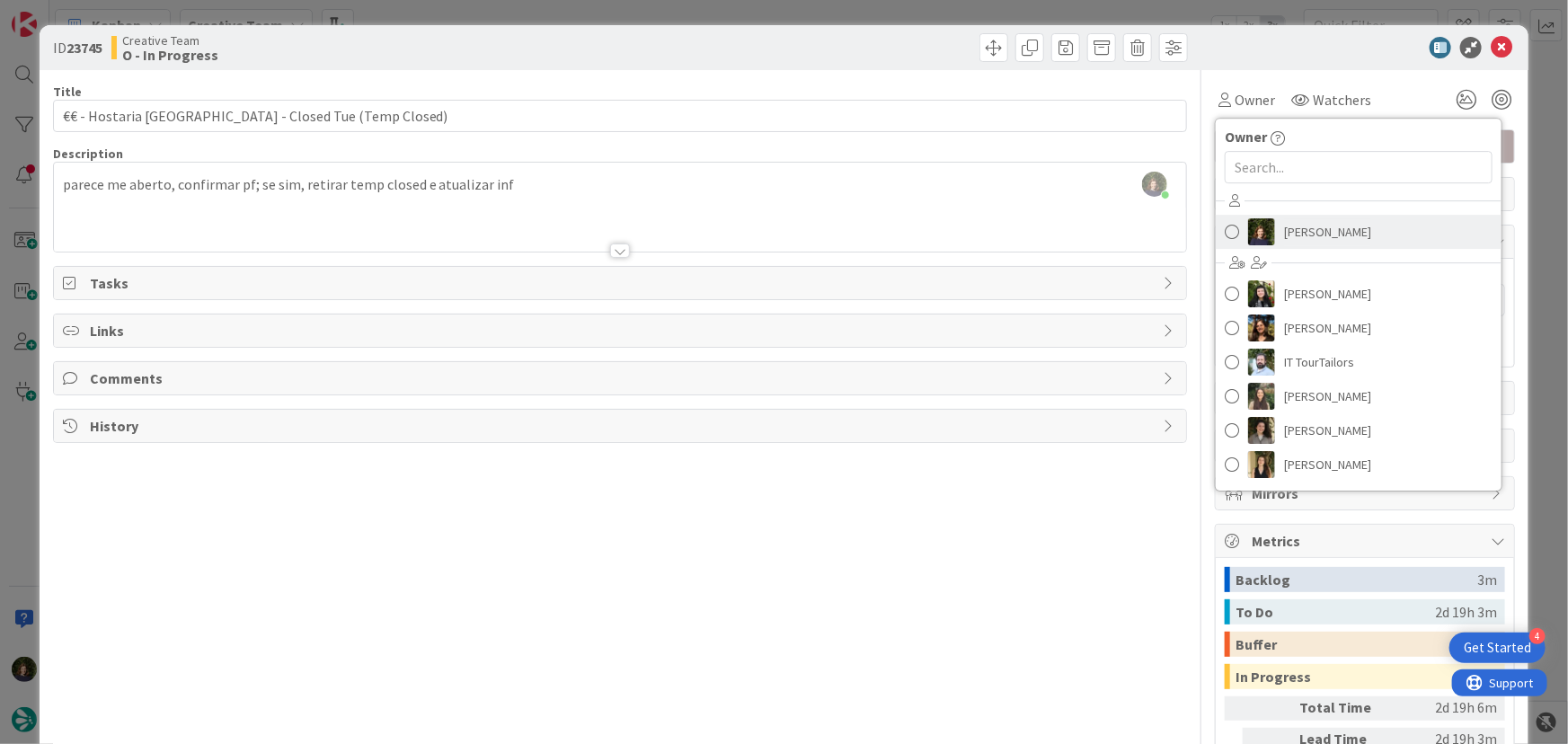
click at [1296, 241] on span "[PERSON_NAME]" at bounding box center [1327, 232] width 87 height 27
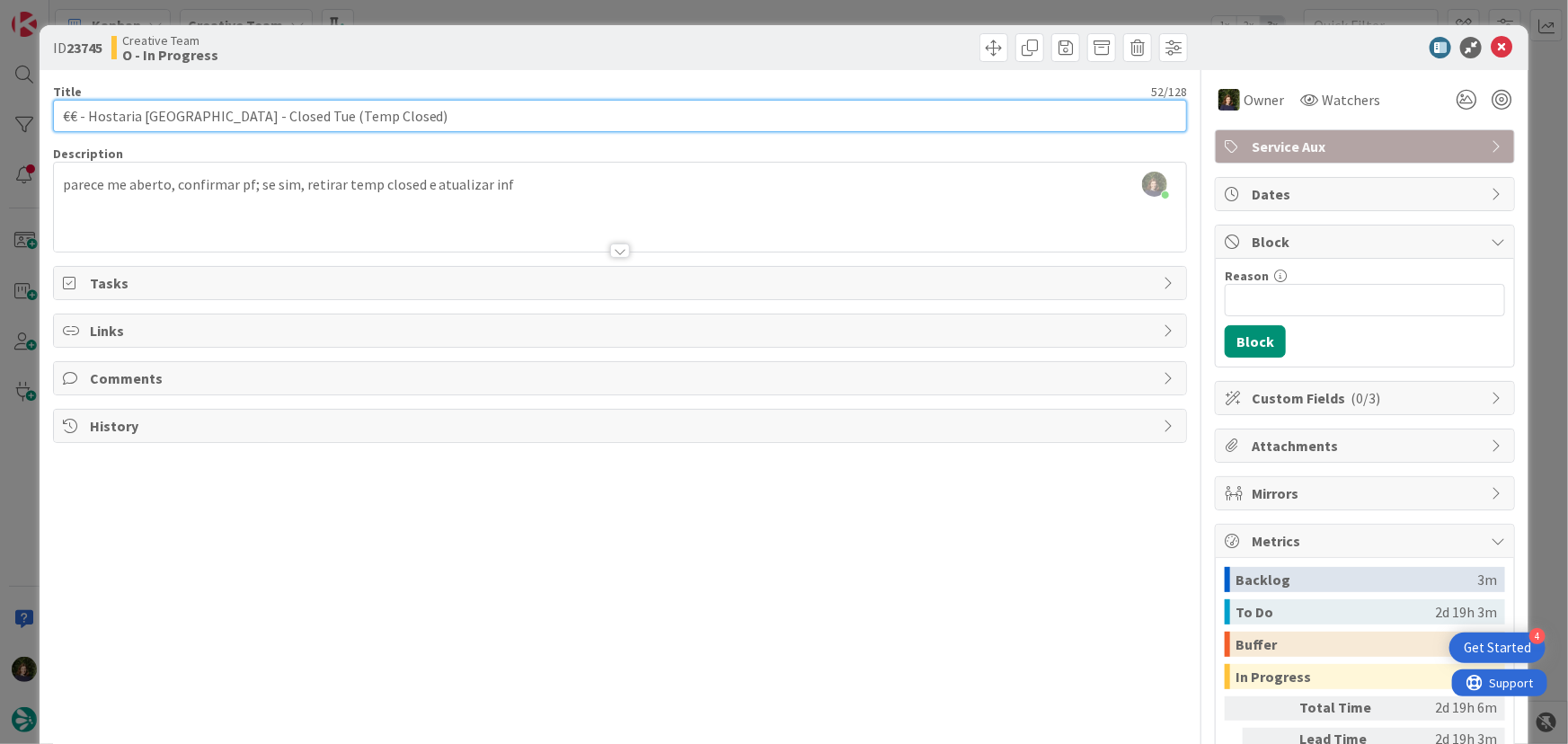
drag, startPoint x: 92, startPoint y: 120, endPoint x: 209, endPoint y: 120, distance: 117.0
click at [209, 120] on input "€€ - Hostaria [GEOGRAPHIC_DATA] - Closed Tue (Temp Closed)" at bounding box center [620, 115] width 1135 height 32
drag, startPoint x: 88, startPoint y: 118, endPoint x: 209, endPoint y: 114, distance: 121.1
click at [209, 114] on input "€€ - Hostaria [GEOGRAPHIC_DATA] - Closed Tue (Temp Closed)" at bounding box center [620, 115] width 1135 height 32
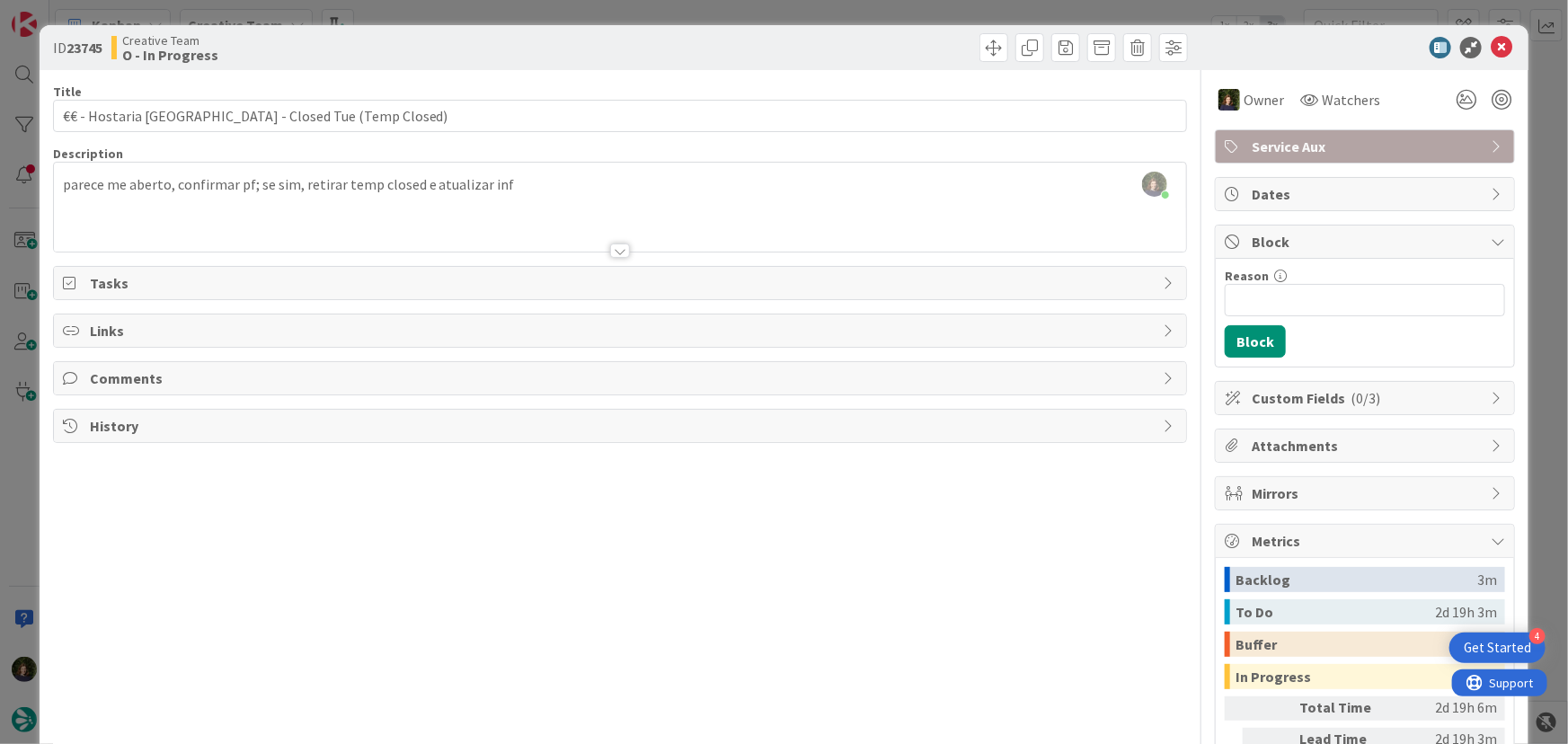
scroll to position [1568, 0]
click at [1491, 51] on icon at bounding box center [1502, 48] width 22 height 22
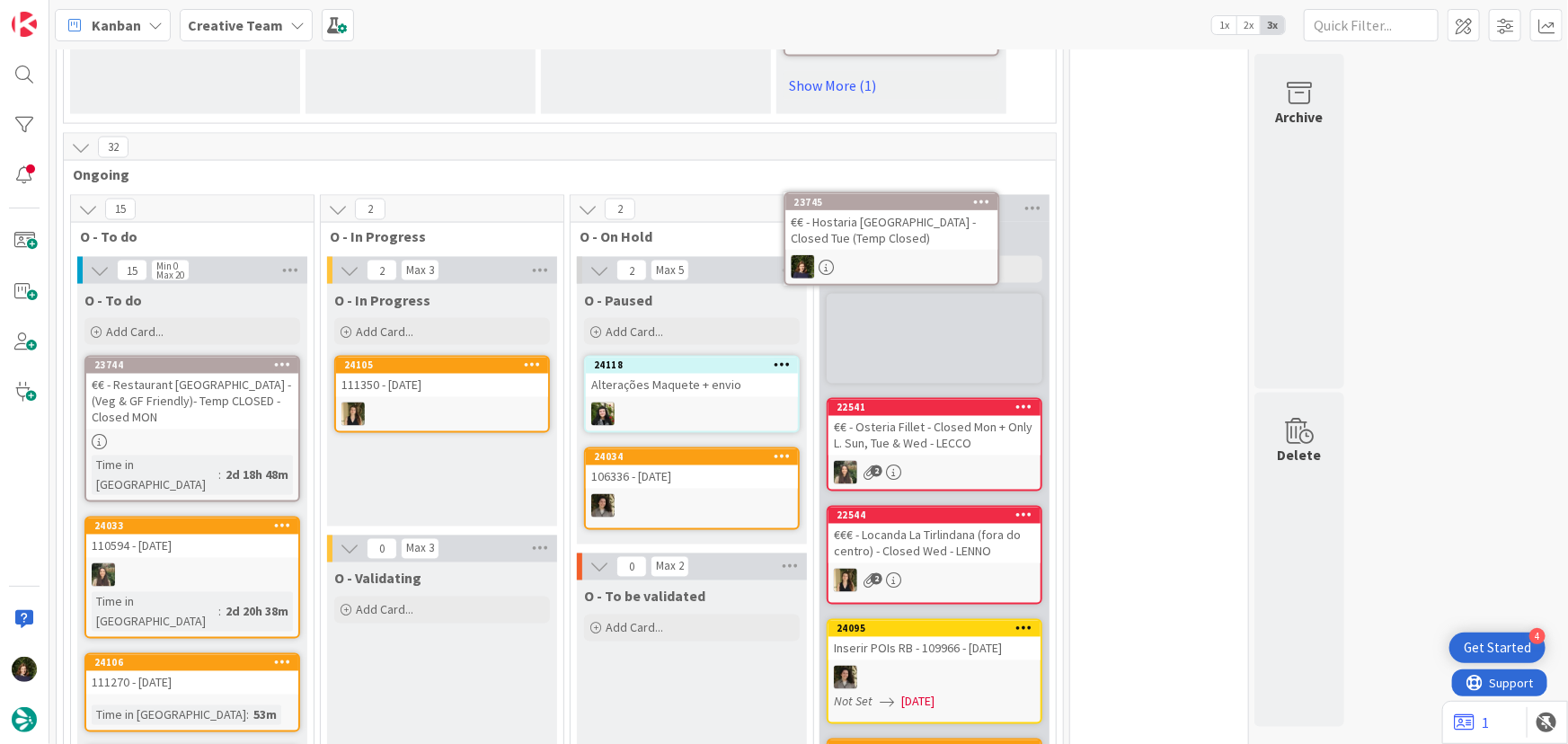
scroll to position [1403, 0]
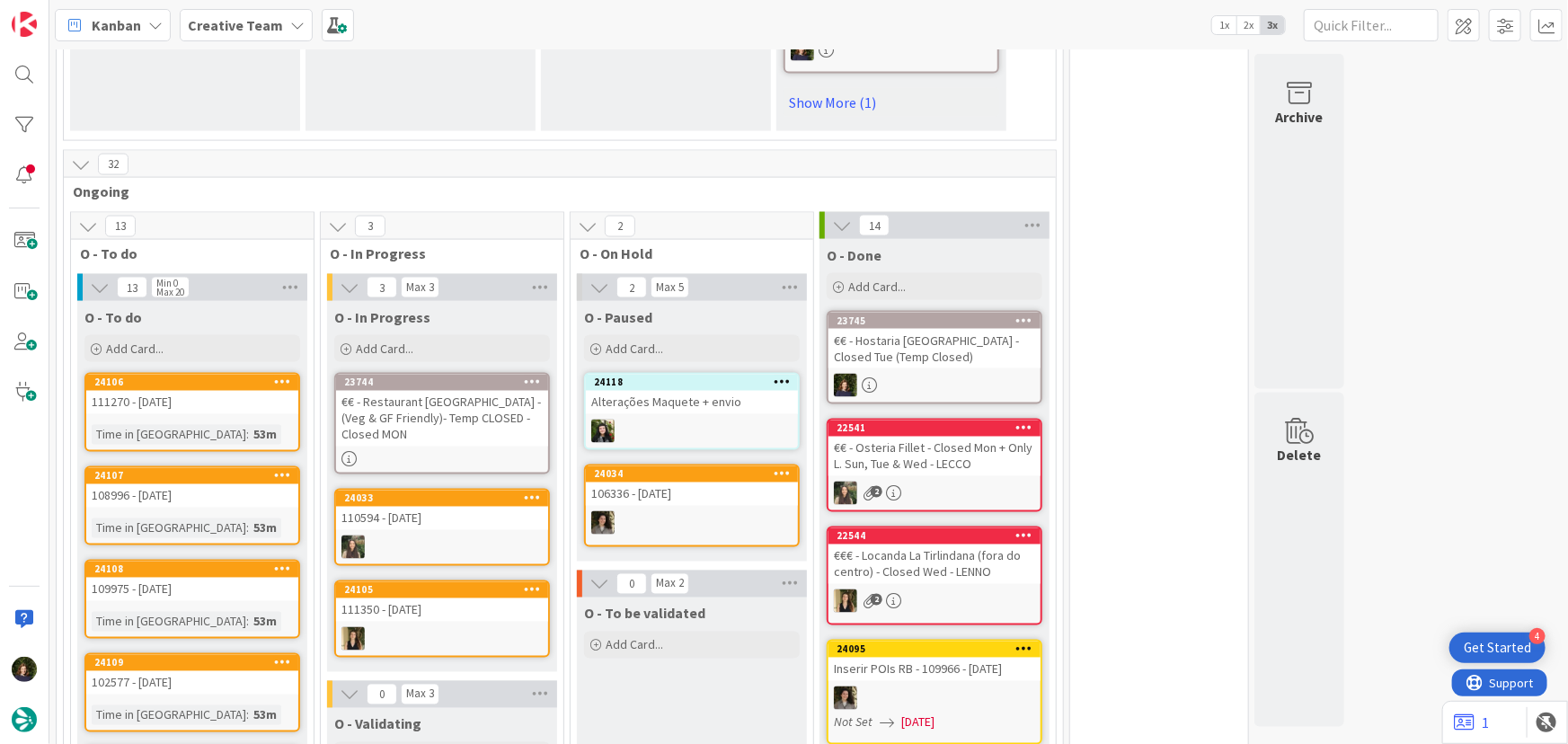
click at [434, 391] on div "€€ - Restaurant [GEOGRAPHIC_DATA] - (Veg & GF Friendly)- Temp CLOSED - Closed M…" at bounding box center [442, 418] width 212 height 56
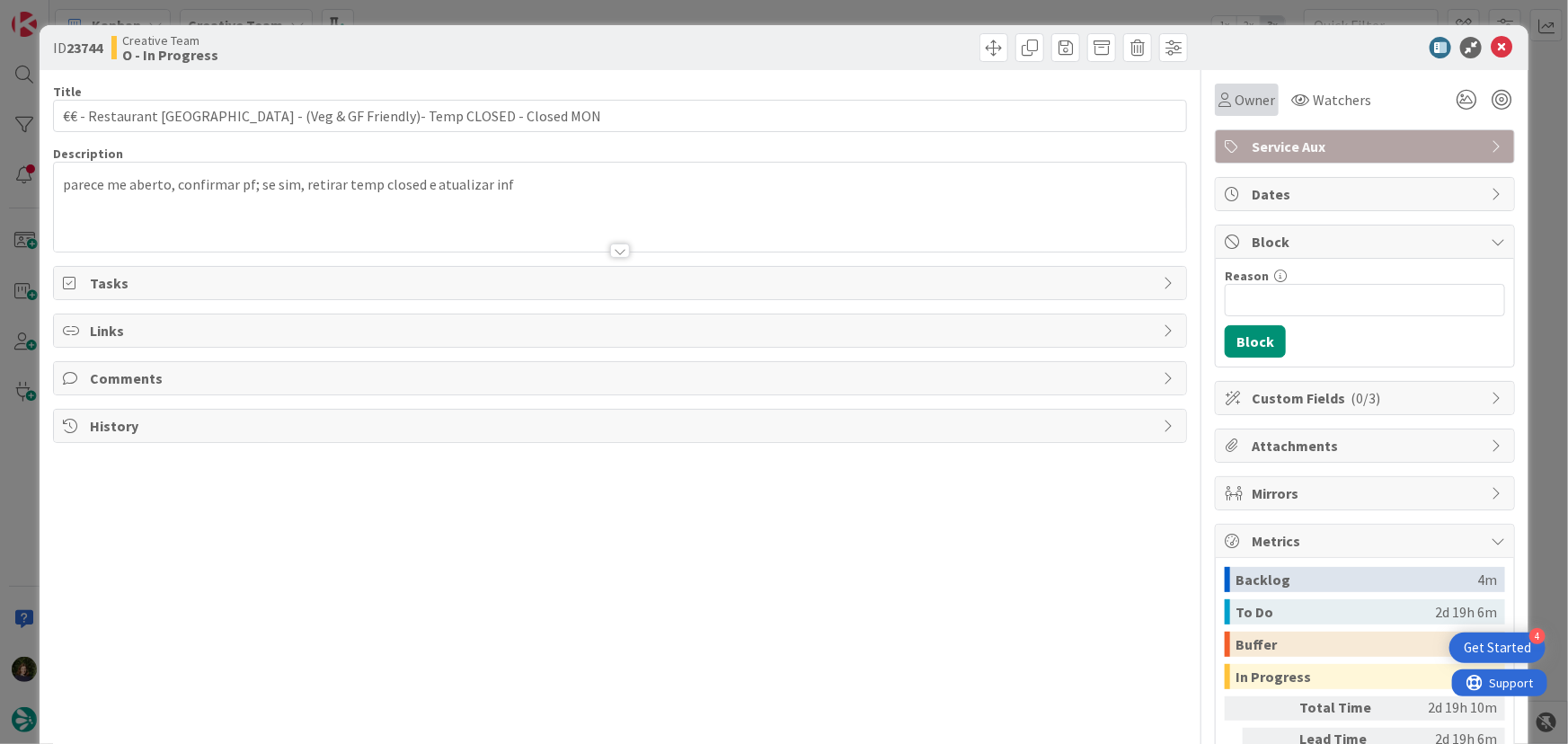
click at [1245, 107] on span "Owner" at bounding box center [1255, 100] width 40 height 22
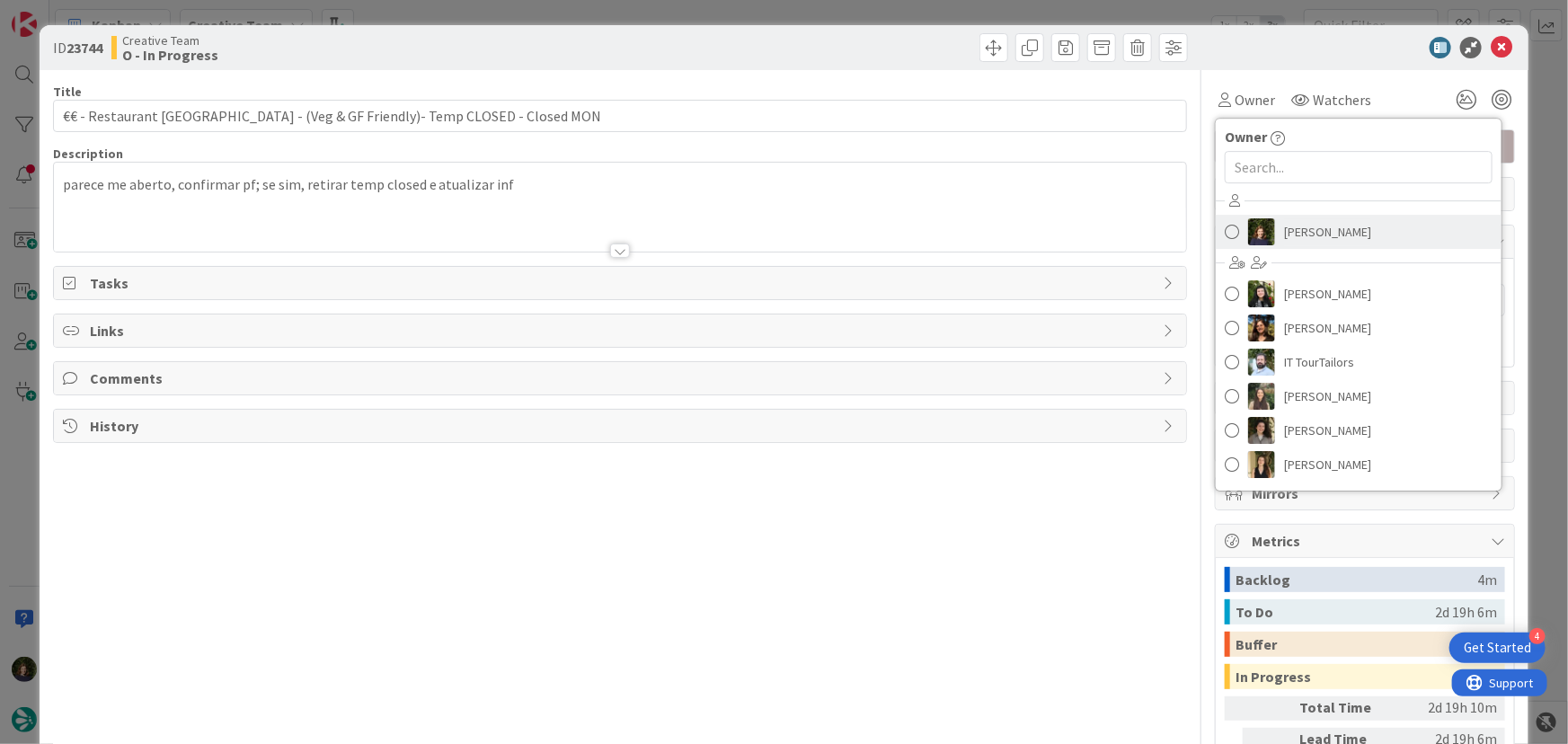
click at [1289, 232] on span "[PERSON_NAME]" at bounding box center [1327, 232] width 87 height 27
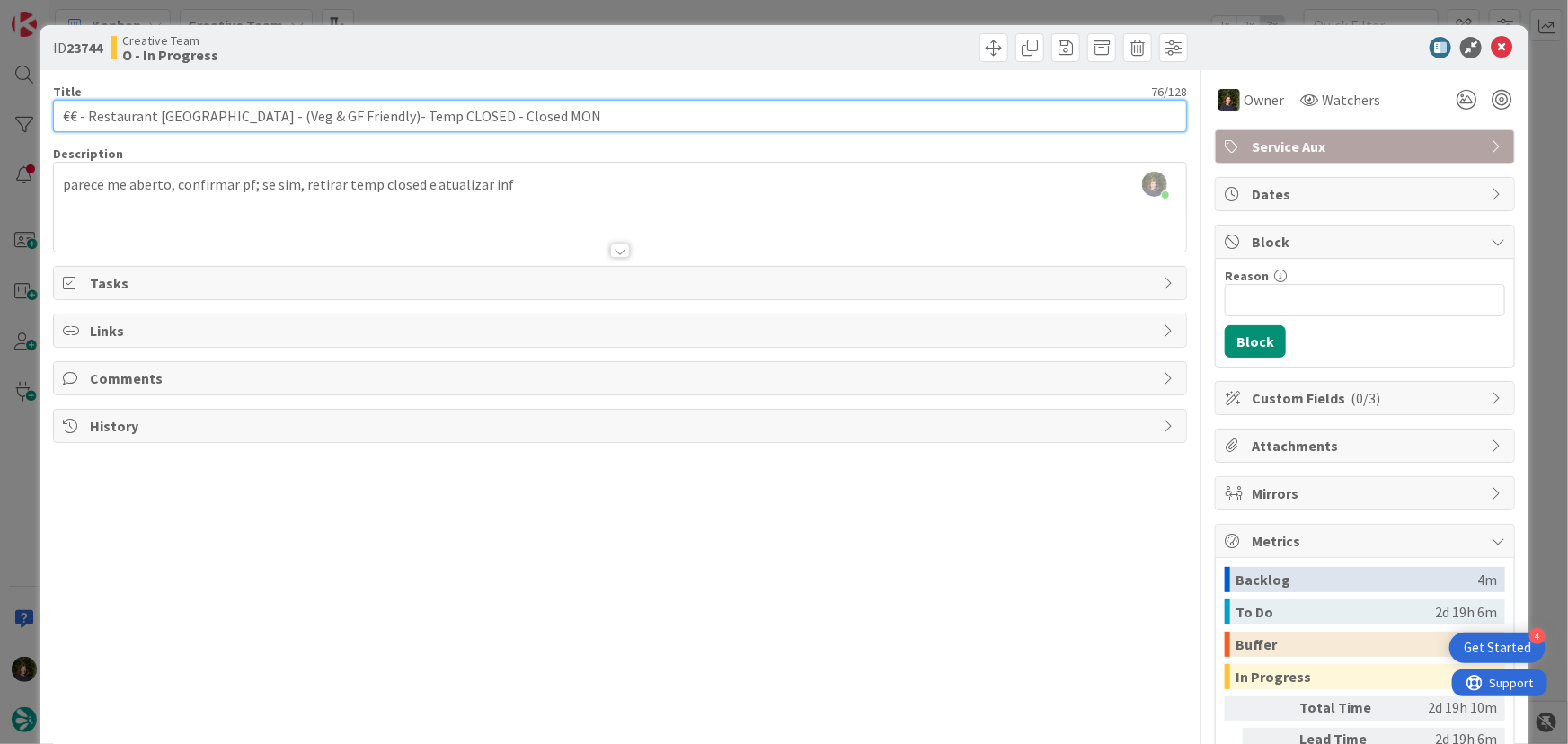
drag, startPoint x: 89, startPoint y: 117, endPoint x: 231, endPoint y: 113, distance: 142.1
click at [231, 113] on input "€€ - Restaurant [GEOGRAPHIC_DATA] - (Veg & GF Friendly)- Temp CLOSED - Closed M…" at bounding box center [620, 115] width 1135 height 32
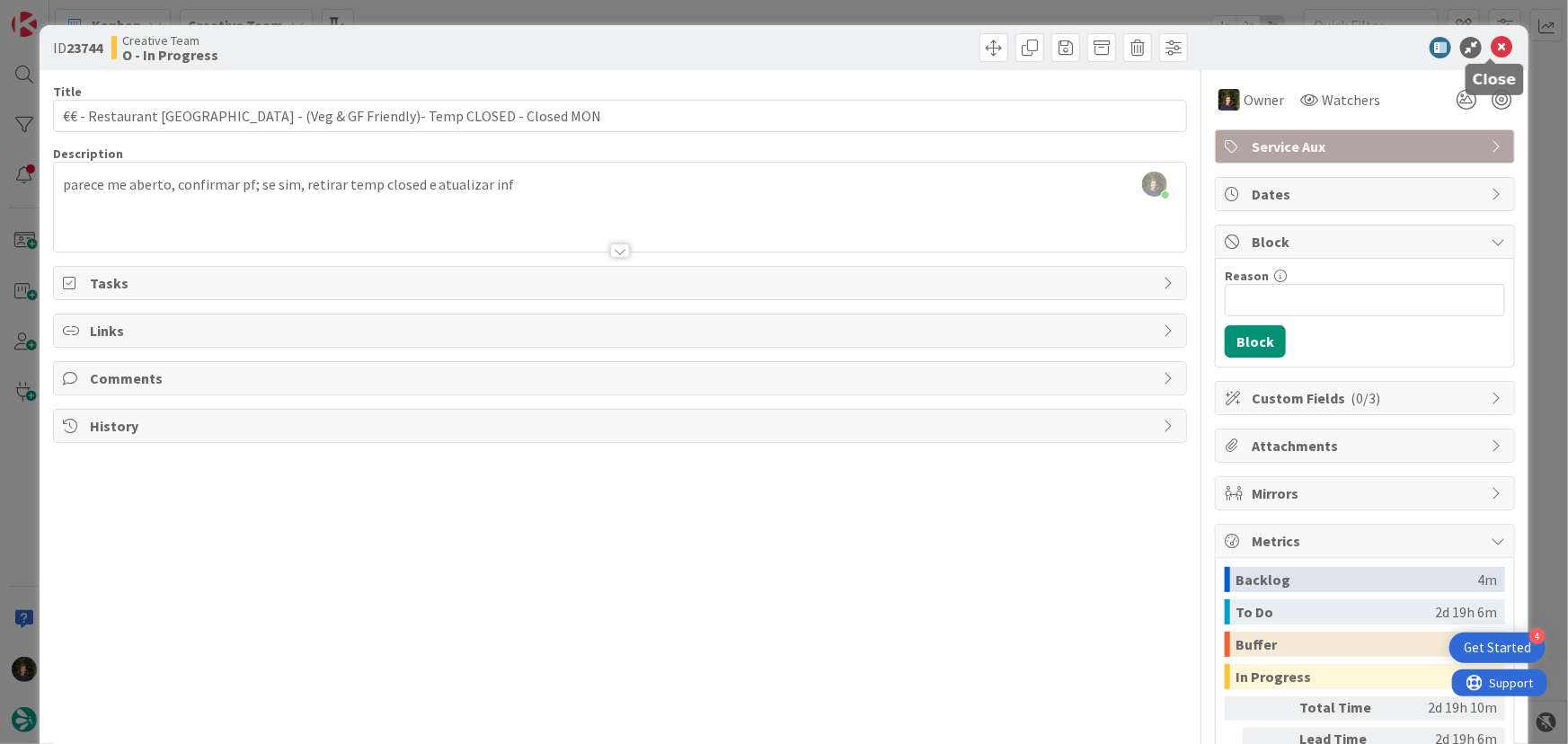
click at [1495, 45] on icon at bounding box center [1502, 48] width 22 height 22
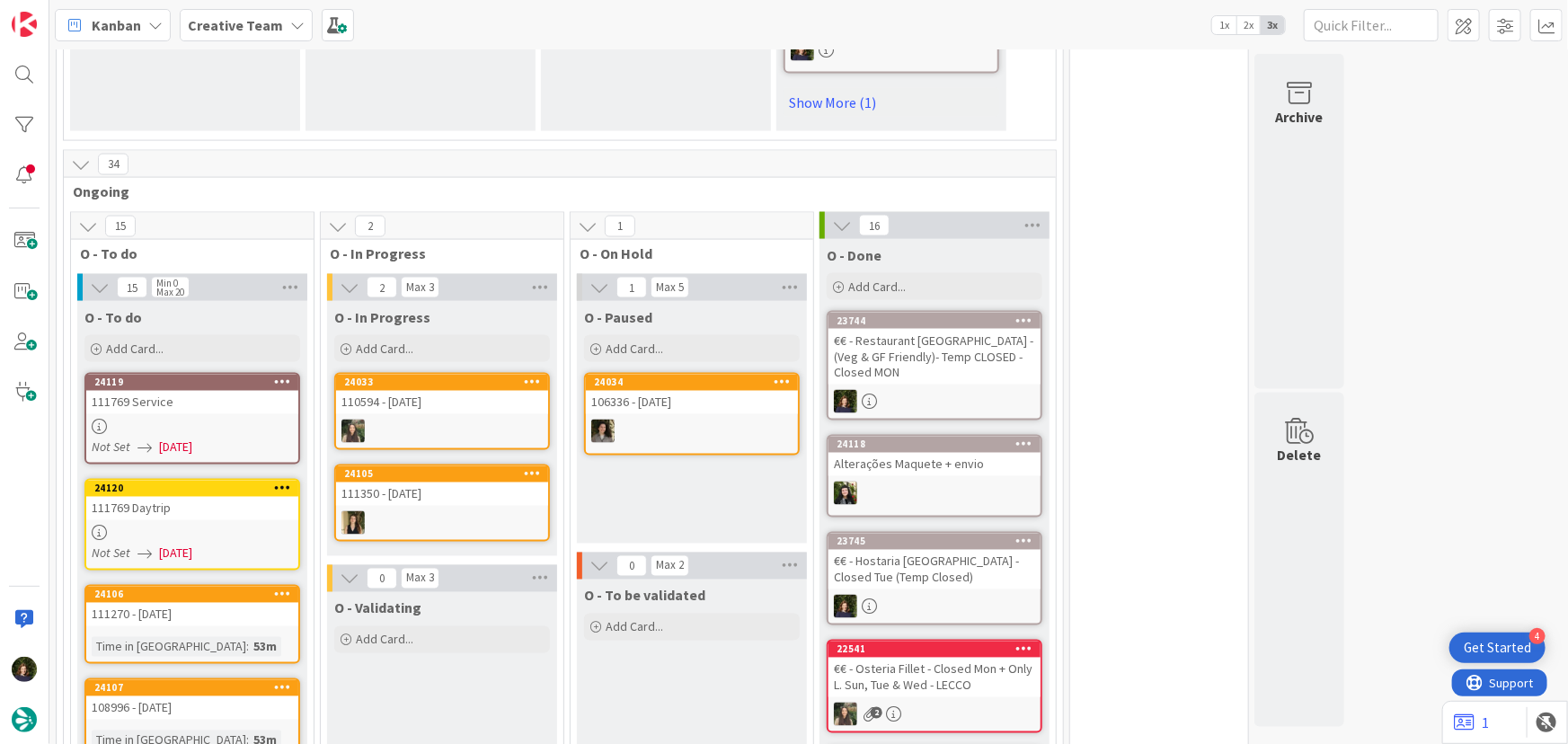
click at [174, 480] on div "24120 111769 Daytrip Not Set [DATE]" at bounding box center [192, 525] width 216 height 92
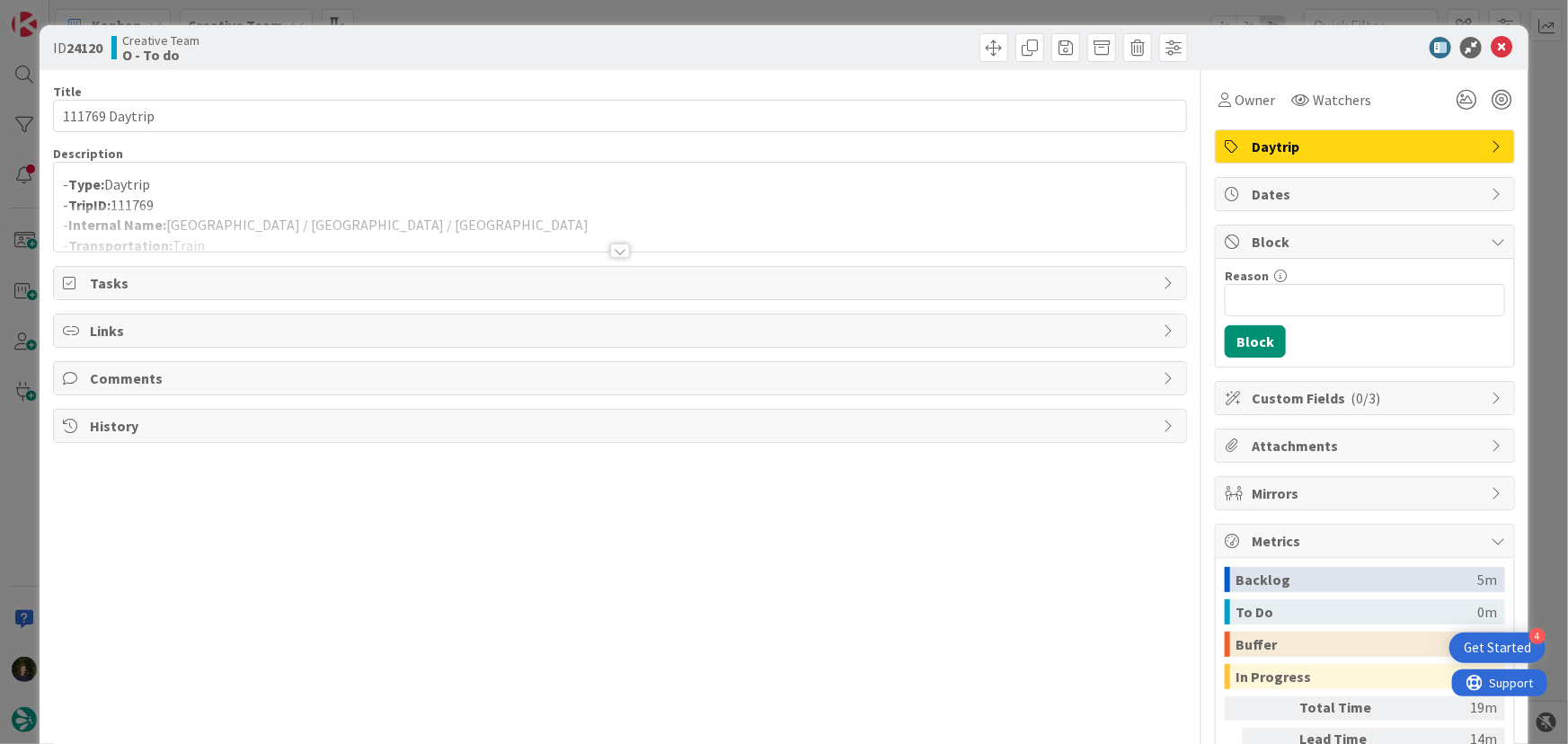
click at [612, 252] on div at bounding box center [620, 251] width 20 height 15
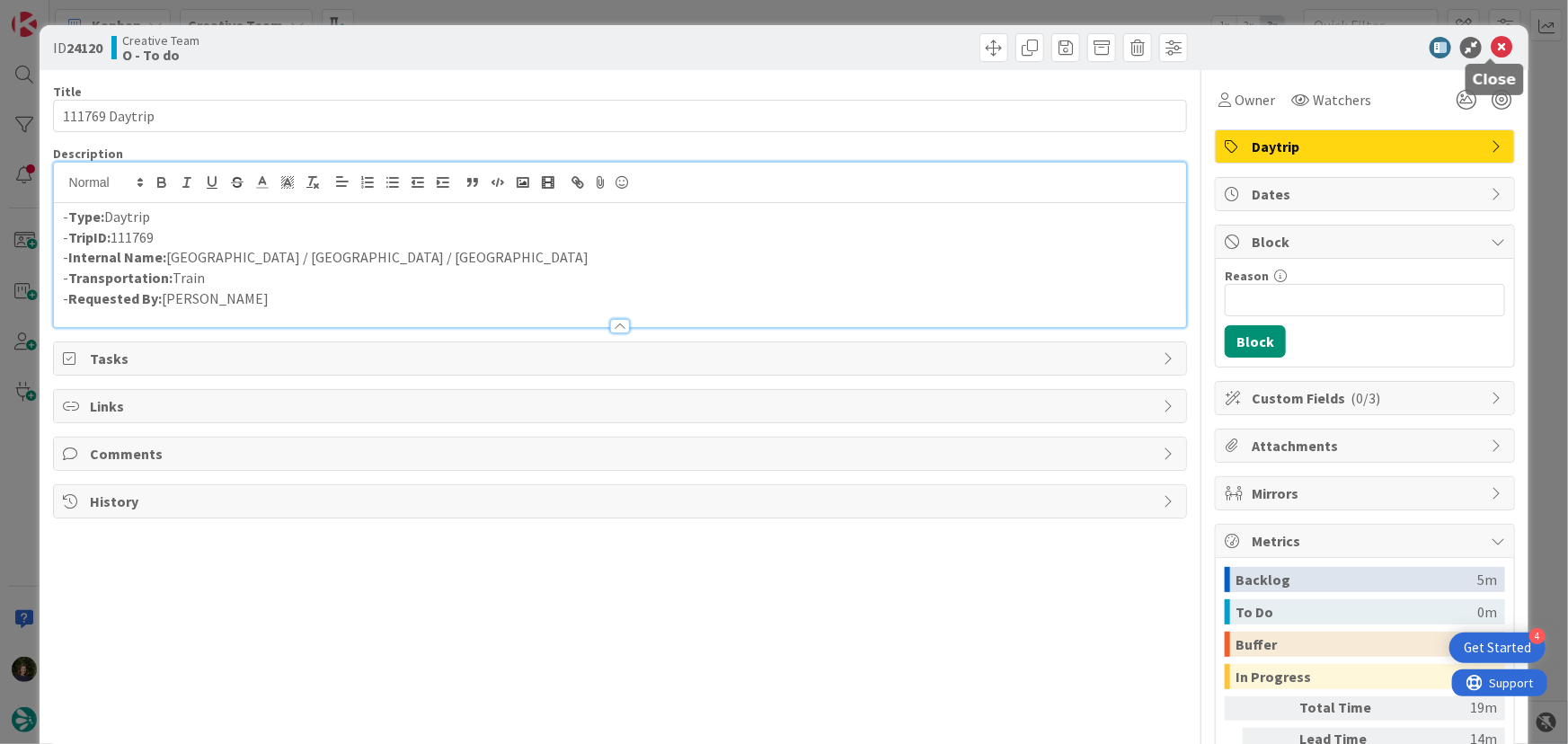
click at [1495, 44] on icon at bounding box center [1502, 48] width 22 height 22
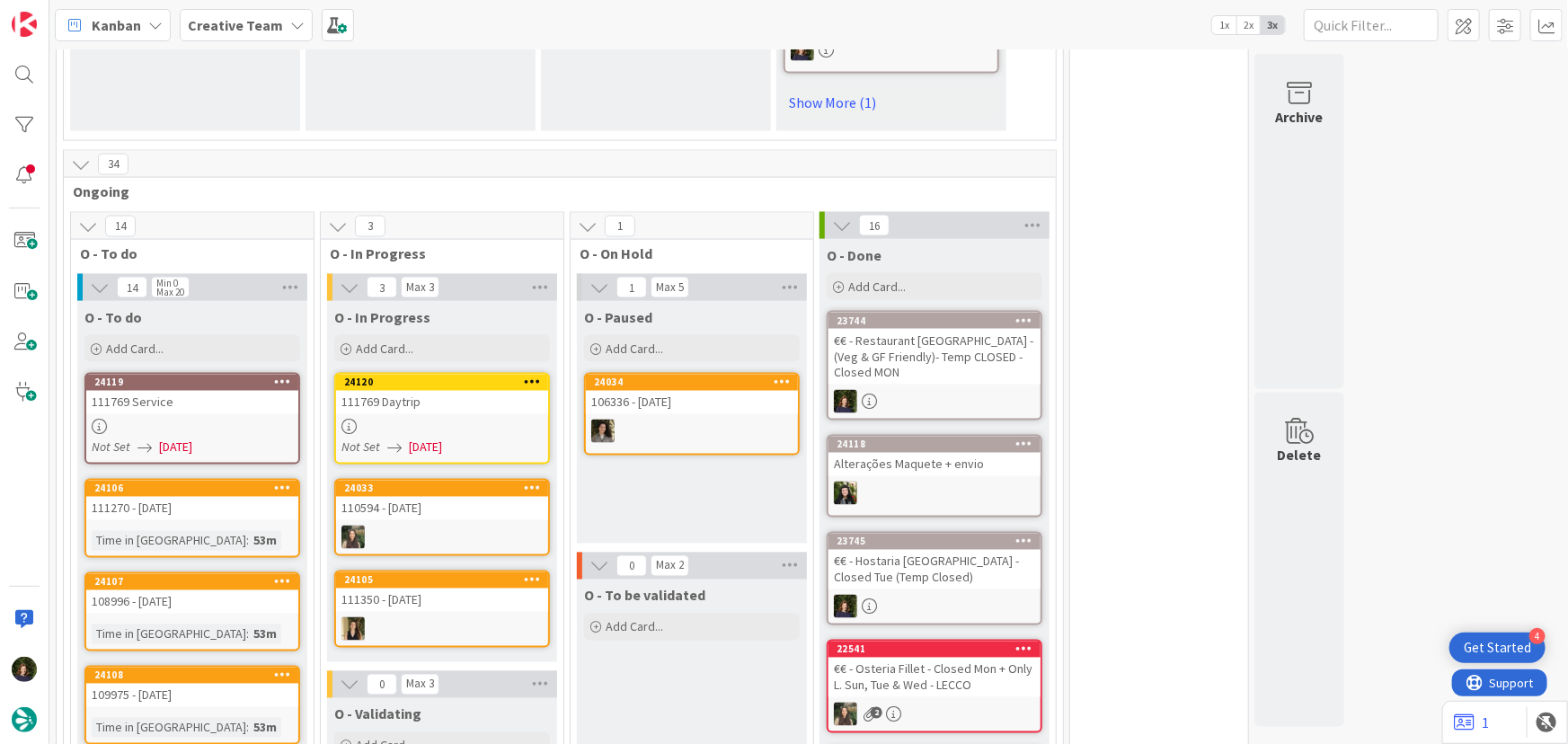
click at [417, 391] on div "111769 Daytrip" at bounding box center [442, 403] width 212 height 24
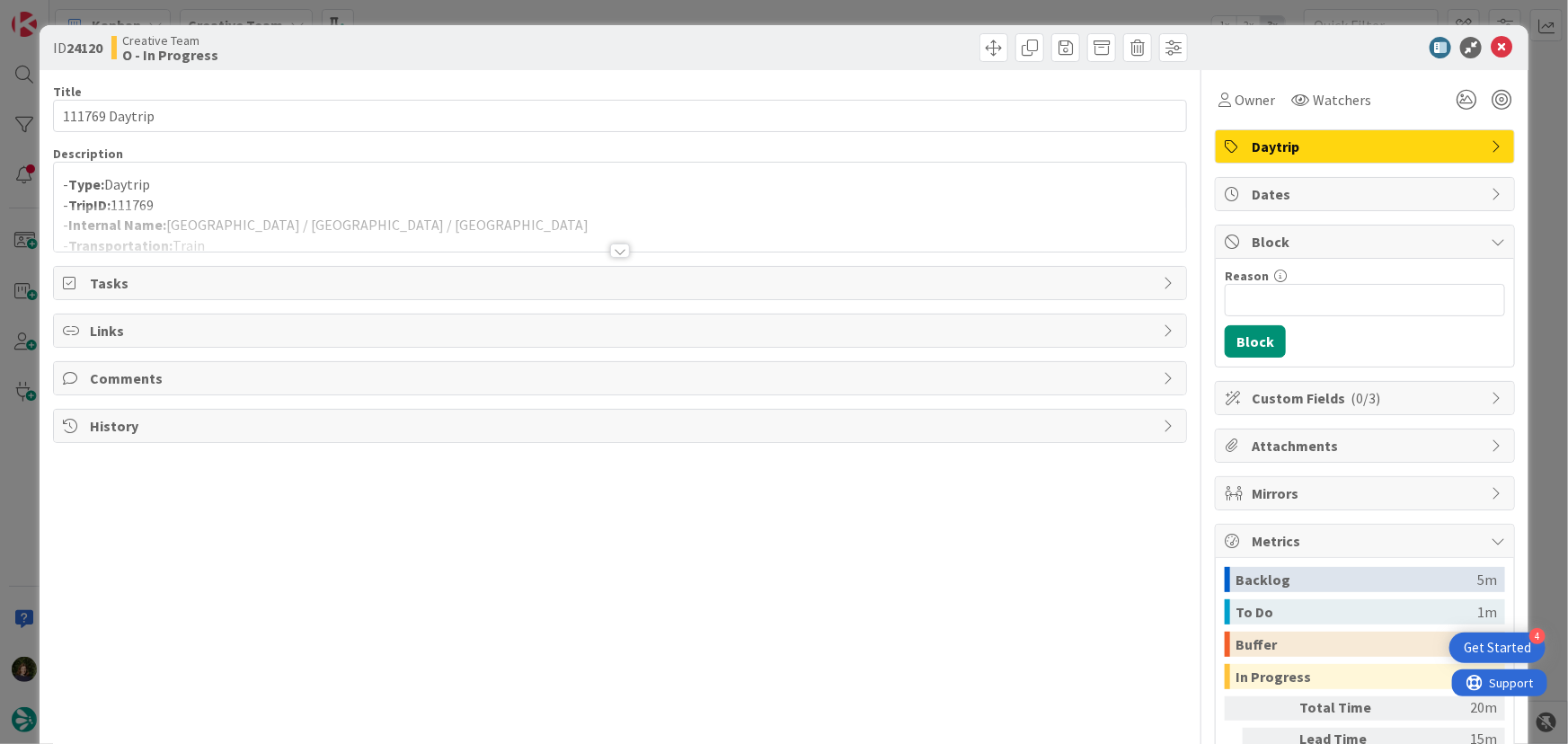
drag, startPoint x: 1256, startPoint y: 92, endPoint x: 1266, endPoint y: 115, distance: 25.1
click at [1256, 97] on span "Owner" at bounding box center [1255, 100] width 40 height 22
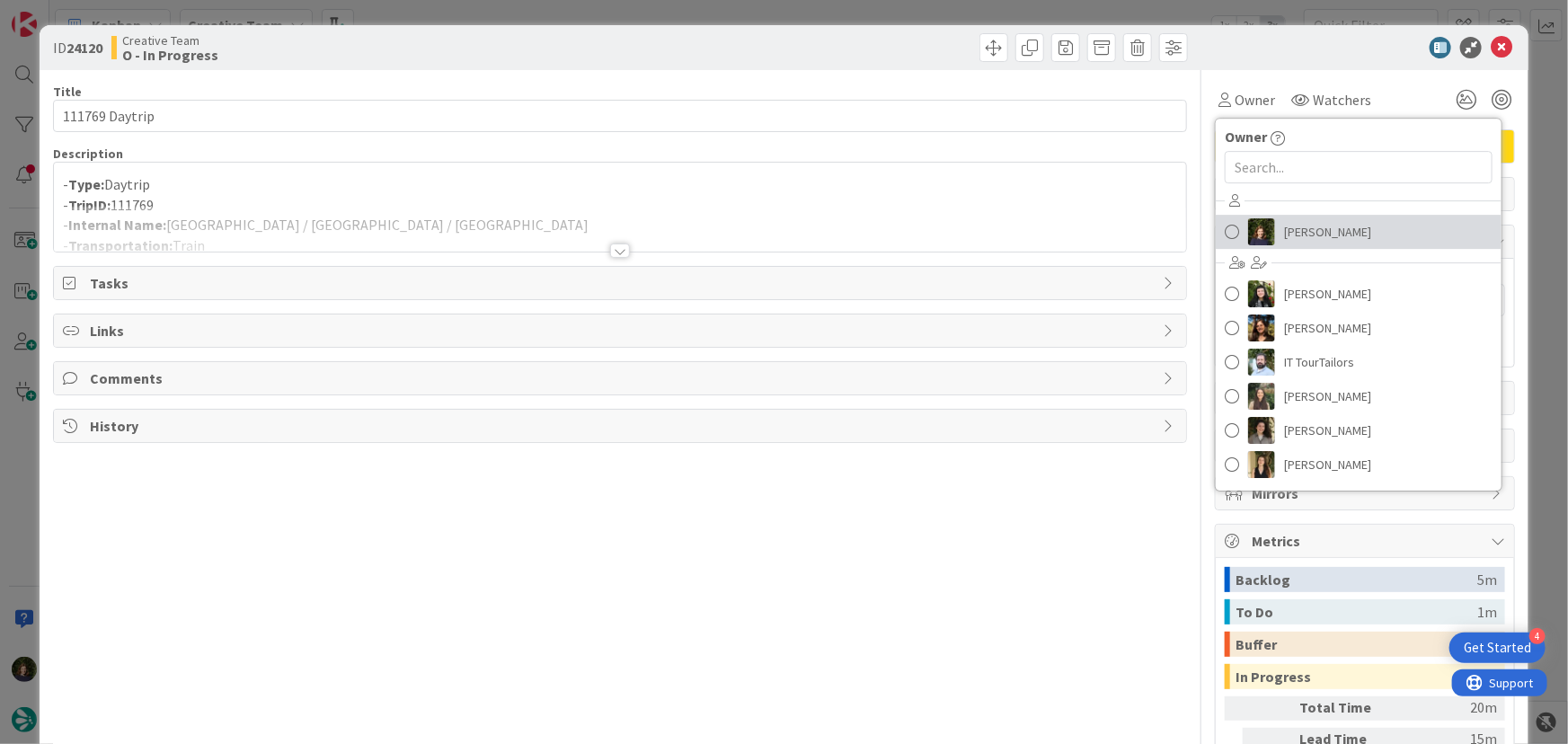
drag, startPoint x: 1296, startPoint y: 226, endPoint x: 1272, endPoint y: 227, distance: 24.0
click at [1296, 226] on span "[PERSON_NAME]" at bounding box center [1327, 232] width 87 height 27
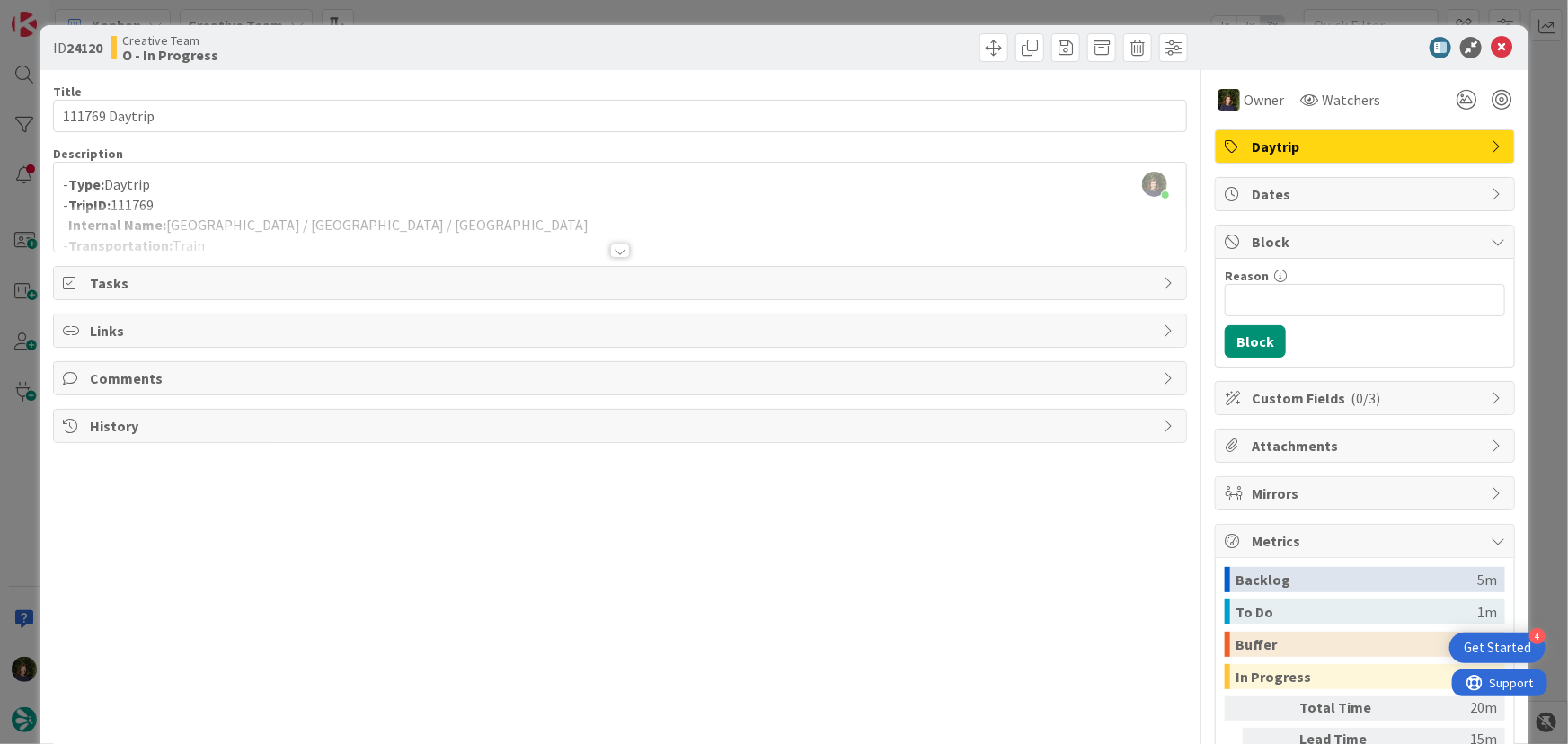
click at [459, 226] on div at bounding box center [620, 229] width 1133 height 46
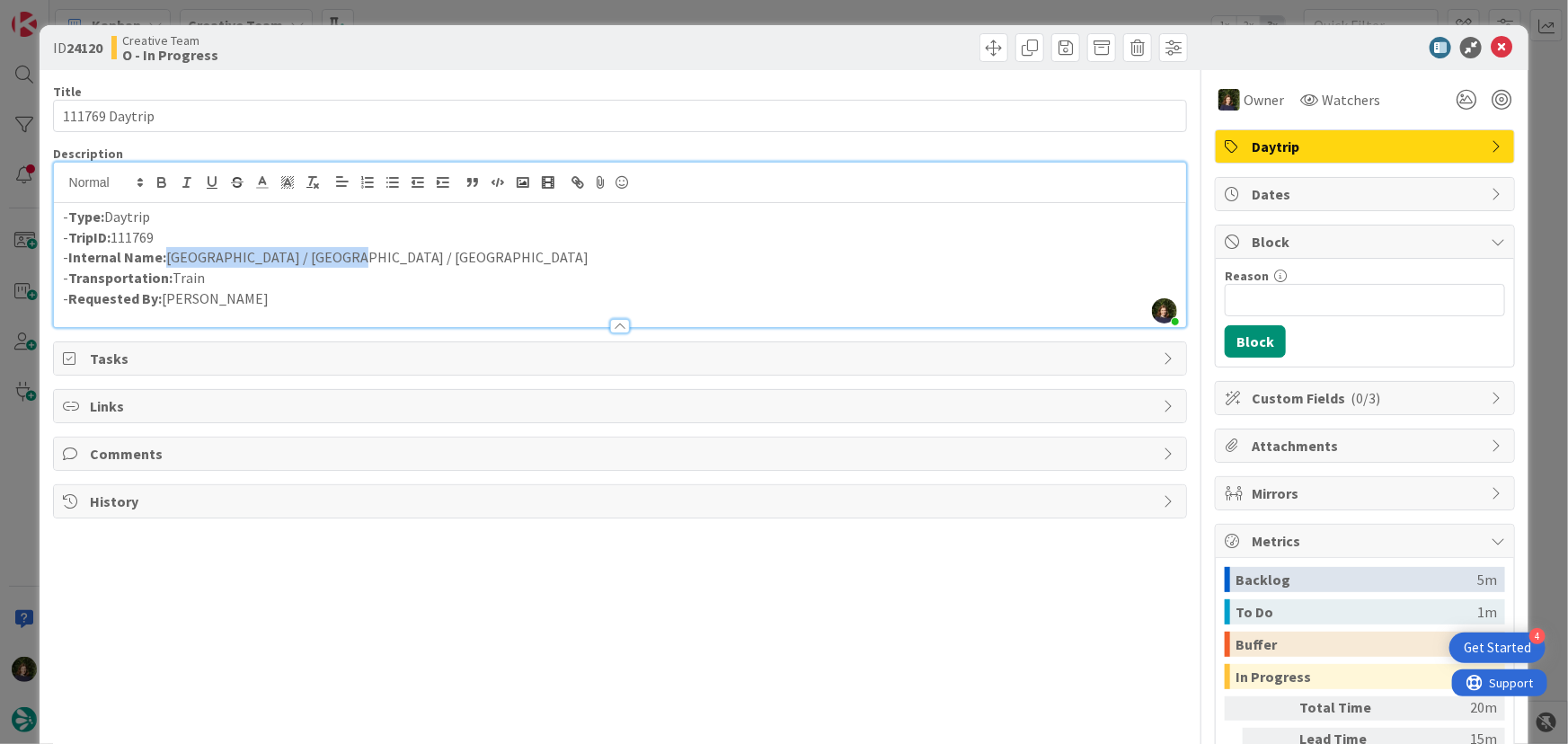
drag, startPoint x: 345, startPoint y: 255, endPoint x: 166, endPoint y: 261, distance: 179.1
click at [166, 261] on p "- Internal Name: [GEOGRAPHIC_DATA] / [GEOGRAPHIC_DATA] / [GEOGRAPHIC_DATA]" at bounding box center [620, 257] width 1115 height 21
copy p "[GEOGRAPHIC_DATA] / [GEOGRAPHIC_DATA] / [GEOGRAPHIC_DATA]"
click at [1491, 52] on icon at bounding box center [1502, 48] width 22 height 22
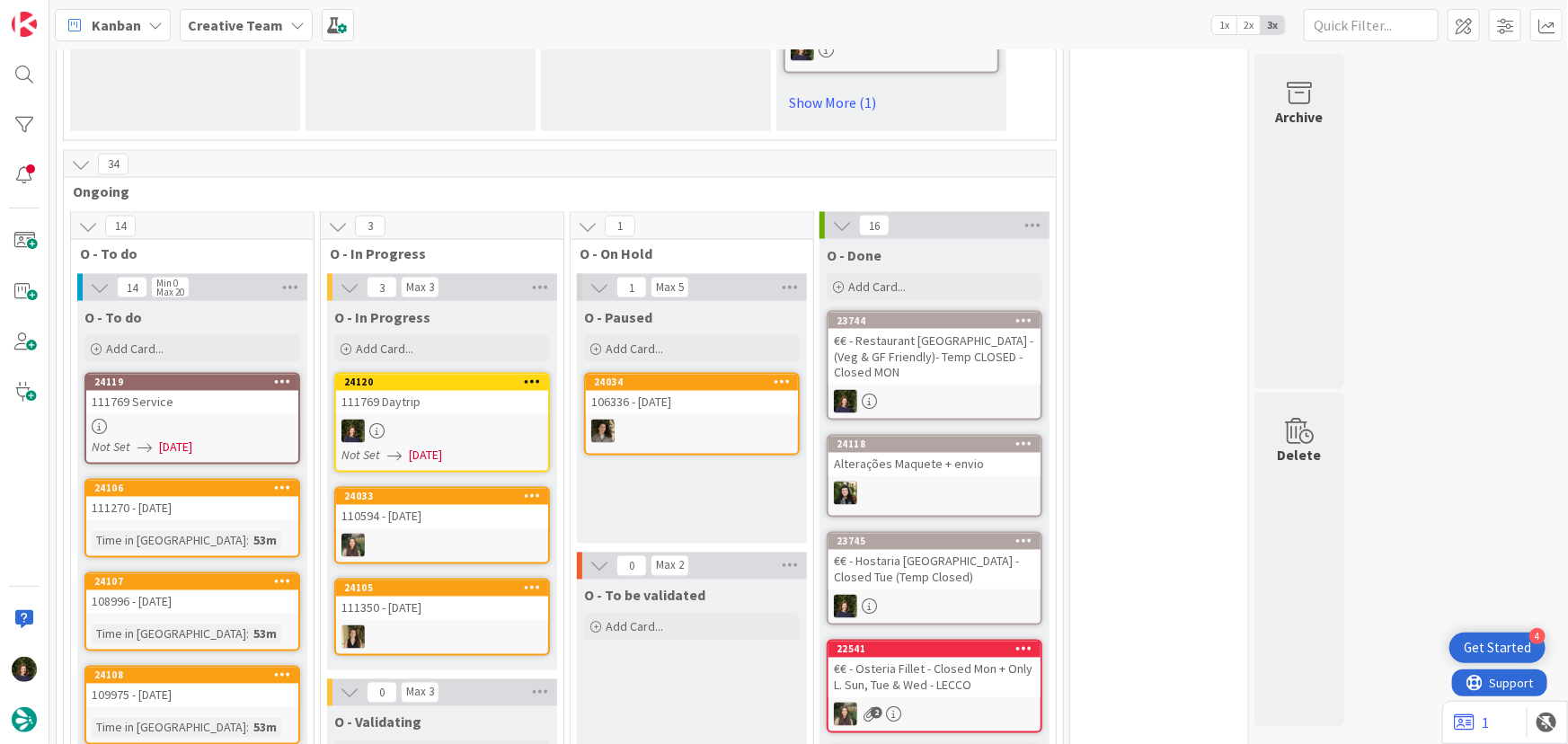
click at [206, 391] on div "111769 Service" at bounding box center [192, 403] width 212 height 24
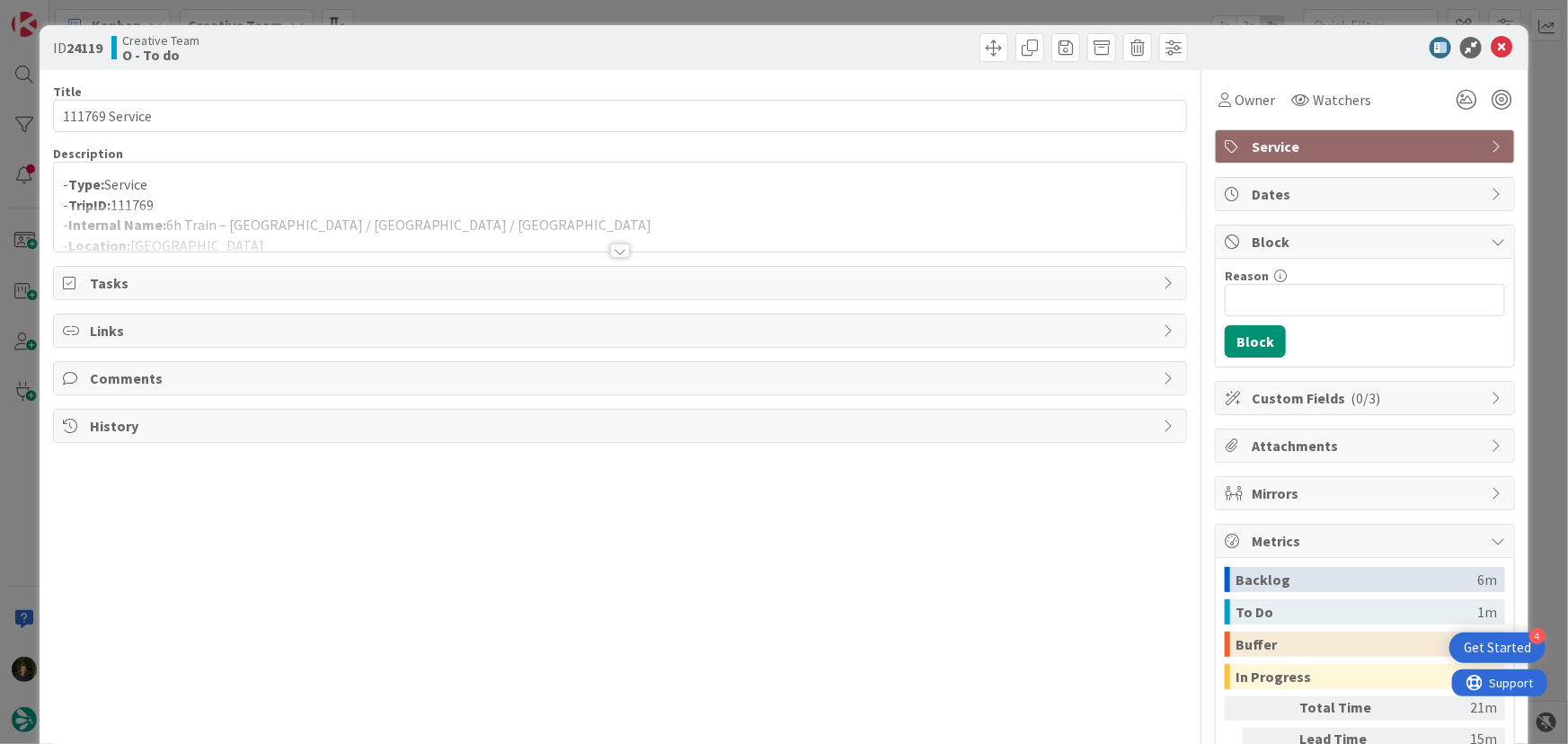
click at [617, 252] on div at bounding box center [620, 251] width 20 height 15
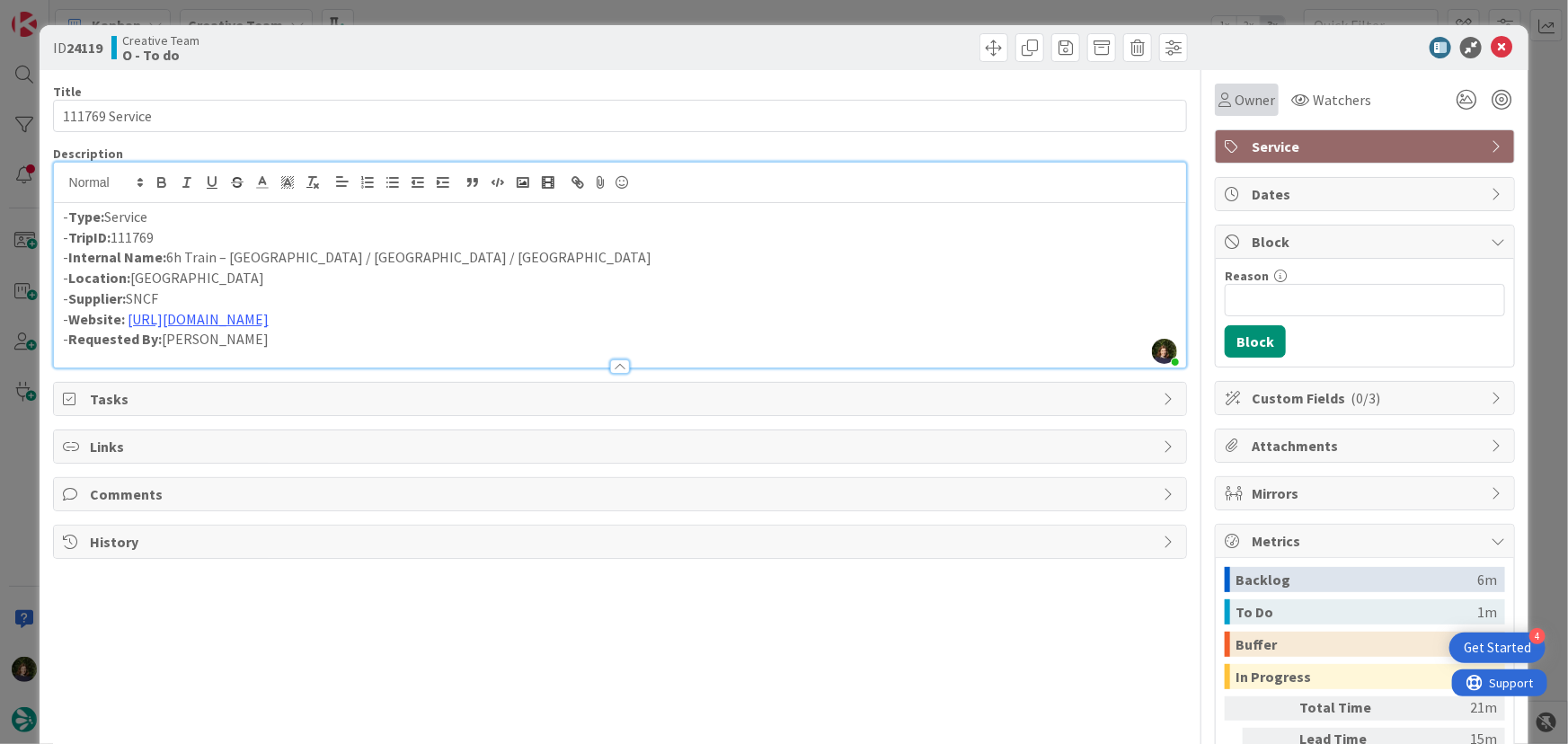
click at [1236, 103] on span "Owner" at bounding box center [1255, 100] width 40 height 22
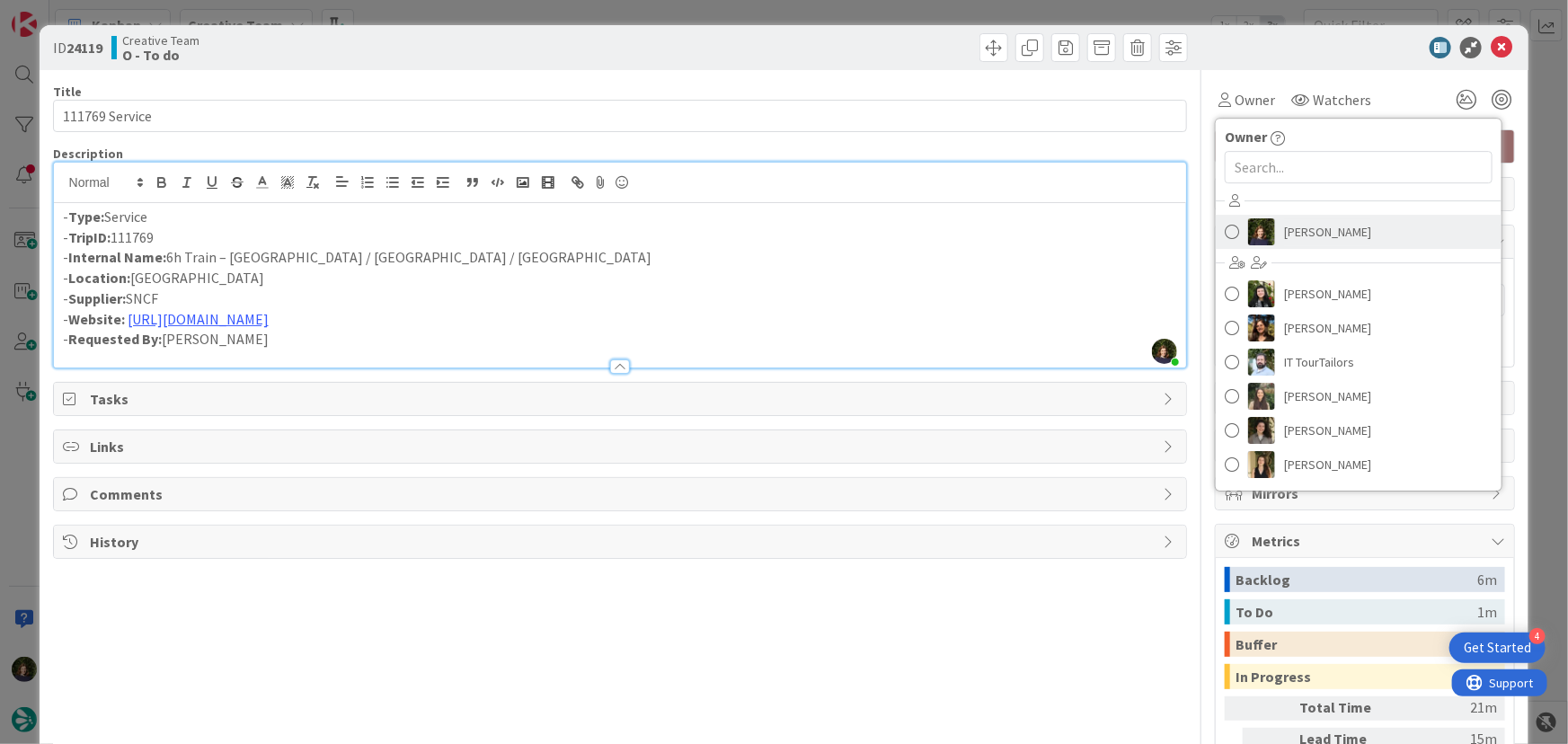
click at [1287, 232] on span "[PERSON_NAME]" at bounding box center [1327, 232] width 87 height 27
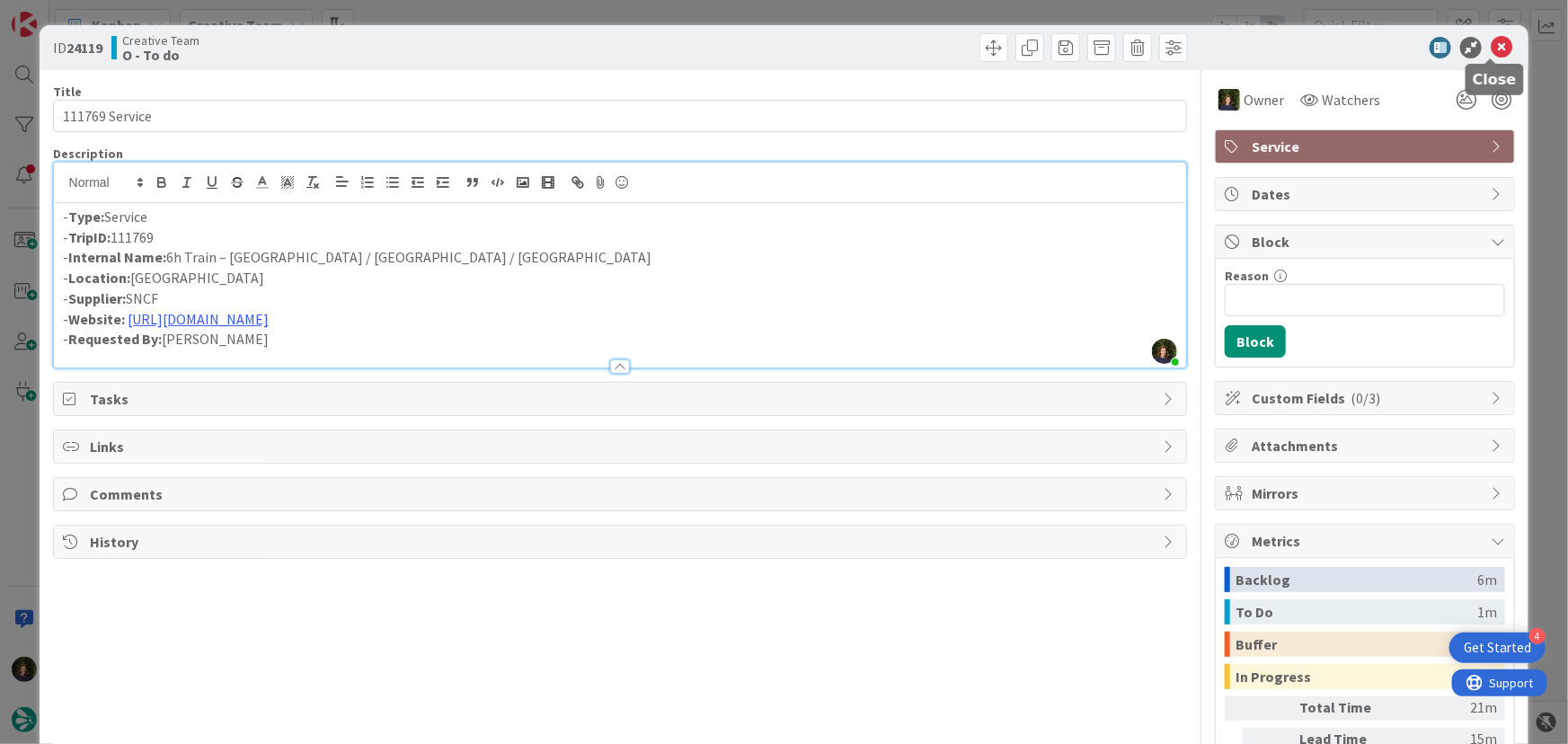
click at [1500, 46] on div at bounding box center [1356, 48] width 318 height 22
click at [1491, 53] on icon at bounding box center [1502, 48] width 22 height 22
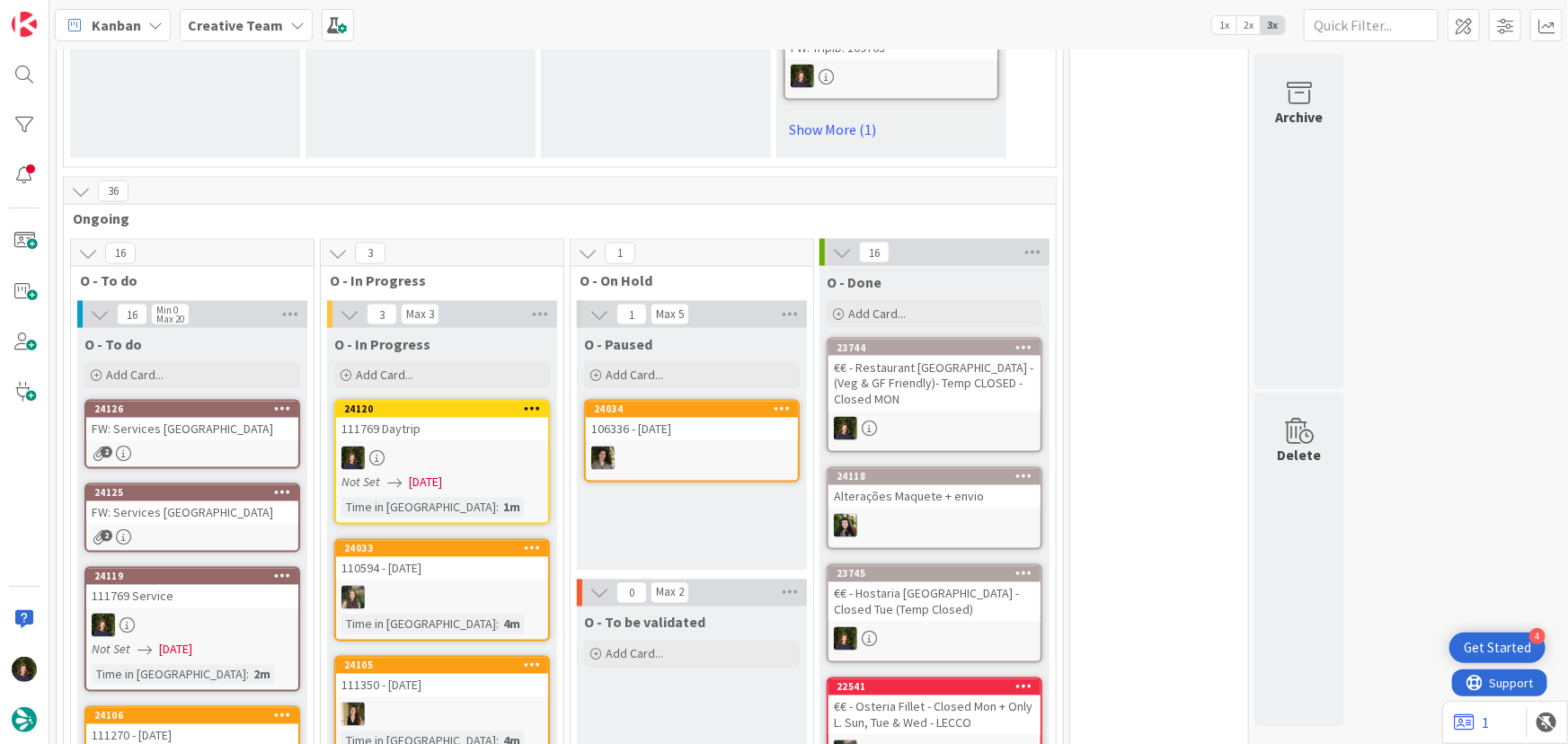
click at [429, 418] on div "111769 Daytrip" at bounding box center [442, 430] width 212 height 24
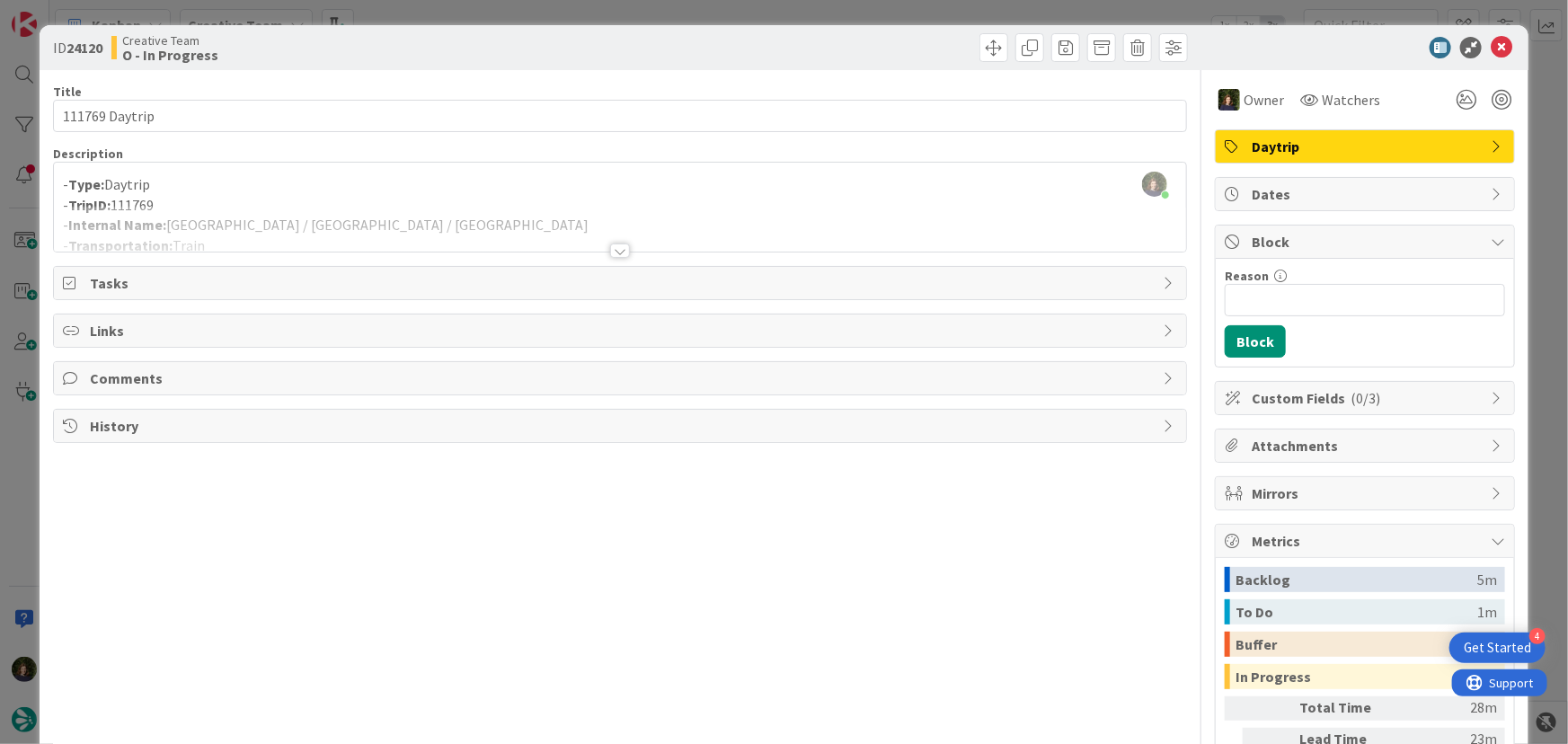
click at [321, 221] on div at bounding box center [620, 229] width 1133 height 46
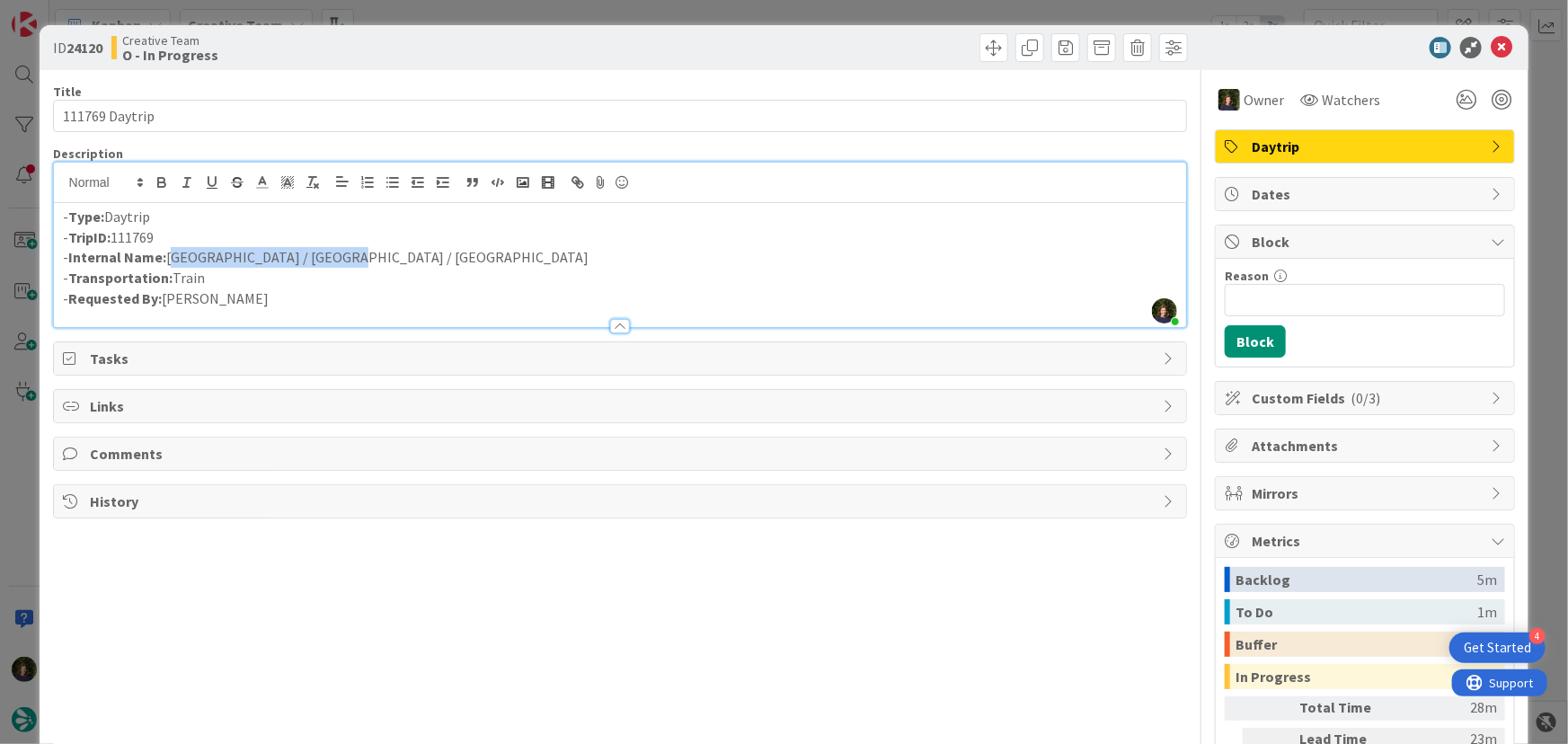
drag, startPoint x: 330, startPoint y: 257, endPoint x: 168, endPoint y: 261, distance: 162.0
click at [166, 261] on p "- Internal Name: [GEOGRAPHIC_DATA] / [GEOGRAPHIC_DATA] / [GEOGRAPHIC_DATA]" at bounding box center [620, 257] width 1115 height 21
copy p "[GEOGRAPHIC_DATA] / [GEOGRAPHIC_DATA] / [GEOGRAPHIC_DATA]"
click at [1491, 50] on icon at bounding box center [1502, 48] width 22 height 22
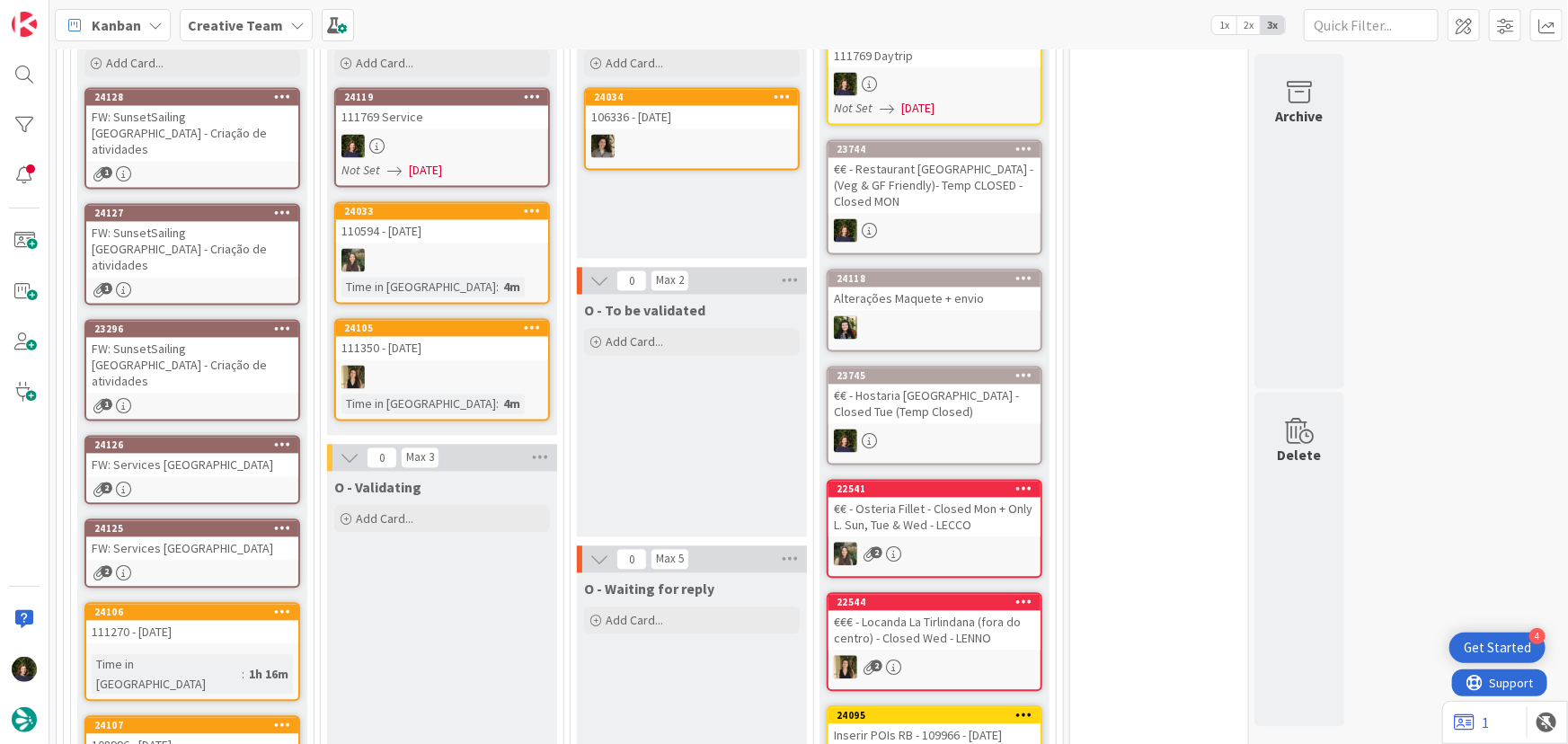
scroll to position [1716, 0]
click at [426, 134] on div at bounding box center [442, 146] width 212 height 24
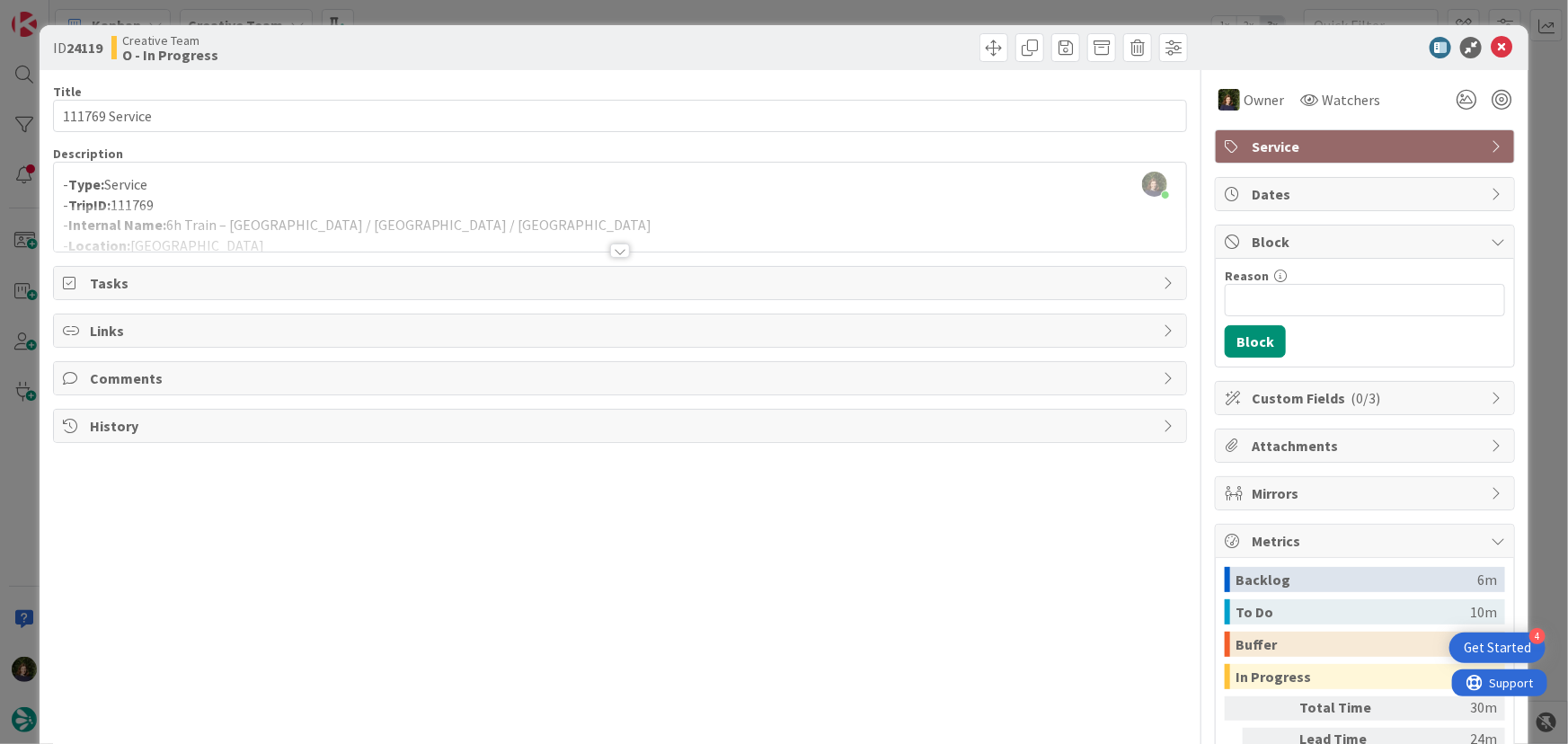
click at [615, 255] on div at bounding box center [620, 251] width 20 height 15
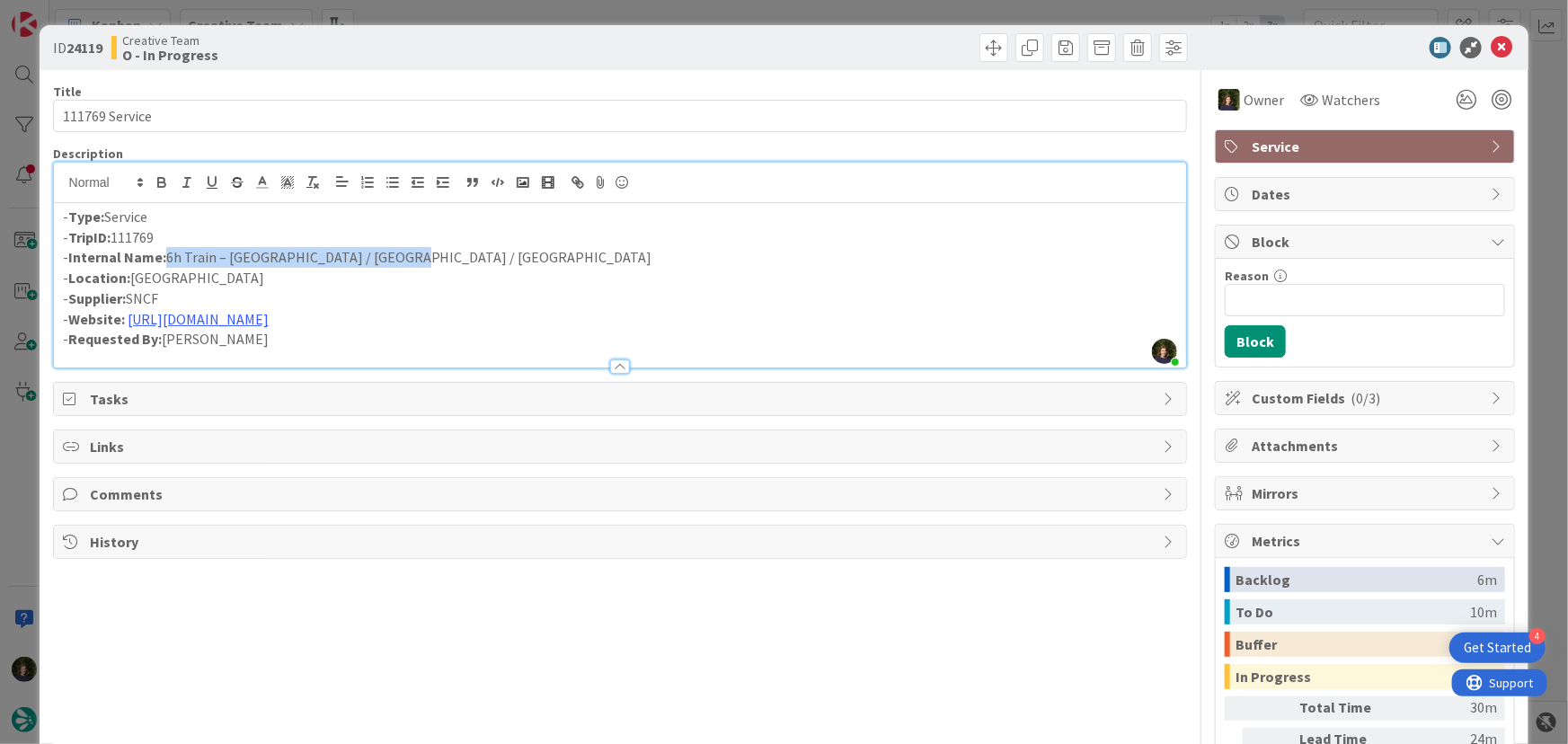
drag, startPoint x: 166, startPoint y: 259, endPoint x: 386, endPoint y: 257, distance: 220.0
click at [386, 257] on p "- Internal Name: 6h Train – [GEOGRAPHIC_DATA] / [GEOGRAPHIC_DATA] / [GEOGRAPHIC…" at bounding box center [620, 257] width 1115 height 21
copy p "6h Train – [GEOGRAPHIC_DATA] / [GEOGRAPHIC_DATA] / [GEOGRAPHIC_DATA]"
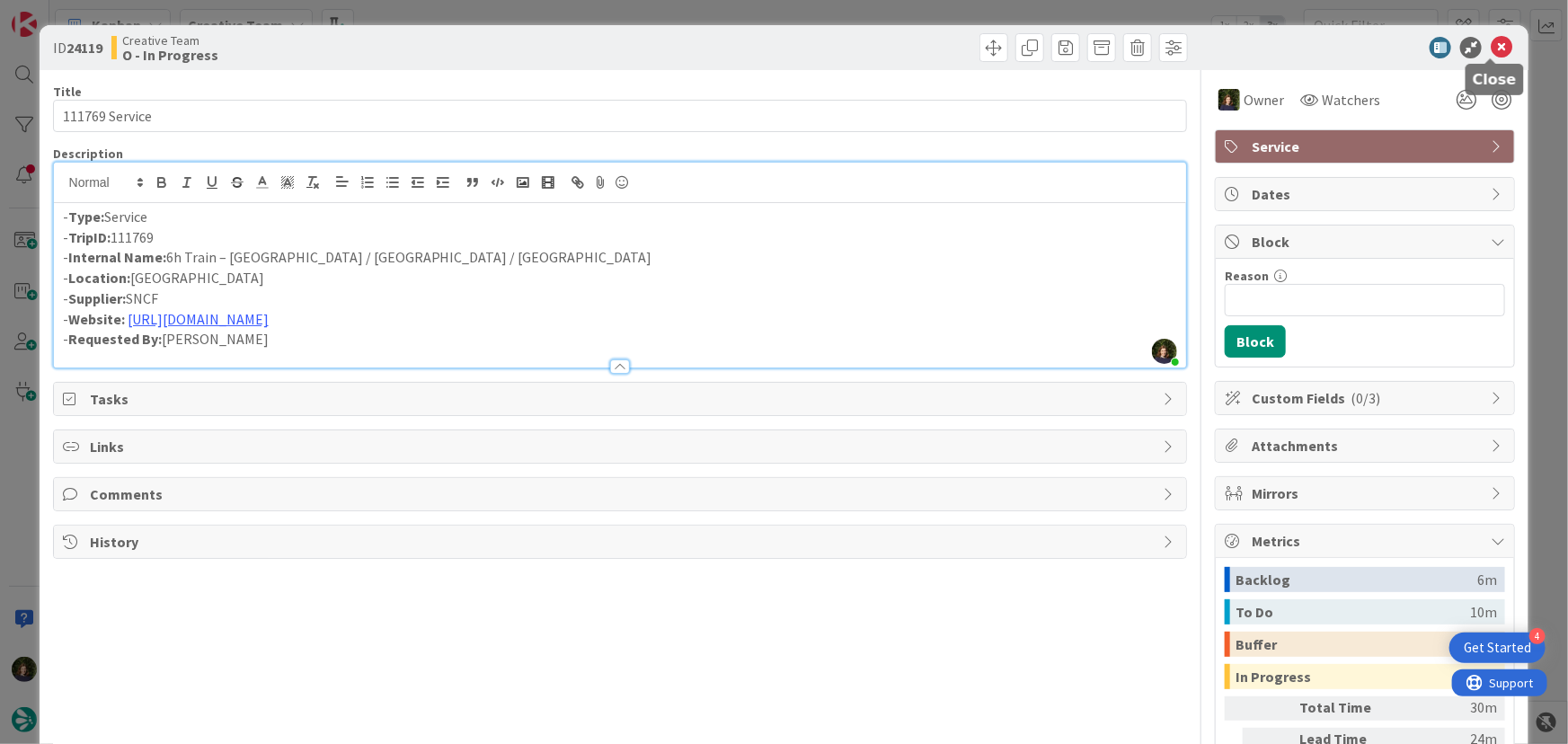
click at [1491, 49] on icon at bounding box center [1502, 48] width 22 height 22
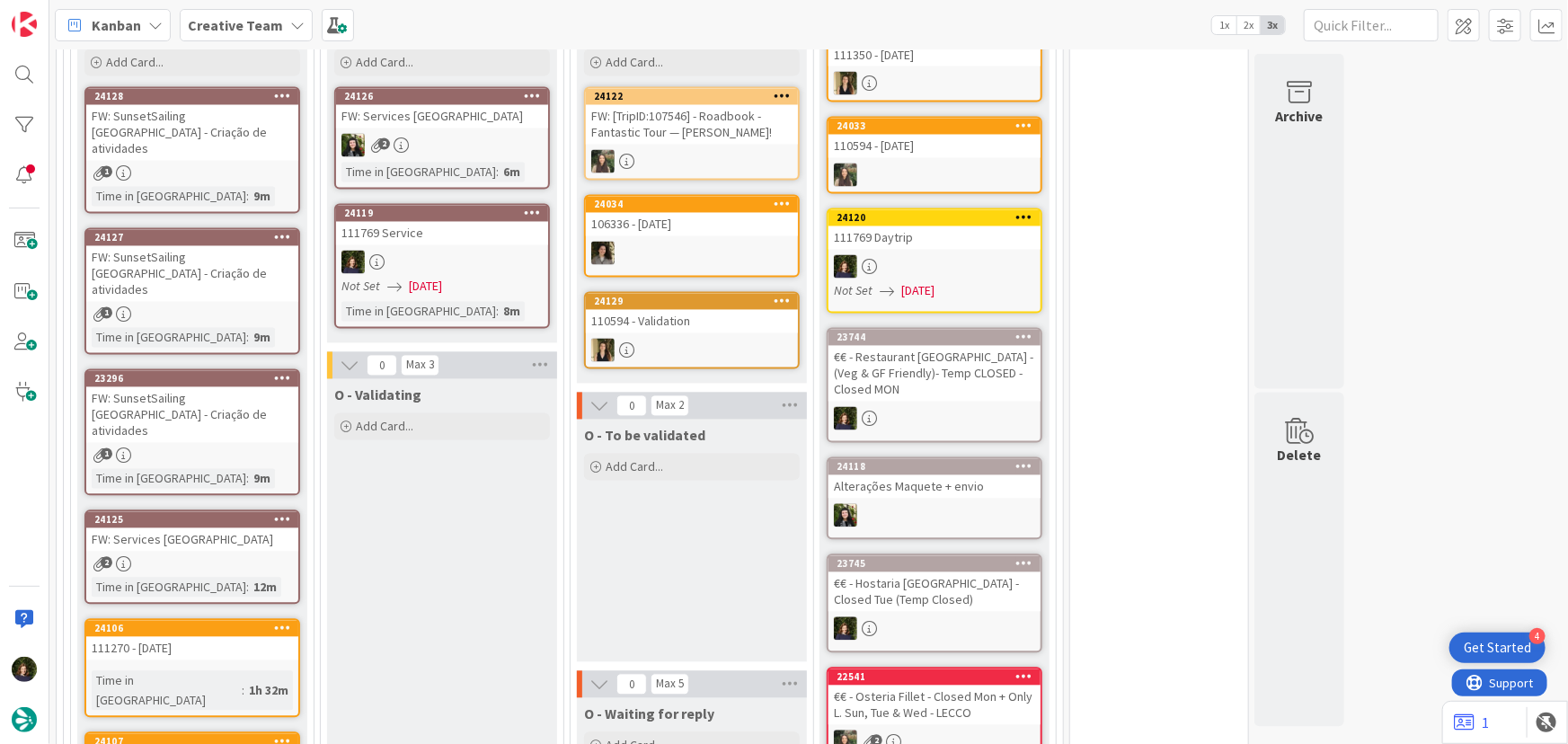
click at [409, 278] on span "[DATE]" at bounding box center [425, 287] width 33 height 19
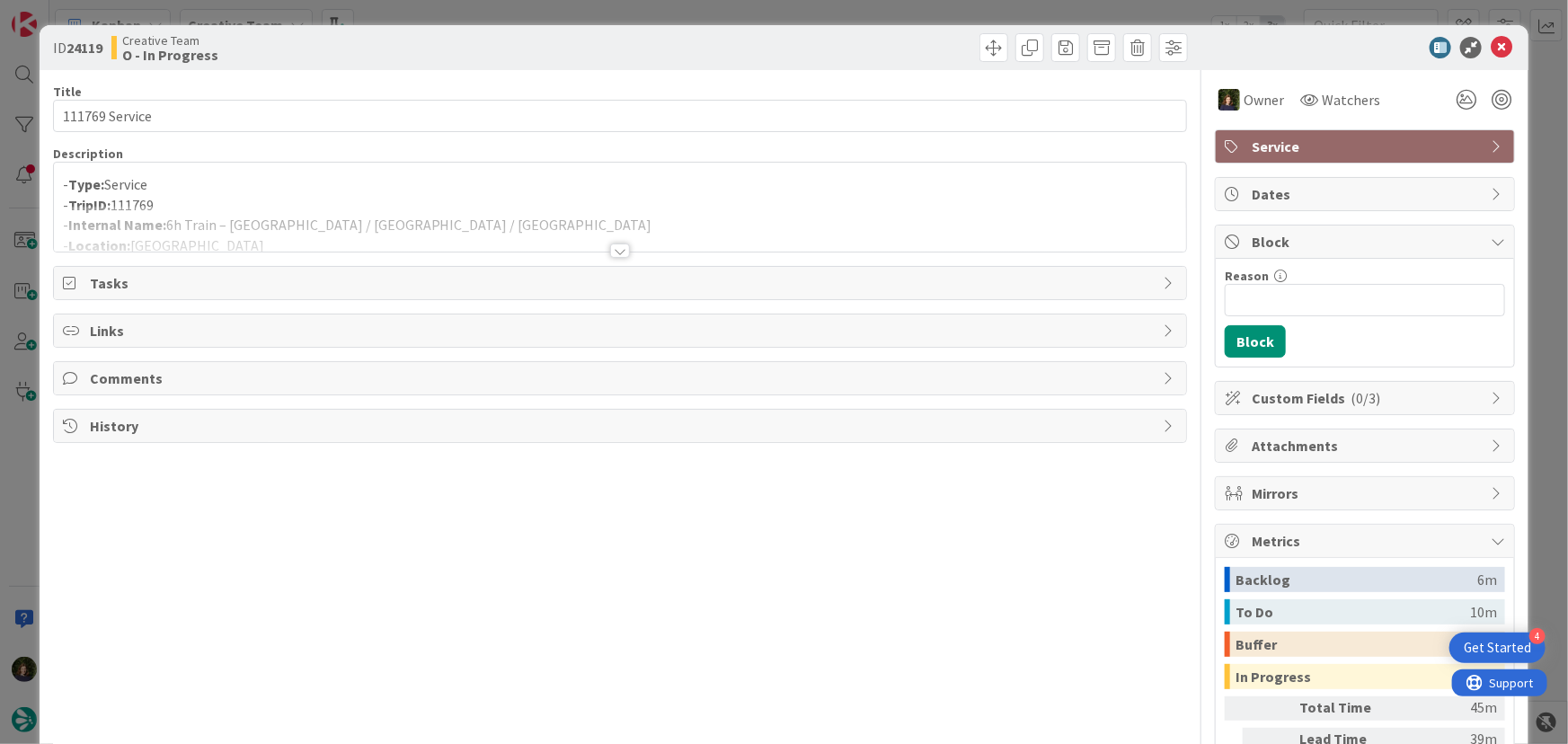
click at [233, 177] on p "- Type: Service" at bounding box center [620, 185] width 1115 height 21
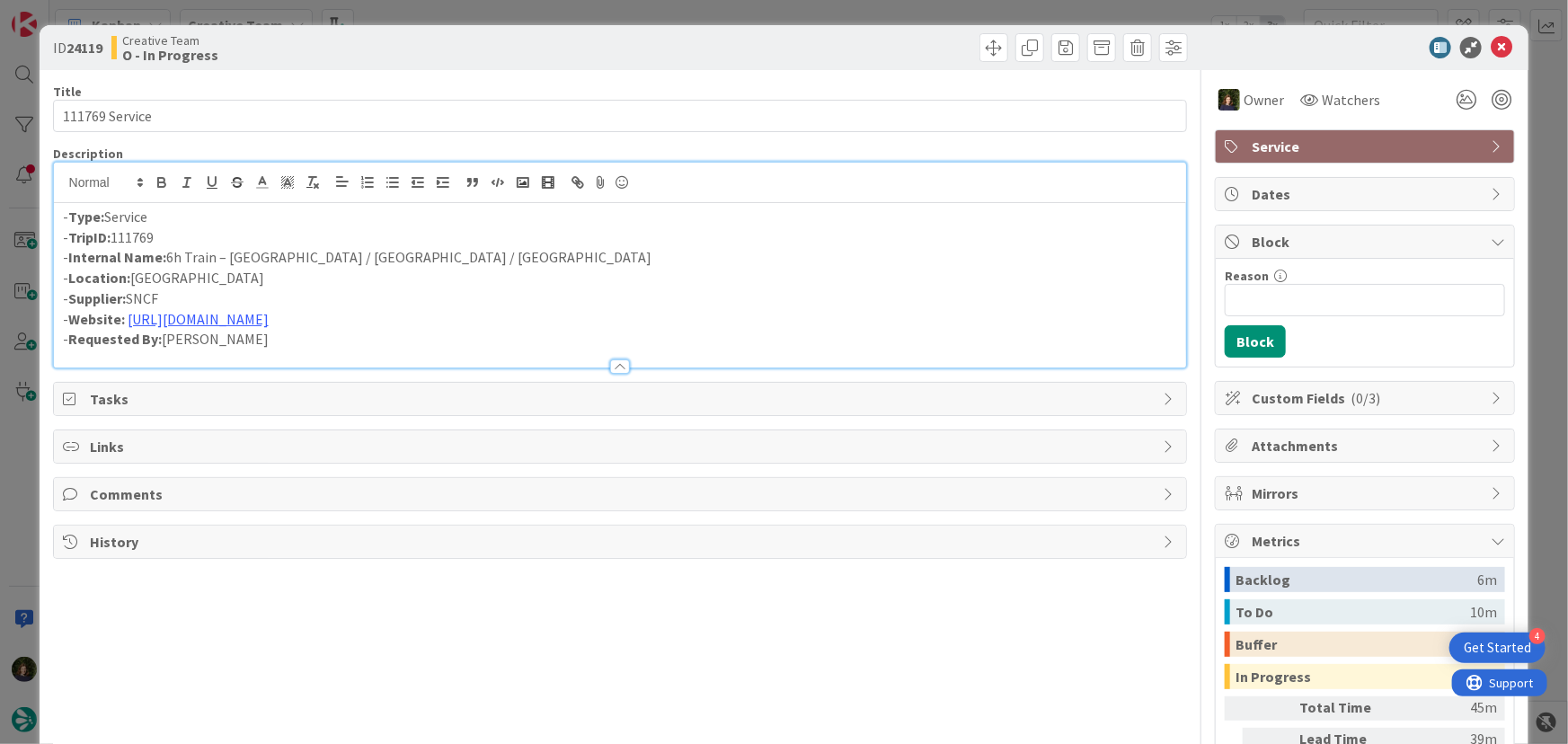
drag, startPoint x: 169, startPoint y: 233, endPoint x: 72, endPoint y: 242, distance: 97.4
click at [60, 242] on div "- Type: Service - TripID: 111769 - Internal Name: 6h Train – [GEOGRAPHIC_DATA] …" at bounding box center [620, 286] width 1133 height 165
copy p "- TripID: 111769"
drag, startPoint x: 229, startPoint y: 259, endPoint x: 406, endPoint y: 258, distance: 177.0
click at [406, 258] on p "- Internal Name: 6h Train – [GEOGRAPHIC_DATA] / [GEOGRAPHIC_DATA] / [GEOGRAPHIC…" at bounding box center [620, 257] width 1115 height 21
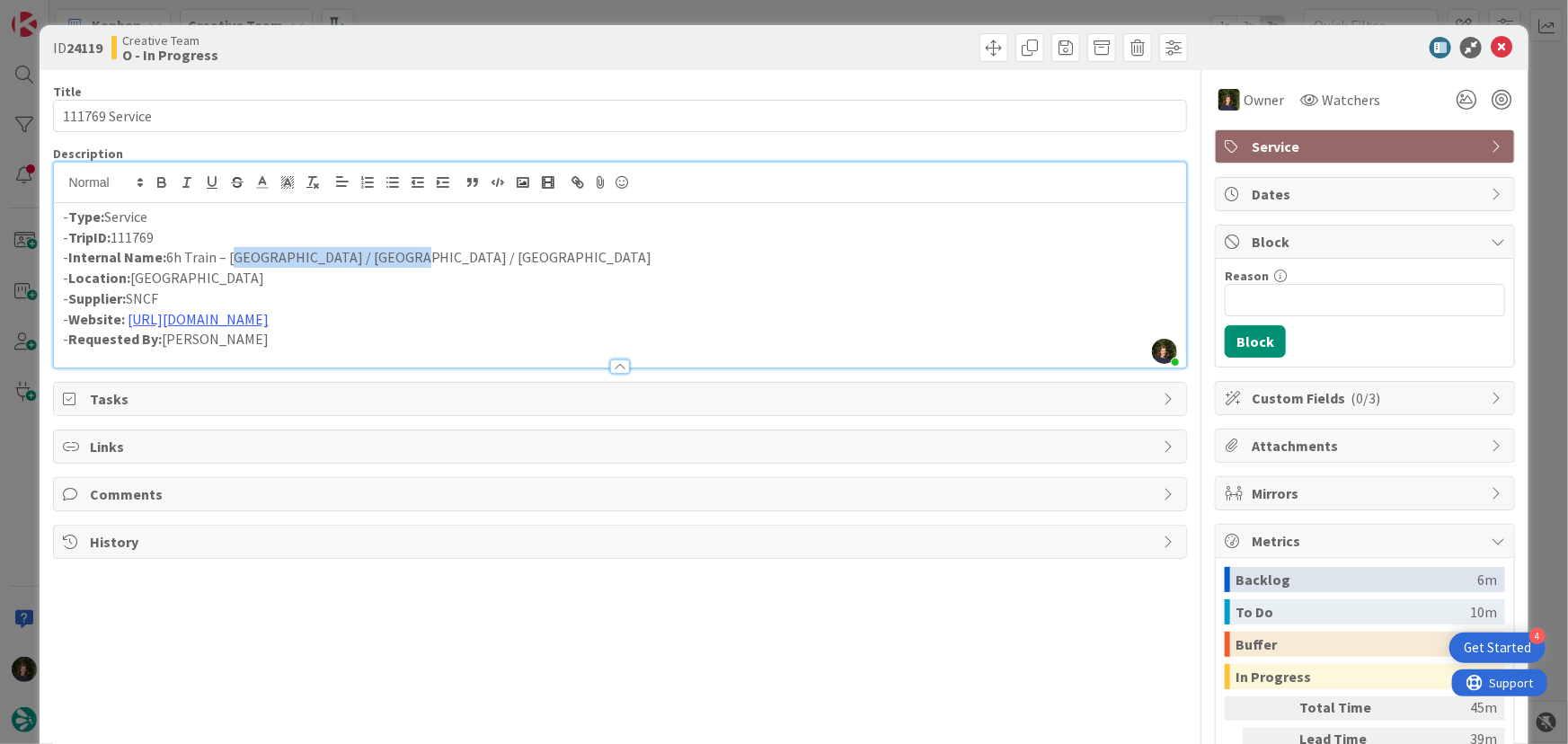
copy p "[GEOGRAPHIC_DATA] / [GEOGRAPHIC_DATA] / [GEOGRAPHIC_DATA]"
click at [1491, 44] on icon at bounding box center [1502, 48] width 22 height 22
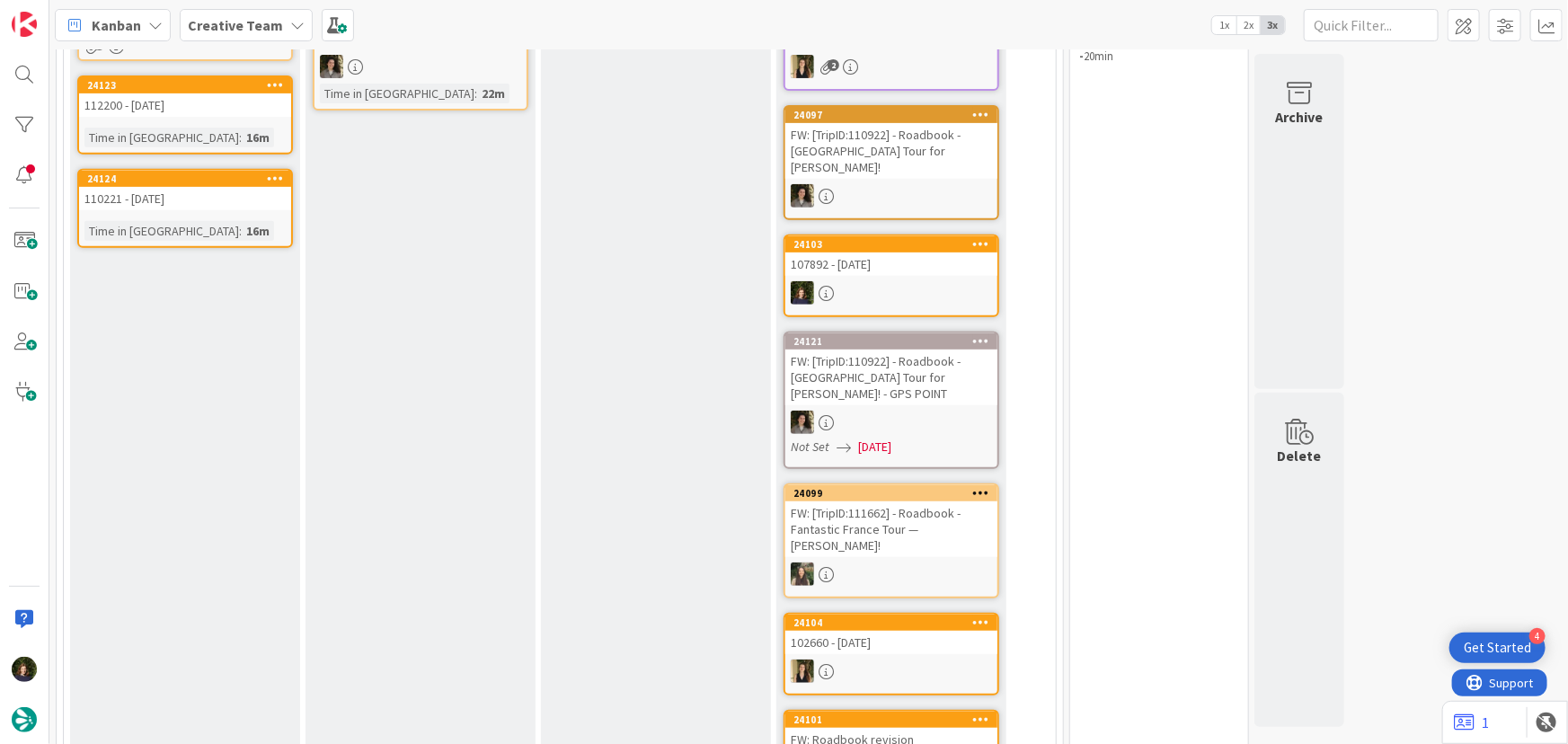
scroll to position [93, 0]
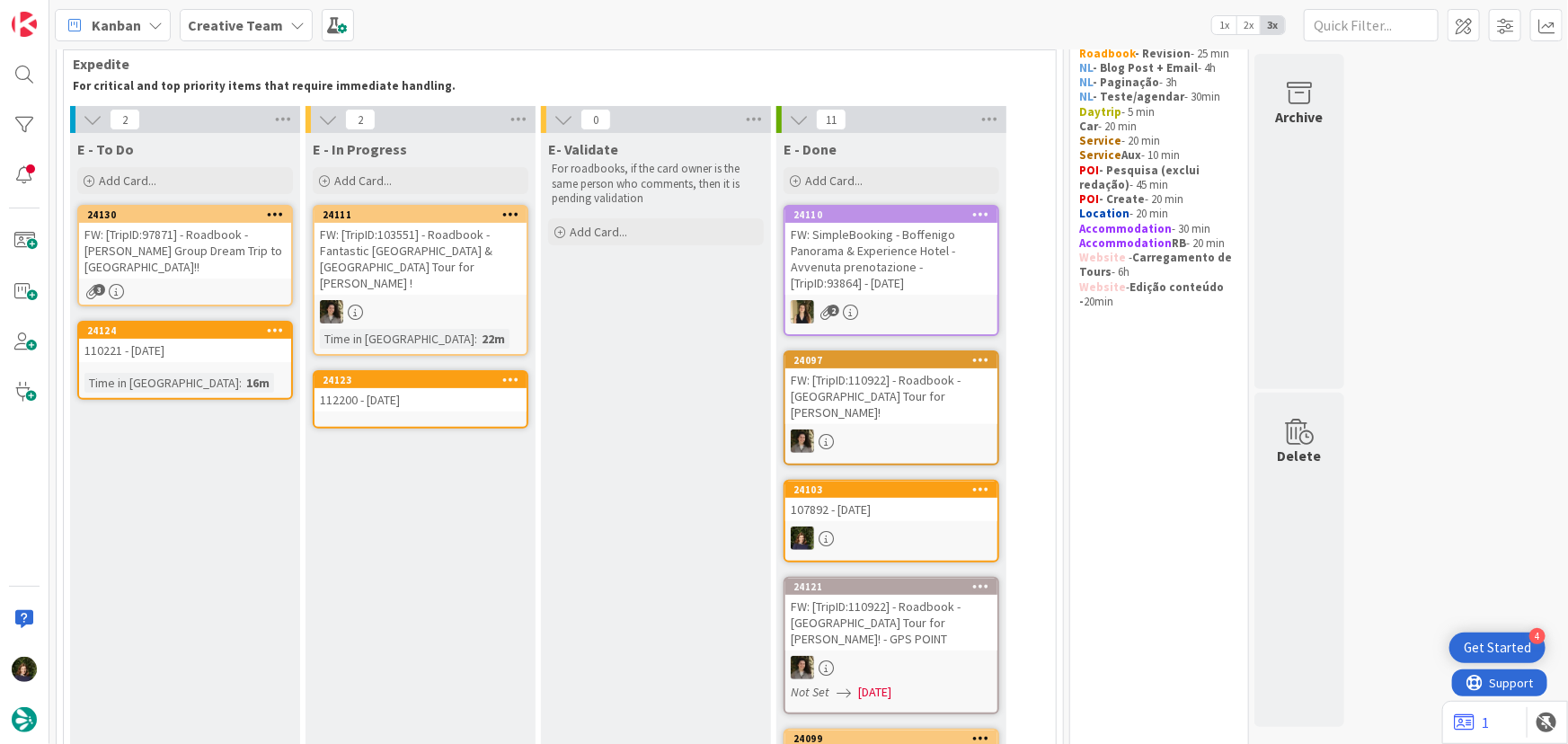
click at [403, 388] on div "112200 - [DATE]" at bounding box center [421, 400] width 212 height 24
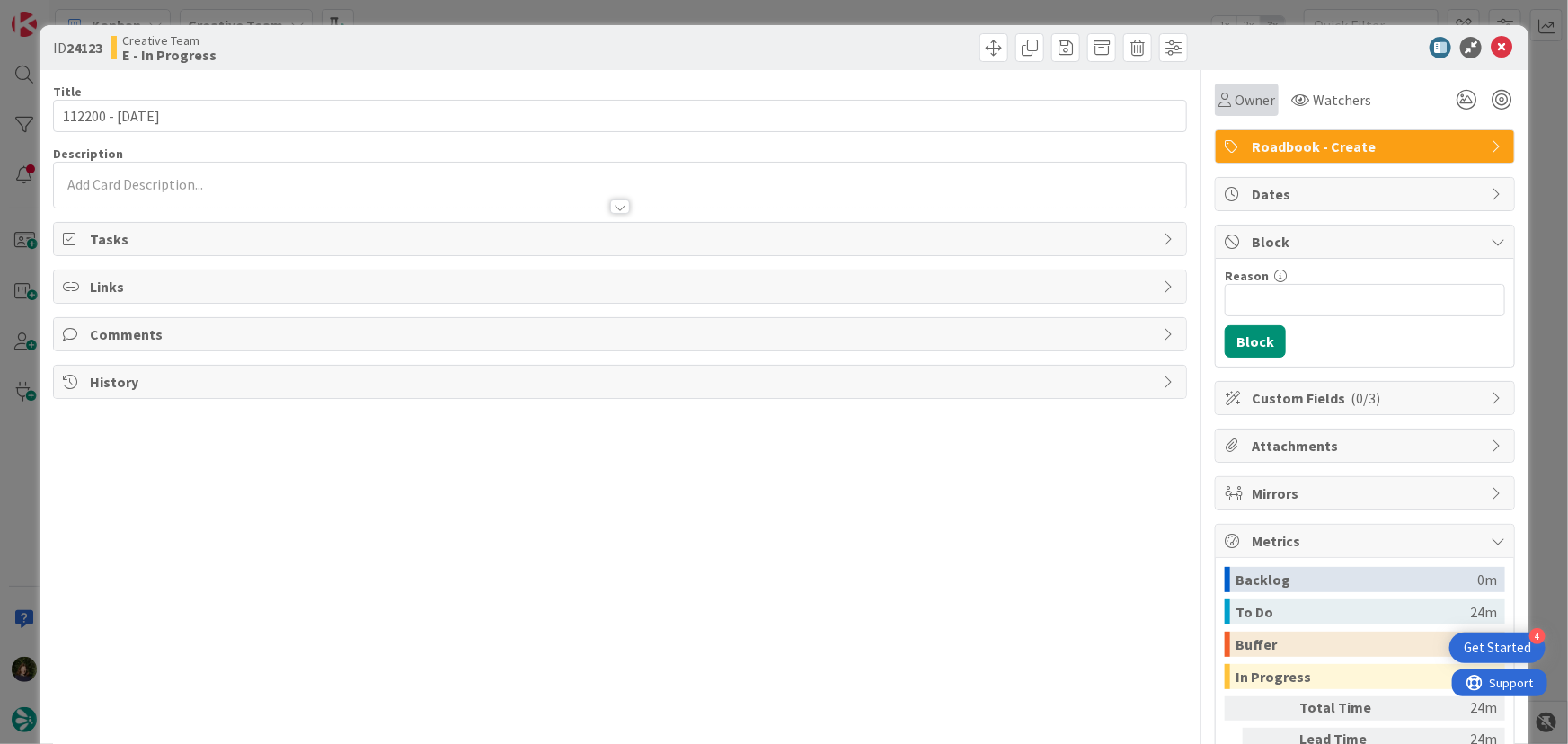
click at [1262, 107] on span "Owner" at bounding box center [1255, 100] width 40 height 22
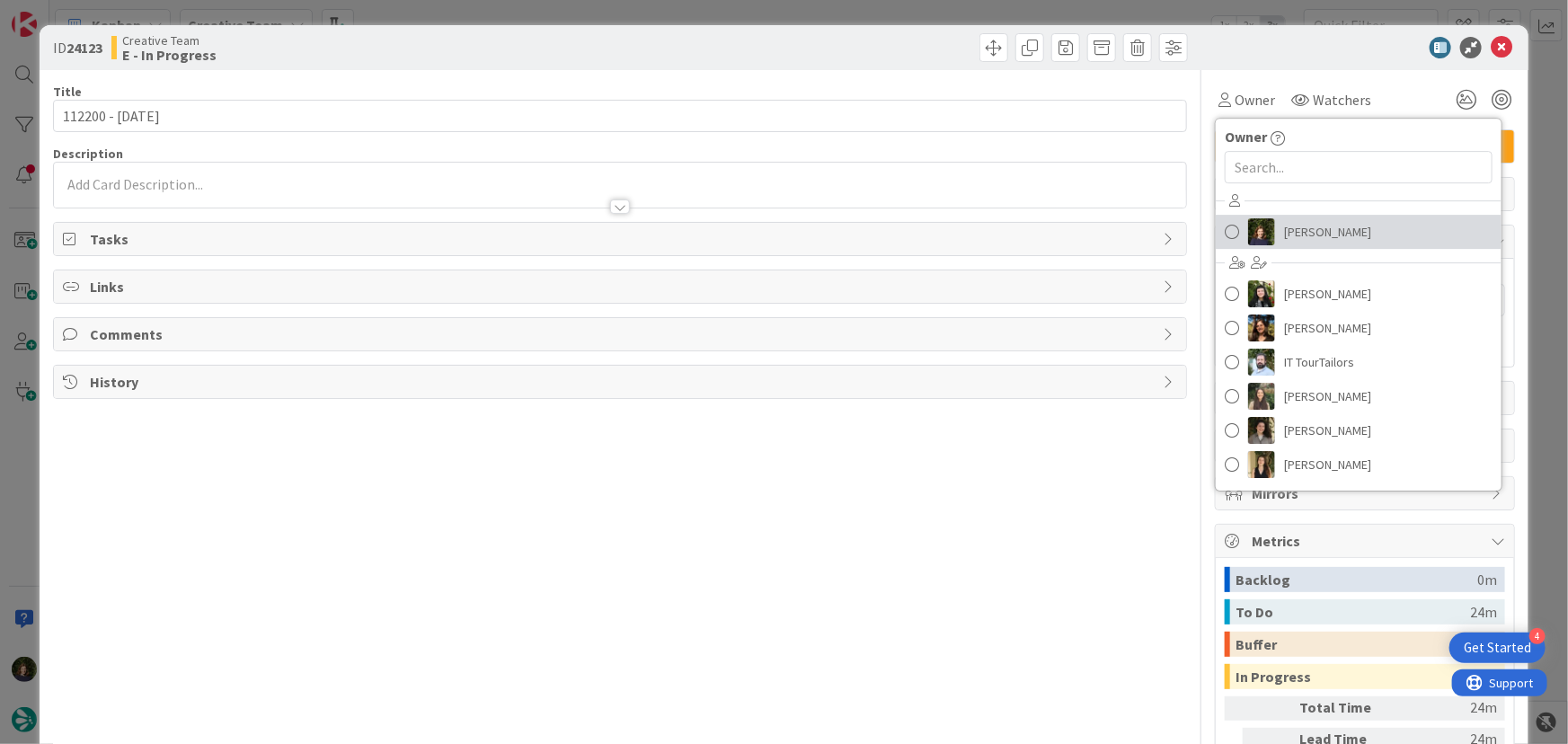
click at [1307, 237] on span "[PERSON_NAME]" at bounding box center [1327, 232] width 87 height 27
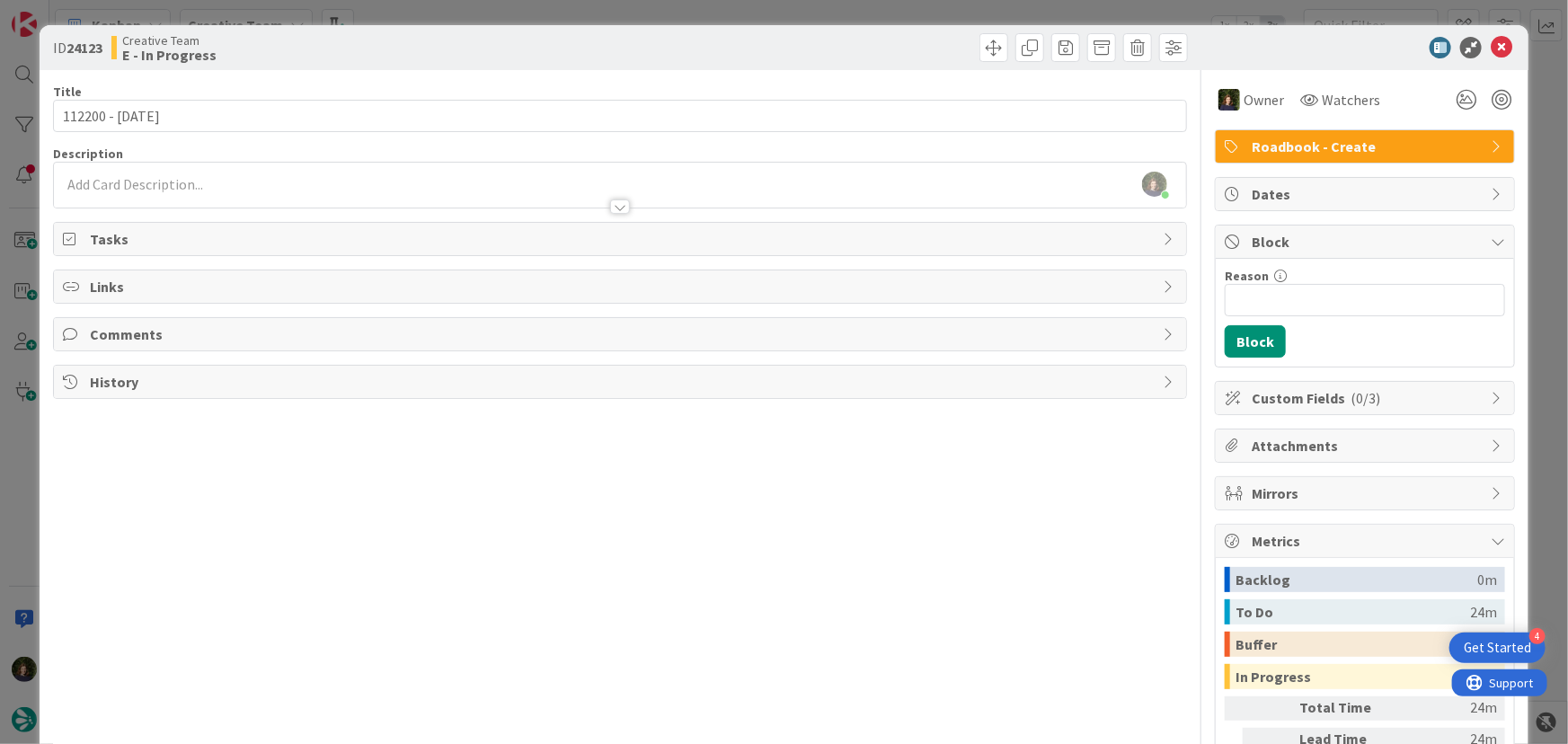
click at [222, 189] on div at bounding box center [620, 198] width 1133 height 19
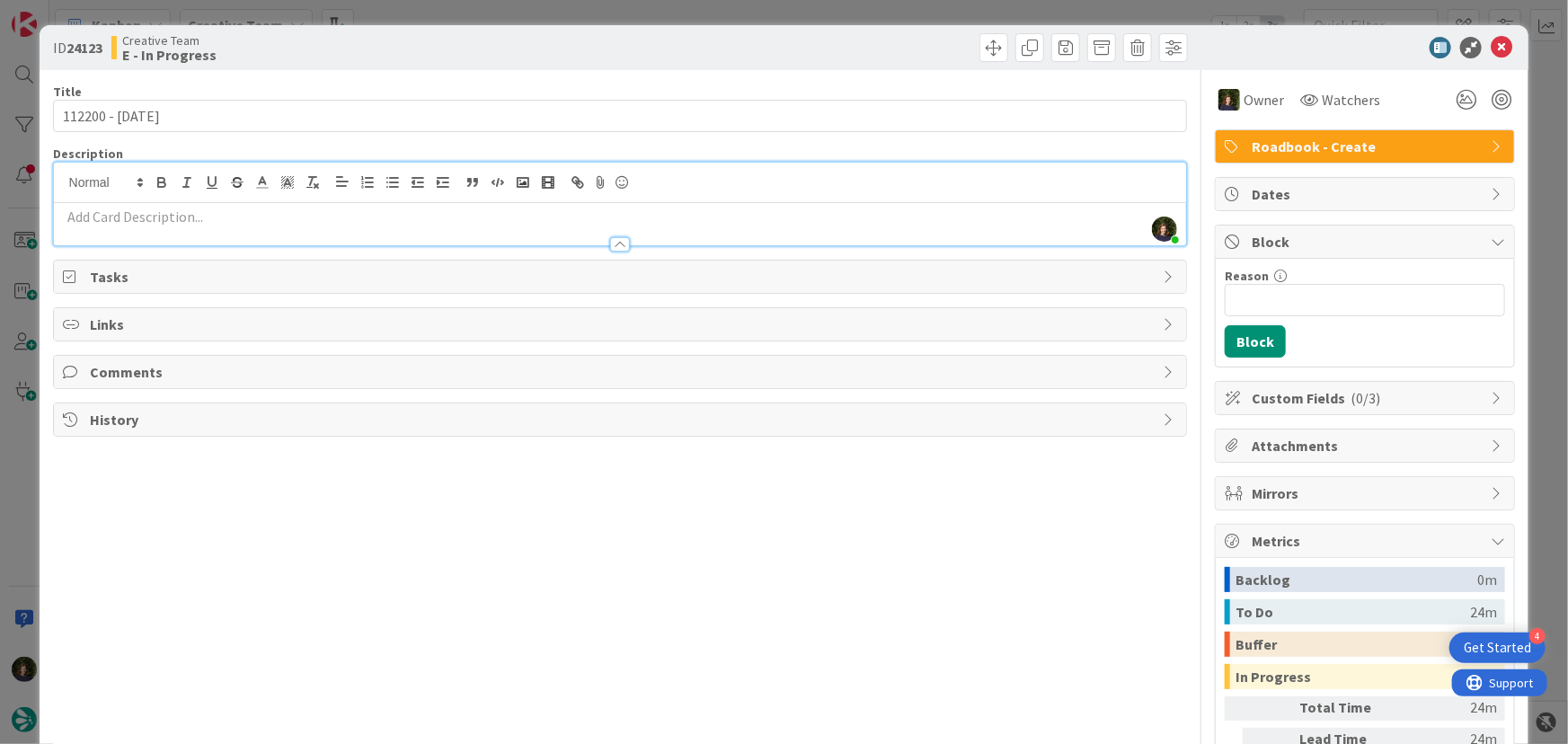
click at [81, 217] on p at bounding box center [620, 217] width 1115 height 21
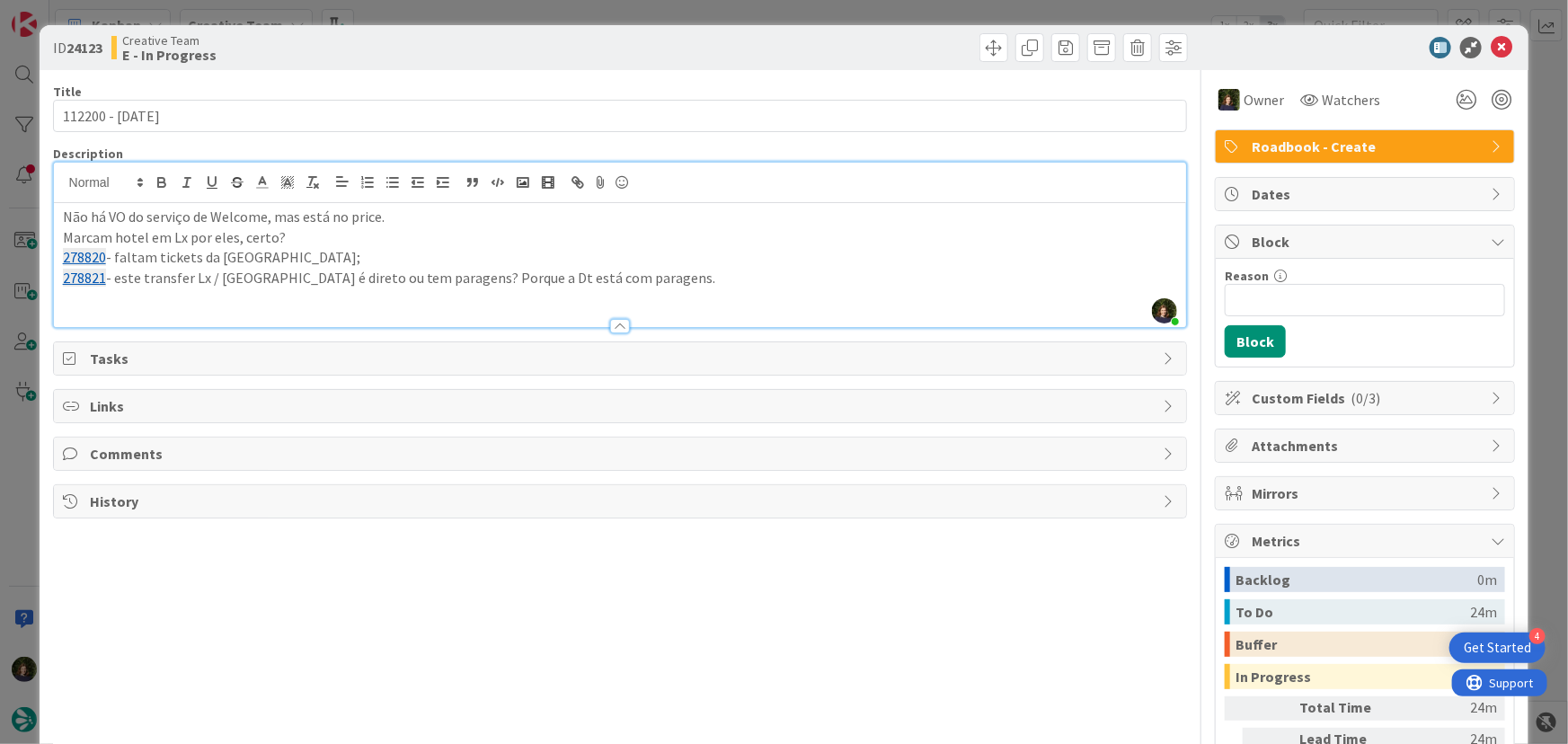
click at [499, 281] on p "278821 - este transfer Lx / Coimbra é direto ou tem paragens? Porque a Dt está …" at bounding box center [620, 278] width 1115 height 21
click at [651, 279] on p "278821 - este transfer Lx / Coimbra é direto ou tem paragens? Porque a DT está …" at bounding box center [620, 278] width 1115 height 21
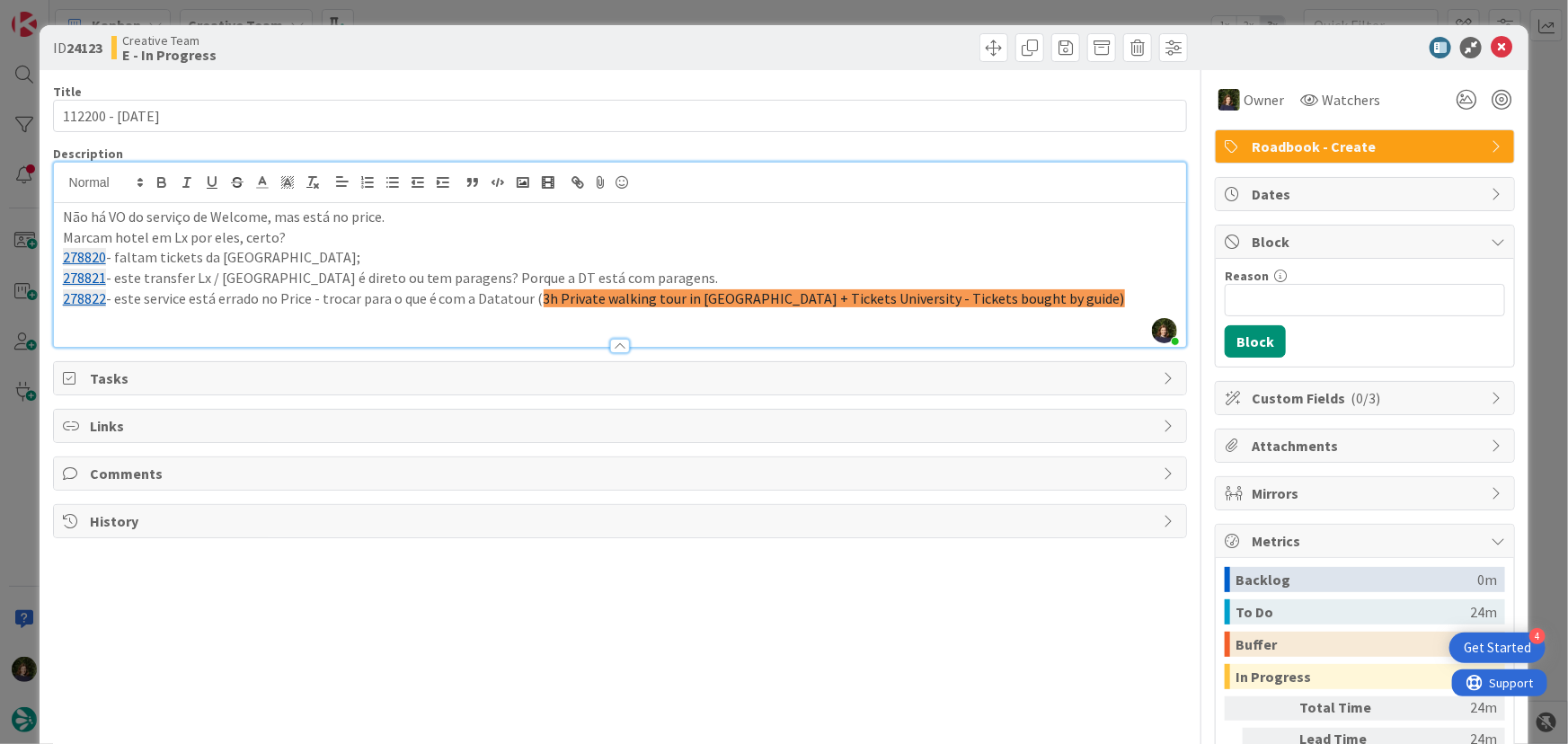
click at [265, 321] on p at bounding box center [620, 319] width 1115 height 21
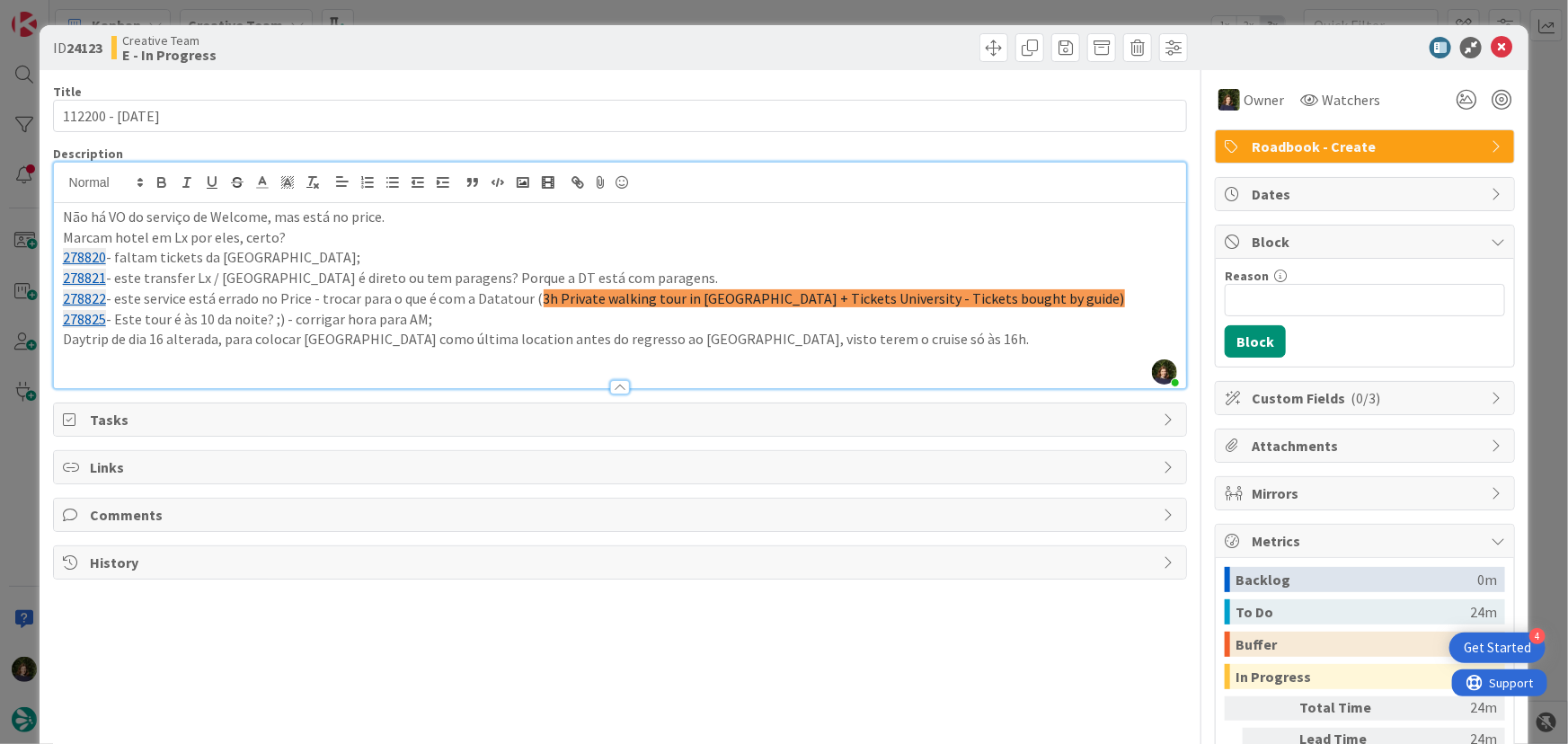
drag, startPoint x: 220, startPoint y: 339, endPoint x: 411, endPoint y: 379, distance: 195.1
click at [242, 348] on p "Daytrip de dia 16 alterada, para colocar [GEOGRAPHIC_DATA] como última location…" at bounding box center [620, 340] width 1115 height 21
click at [93, 361] on p at bounding box center [620, 360] width 1115 height 21
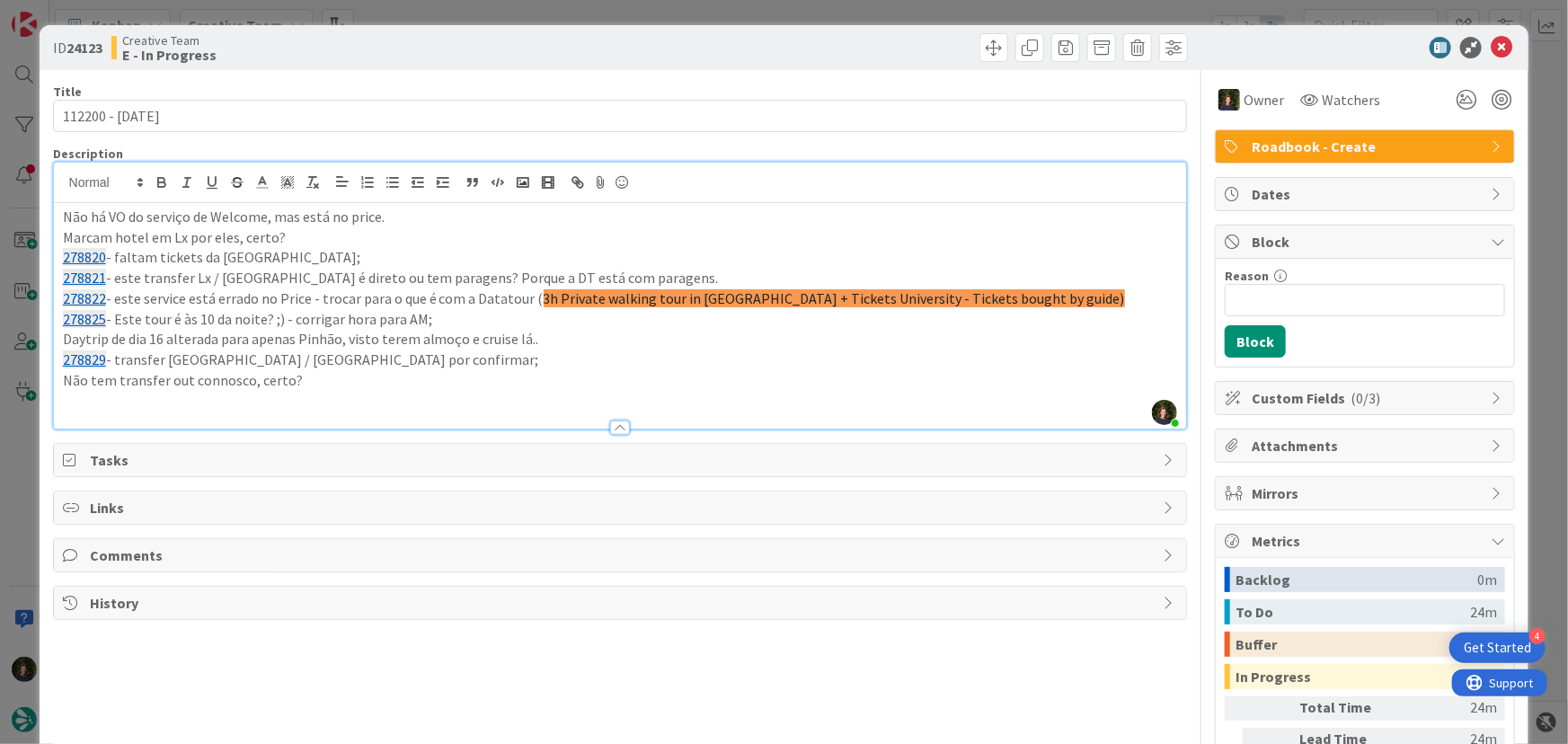
click at [1055, 297] on p "278822 - este service está errado no Price - trocar para o que é com a Datatour…" at bounding box center [620, 298] width 1115 height 21
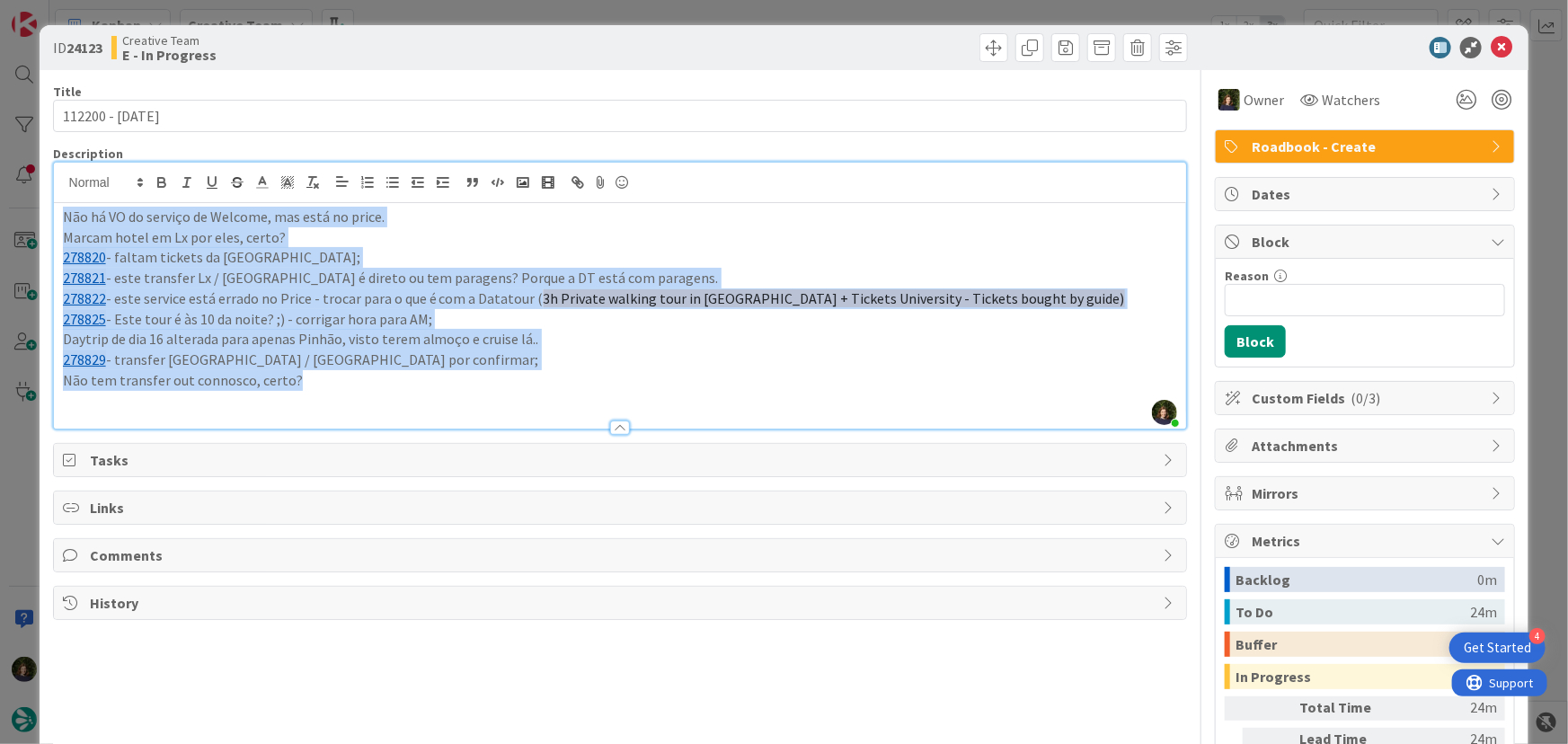
drag, startPoint x: 328, startPoint y: 379, endPoint x: 122, endPoint y: 287, distance: 225.6
click at [57, 221] on div "Não há VO do serviço de Welcome, mas está no price. Marcam hotel em Lx por eles…" at bounding box center [620, 316] width 1133 height 226
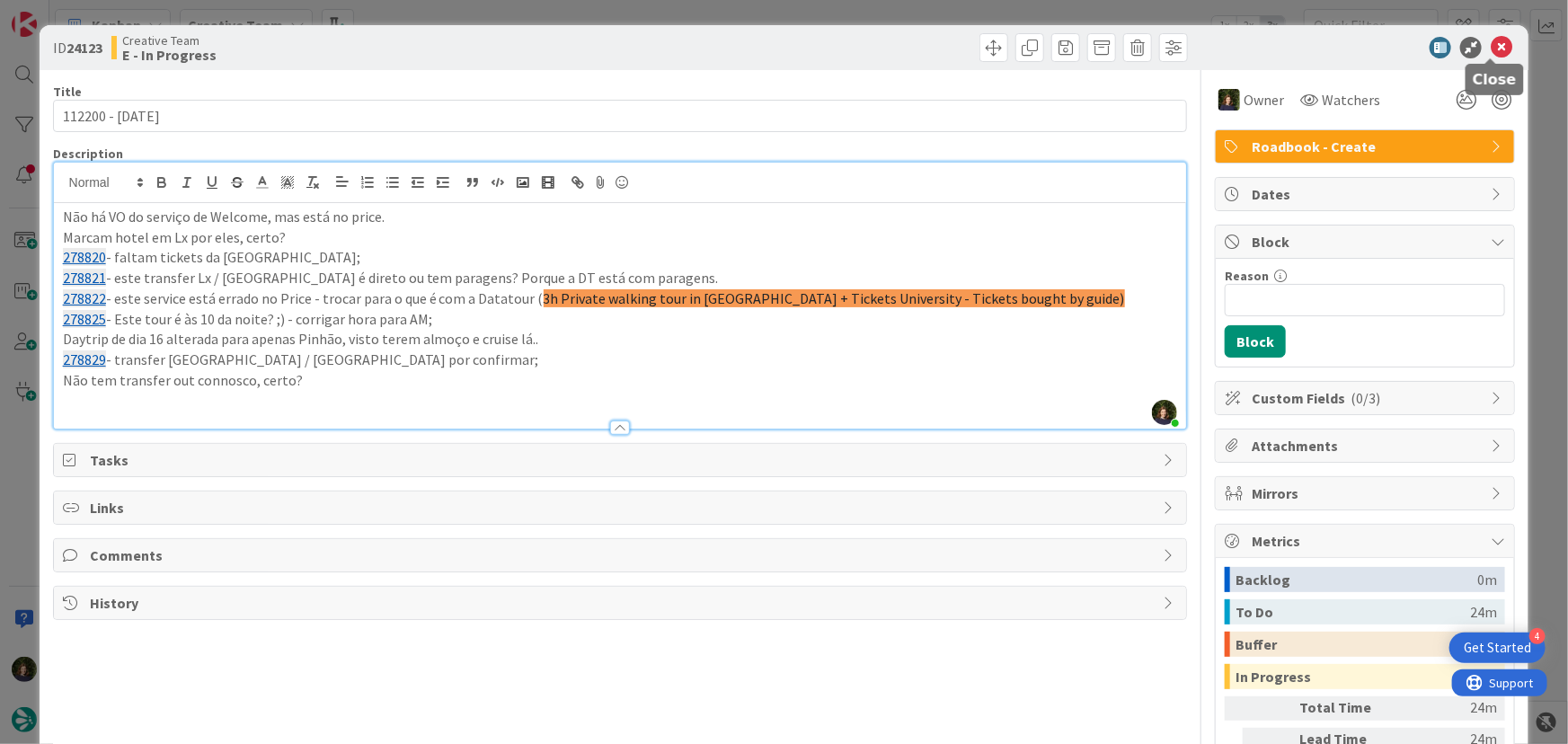
click at [1496, 45] on icon at bounding box center [1502, 48] width 22 height 22
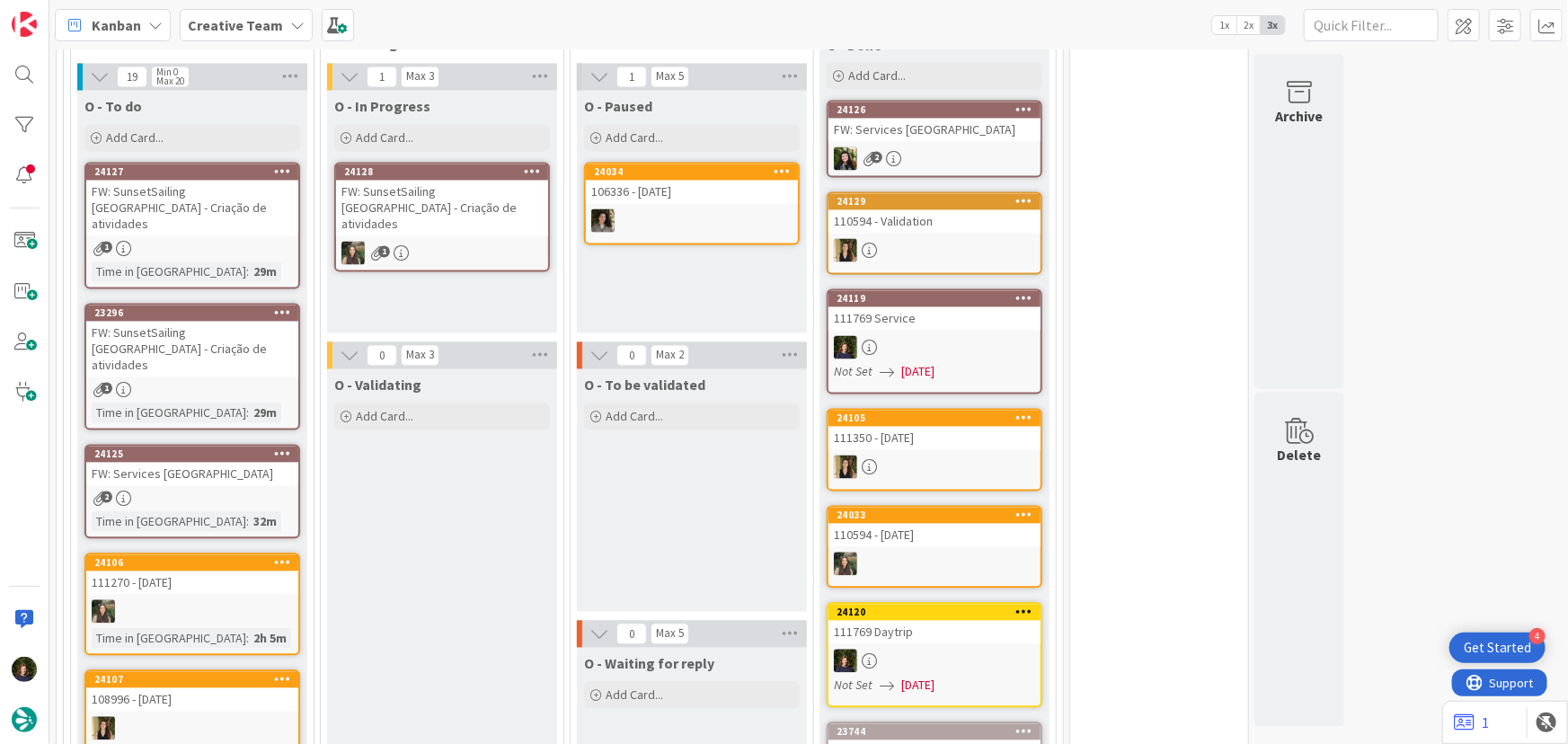
scroll to position [1701, 0]
click at [167, 599] on div at bounding box center [192, 611] width 212 height 24
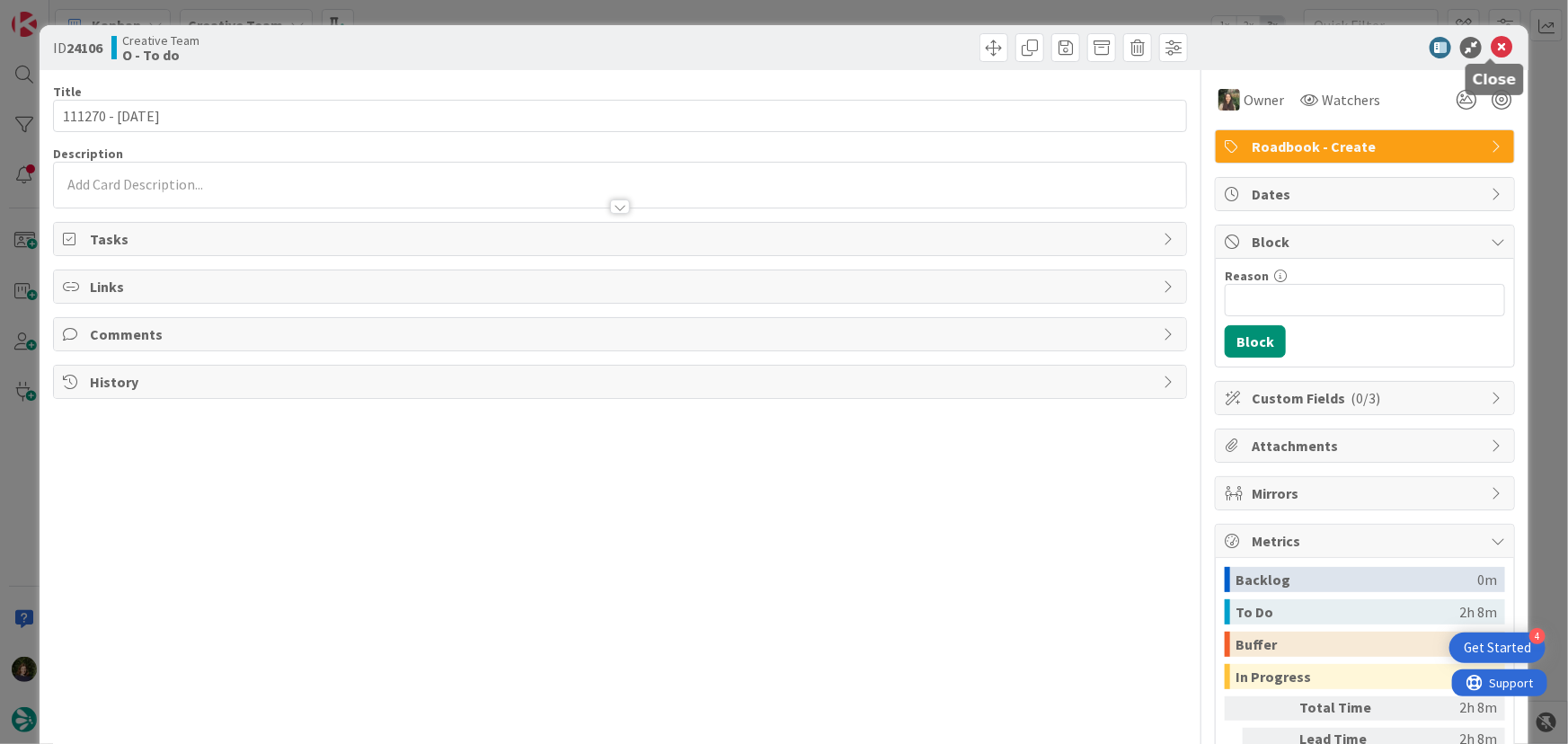
click at [1494, 49] on icon at bounding box center [1502, 48] width 22 height 22
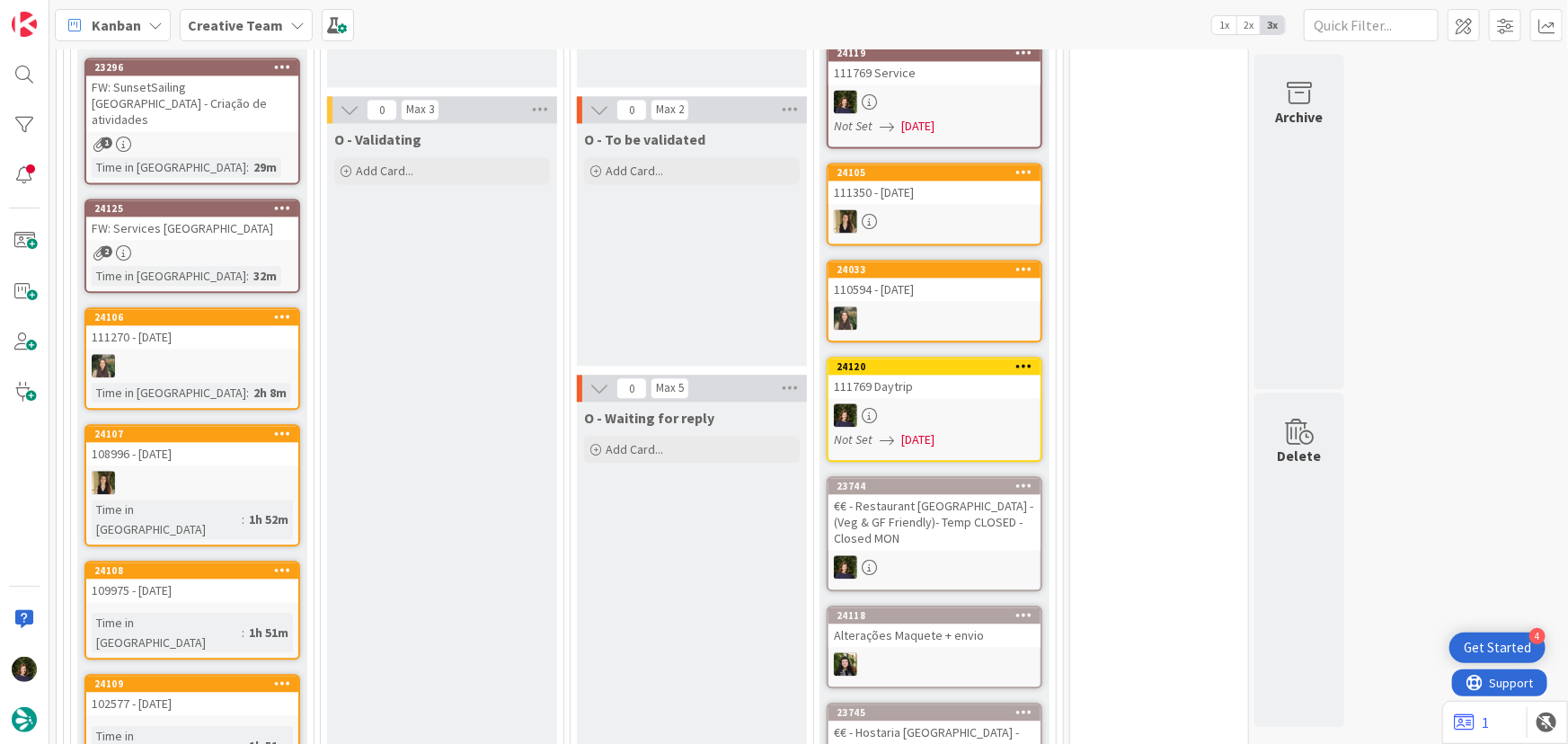
click at [139, 579] on div "109975 - [DATE]" at bounding box center [192, 591] width 212 height 24
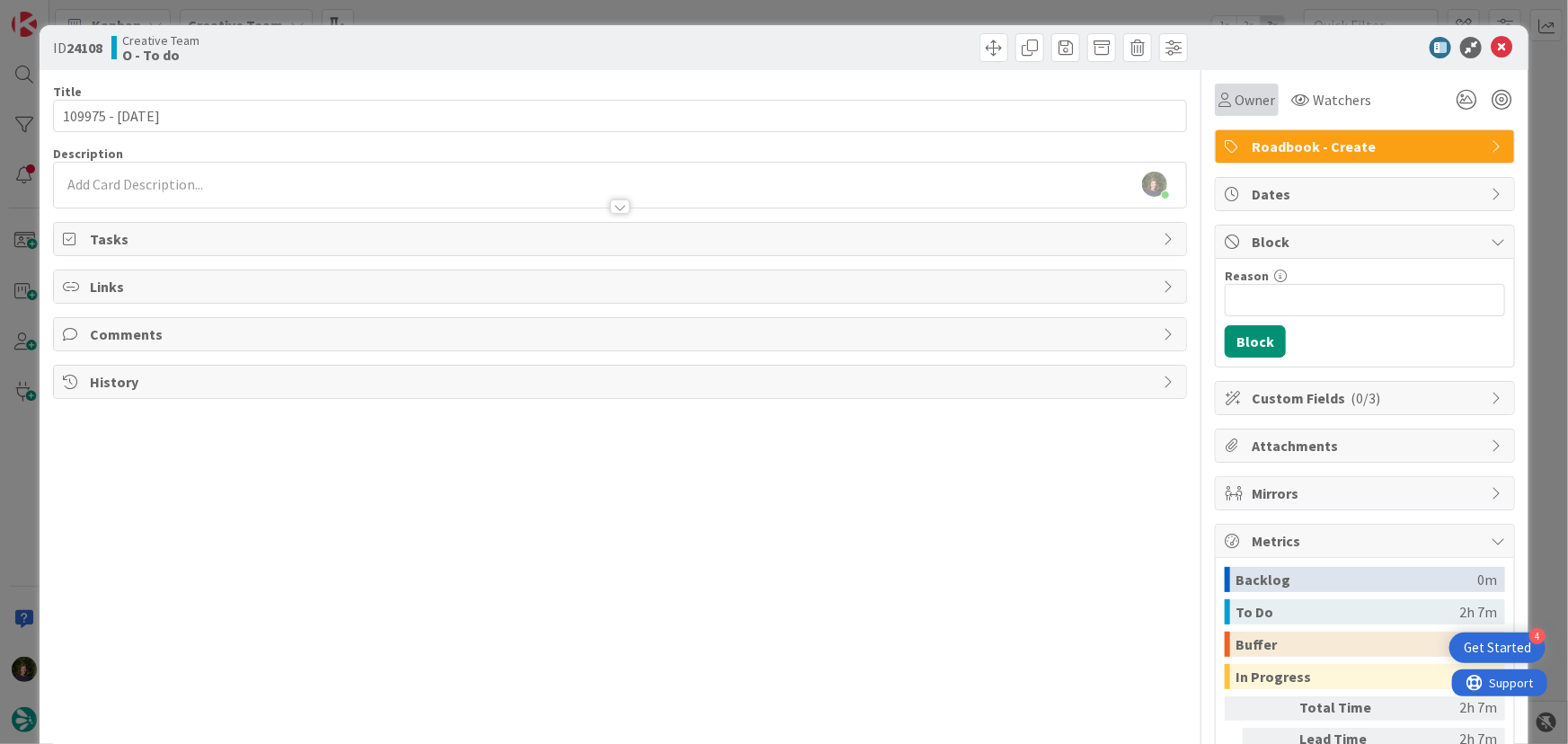
click at [1245, 106] on span "Owner" at bounding box center [1255, 100] width 40 height 22
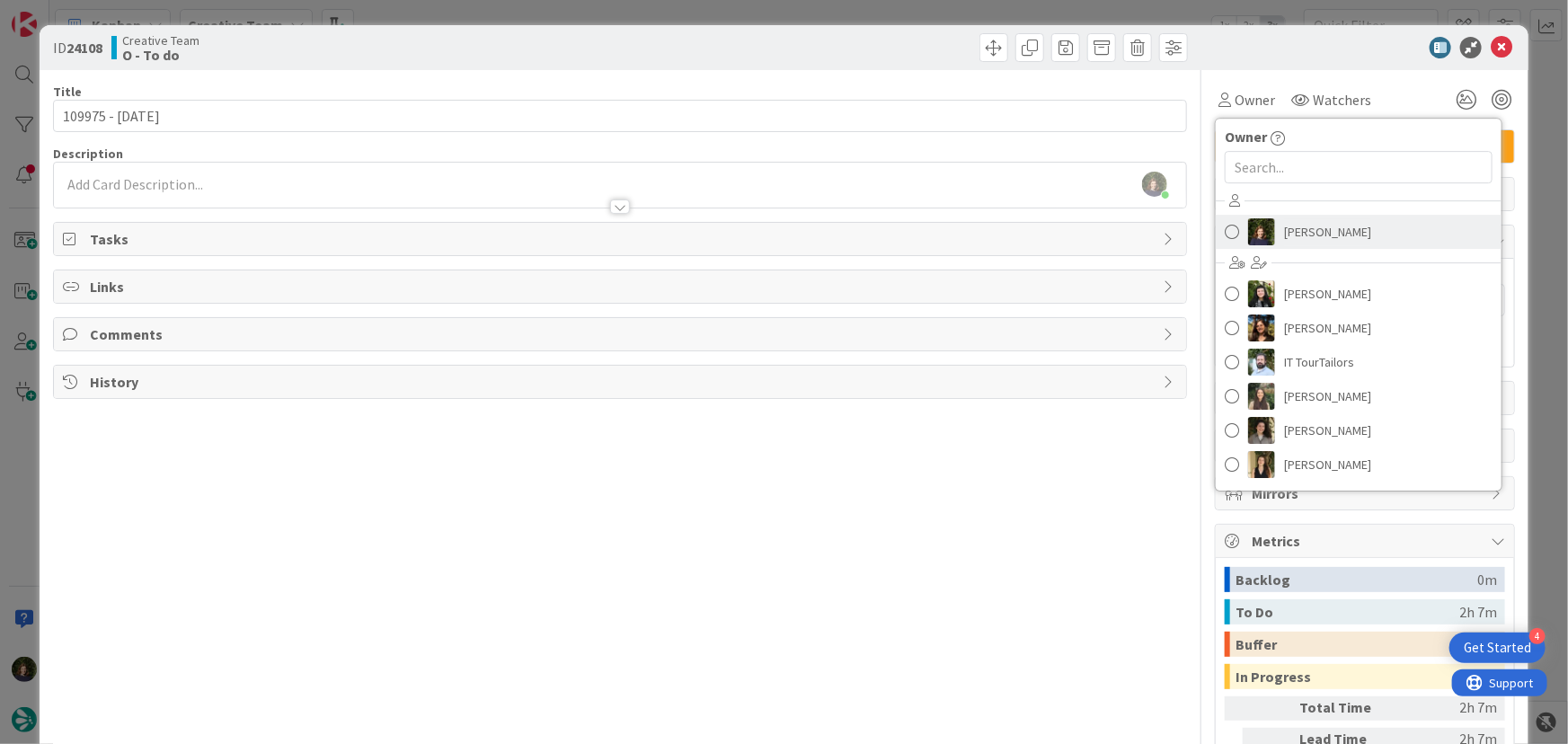
click at [1296, 238] on span "[PERSON_NAME]" at bounding box center [1327, 232] width 87 height 27
